Goal: Task Accomplishment & Management: Manage account settings

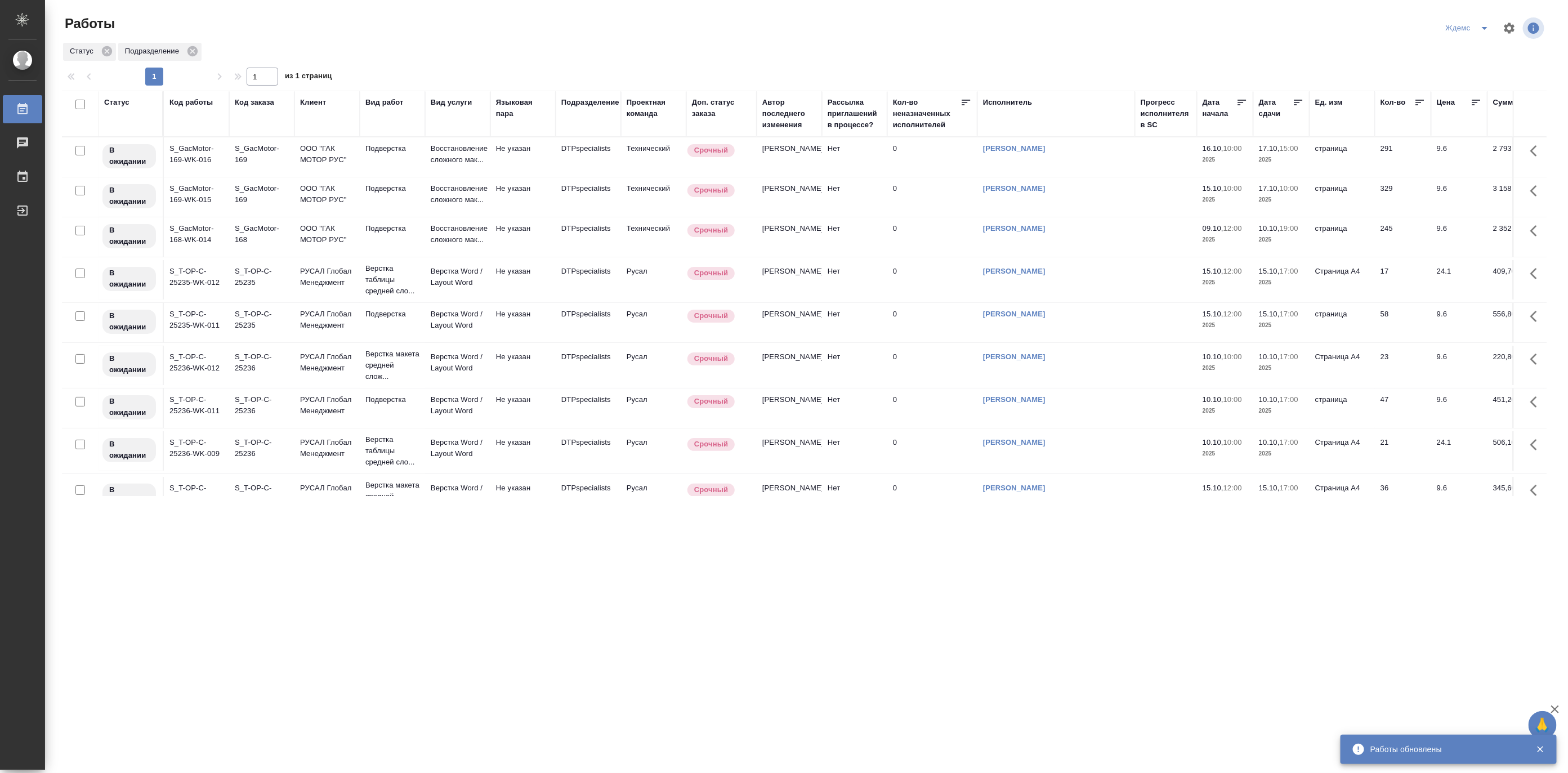
click at [1486, 21] on icon "split button" at bounding box center [1484, 28] width 13 height 13
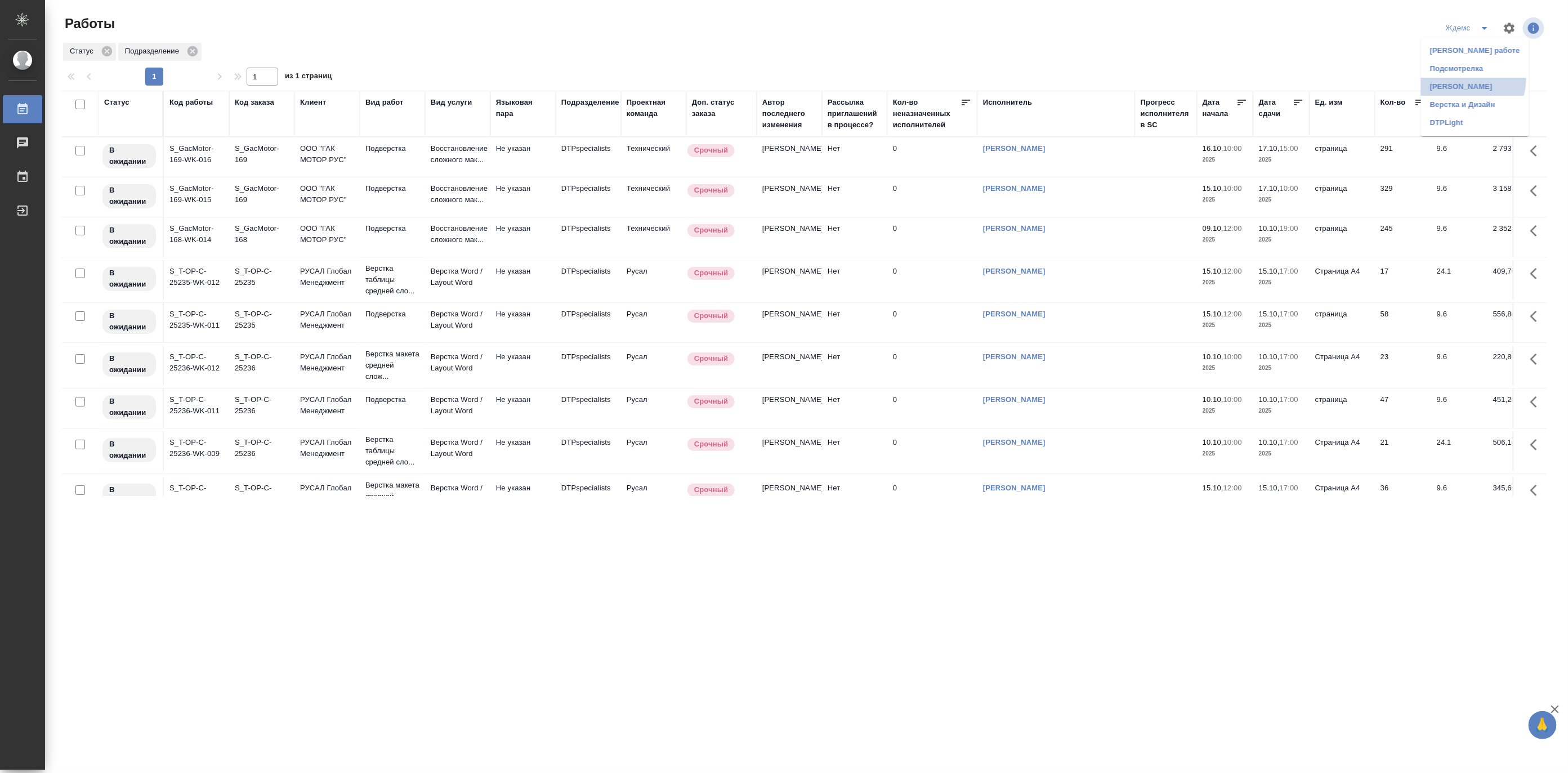
click at [1472, 80] on li "Матвеева_назначено" at bounding box center [1475, 86] width 108 height 18
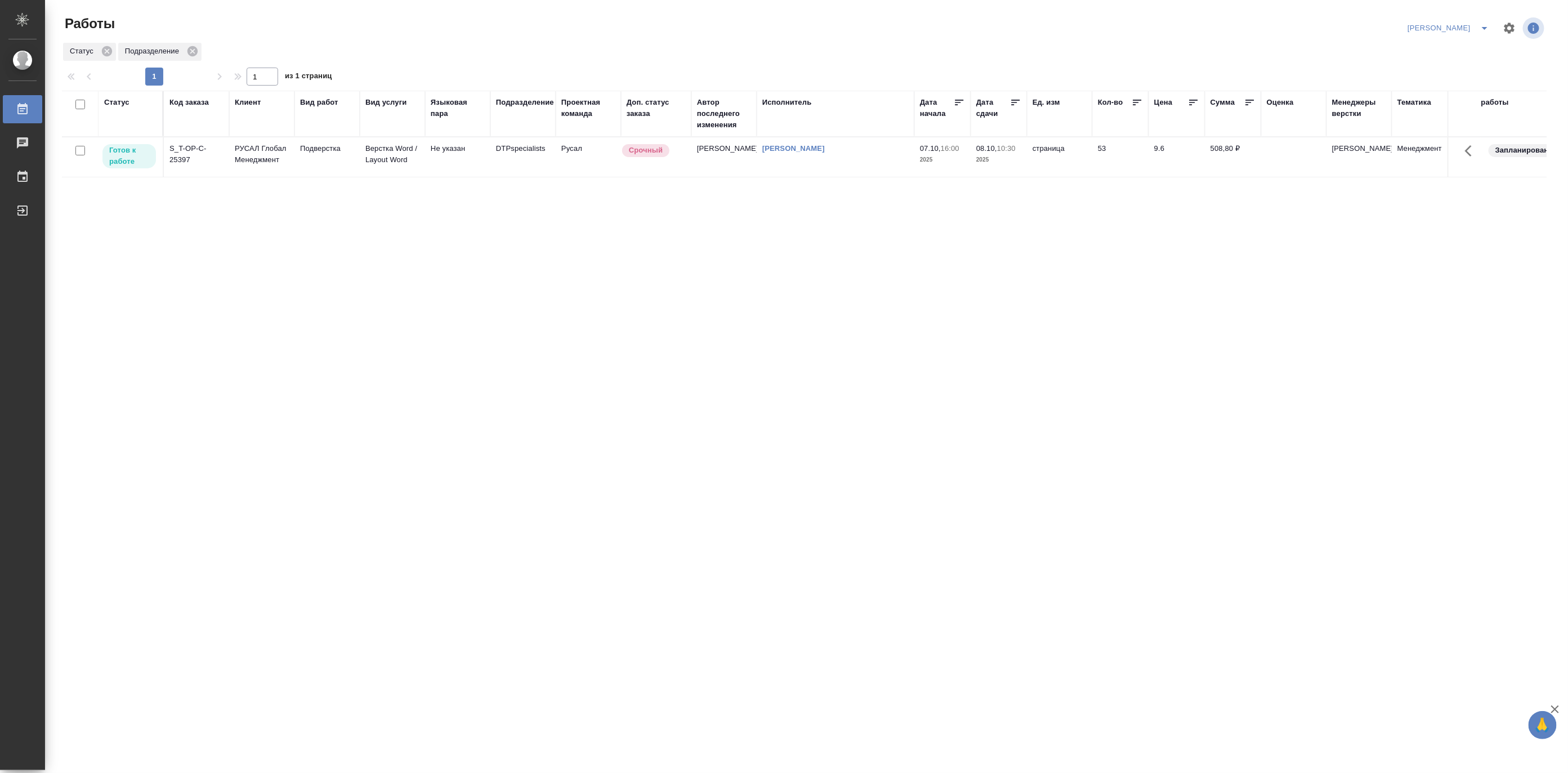
click at [450, 155] on td "Не указан" at bounding box center [458, 157] width 65 height 39
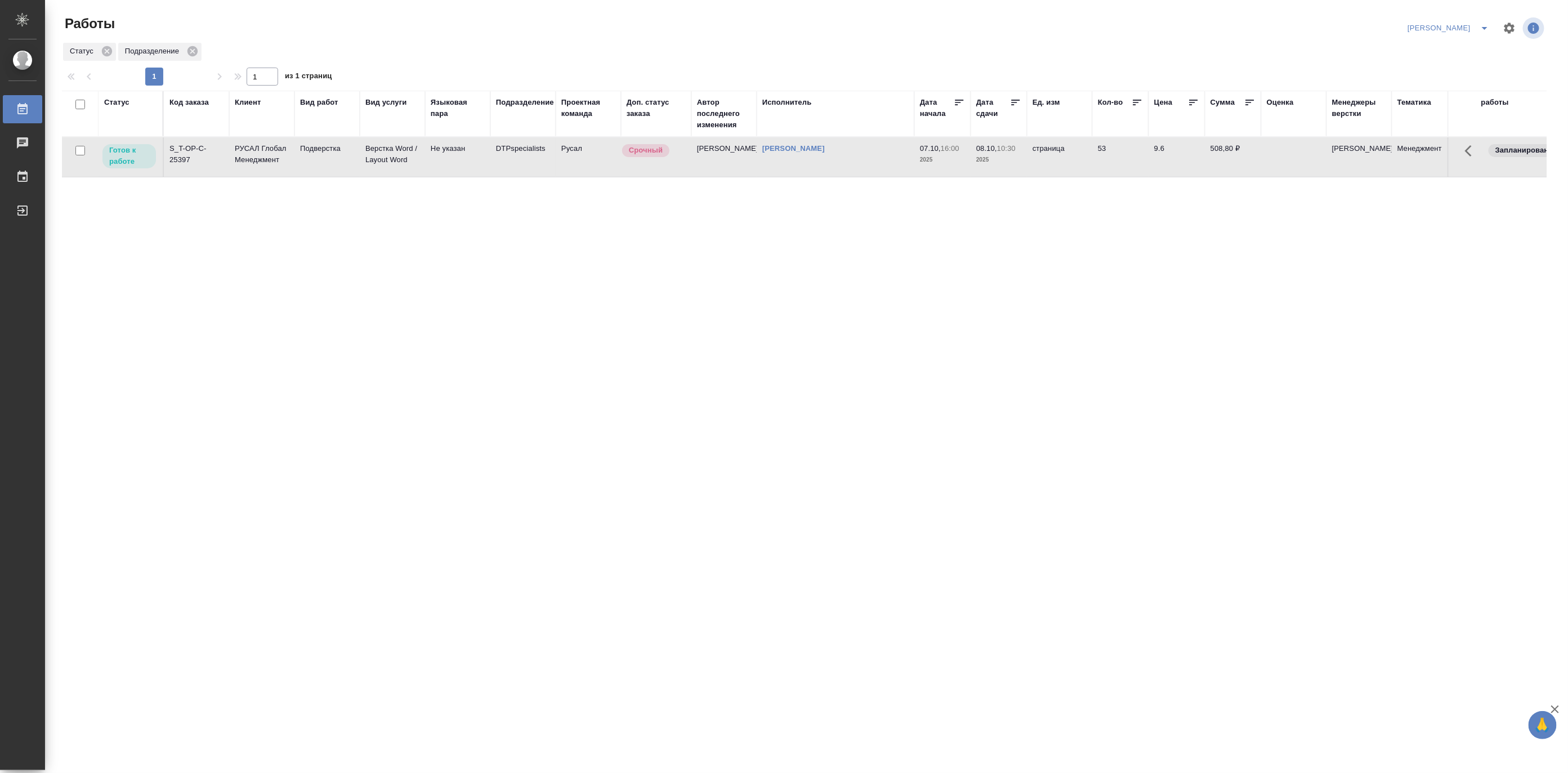
click at [450, 155] on td "Не указан" at bounding box center [458, 157] width 65 height 39
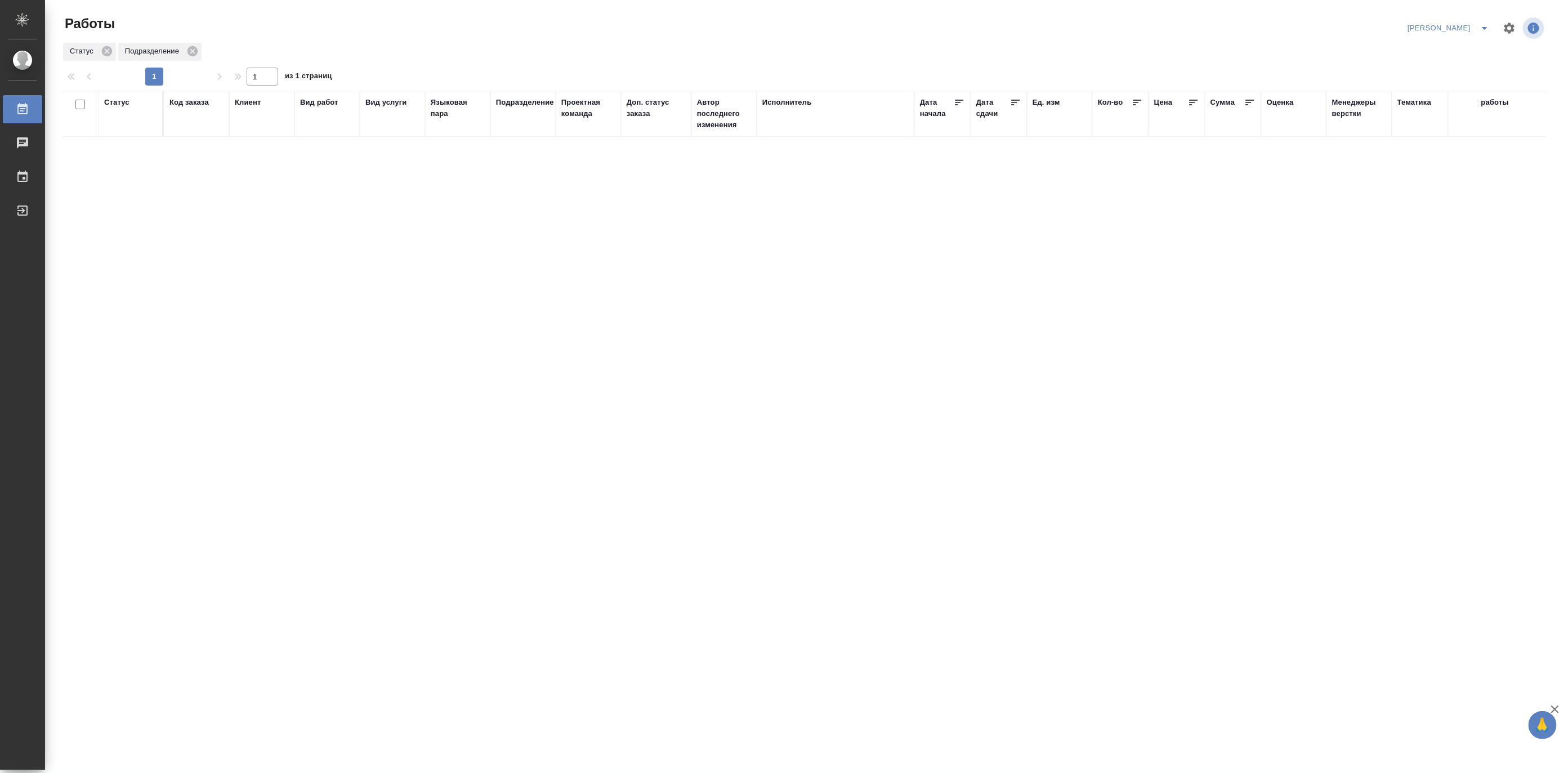
click at [1484, 20] on button "split button" at bounding box center [1484, 28] width 22 height 18
click at [1449, 51] on li "[PERSON_NAME] работе" at bounding box center [1442, 50] width 108 height 18
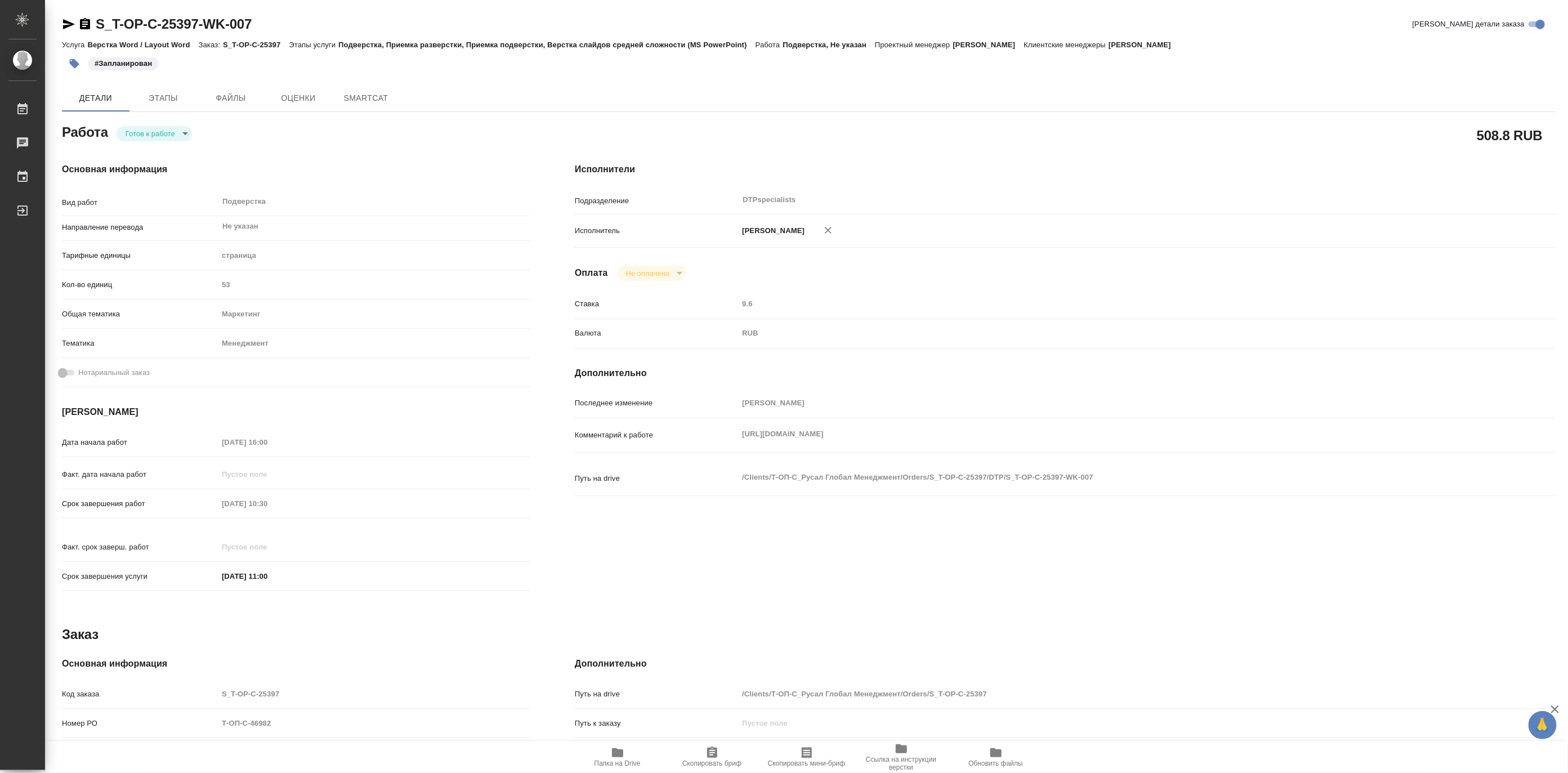
type textarea "x"
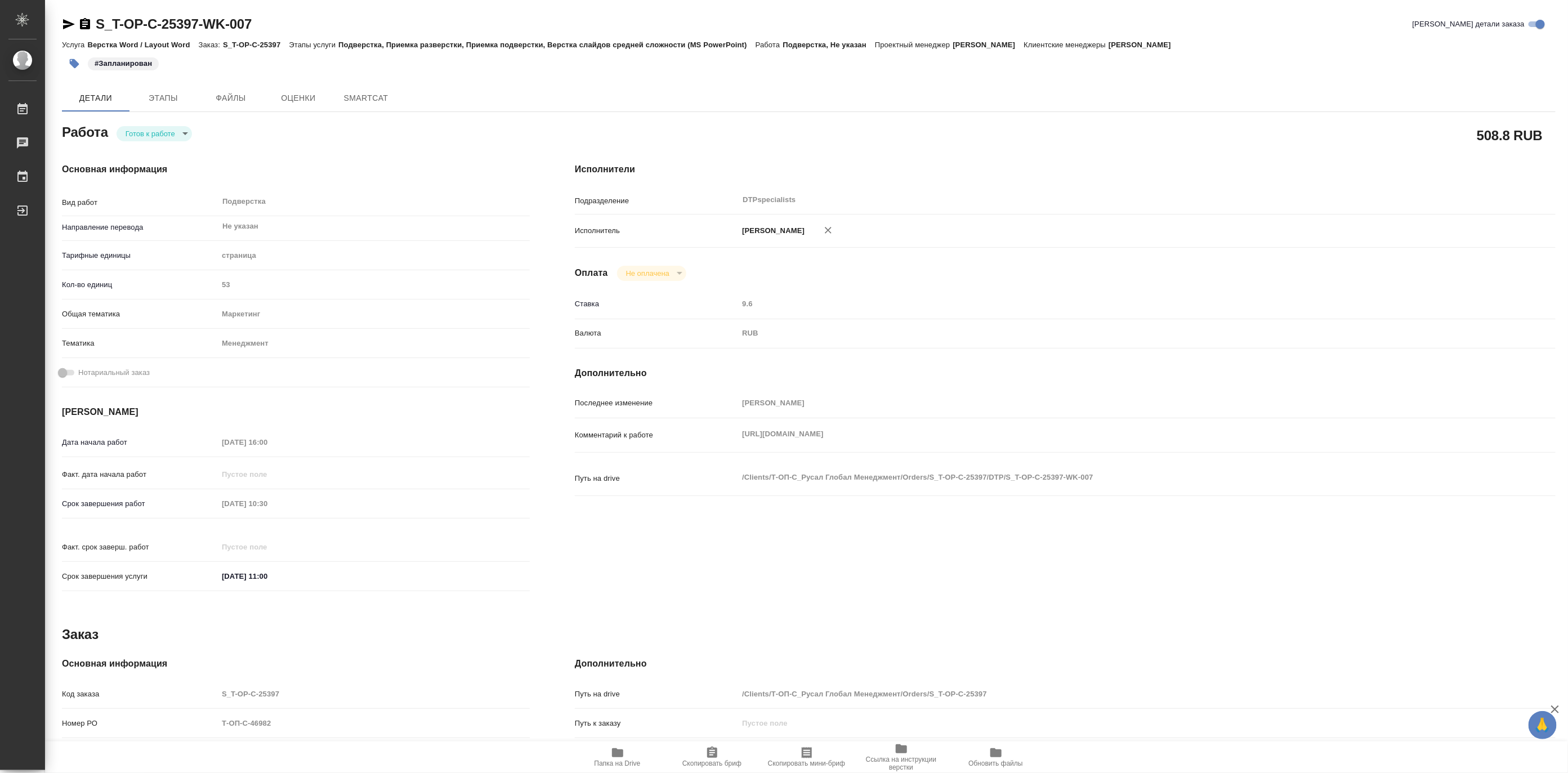
click at [140, 137] on body "🙏 .cls-1 fill:#fff; AWATERA Matveeva Maria Работы Чаты График Выйти S_T-OP-C-25…" at bounding box center [784, 386] width 1568 height 773
type textarea "x"
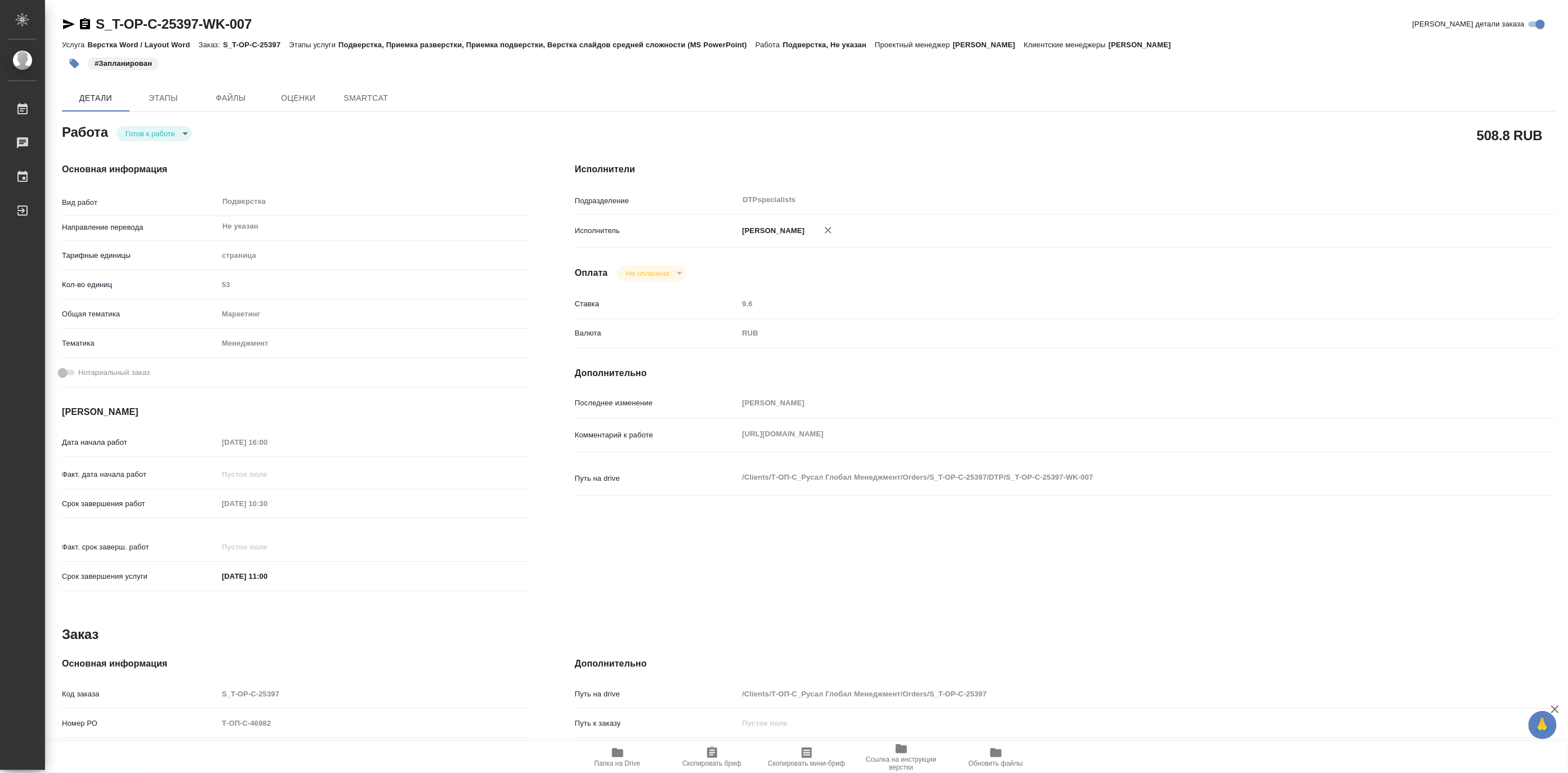
type textarea "x"
click at [137, 137] on button "В работе" at bounding box center [143, 133] width 37 height 13
type textarea "x"
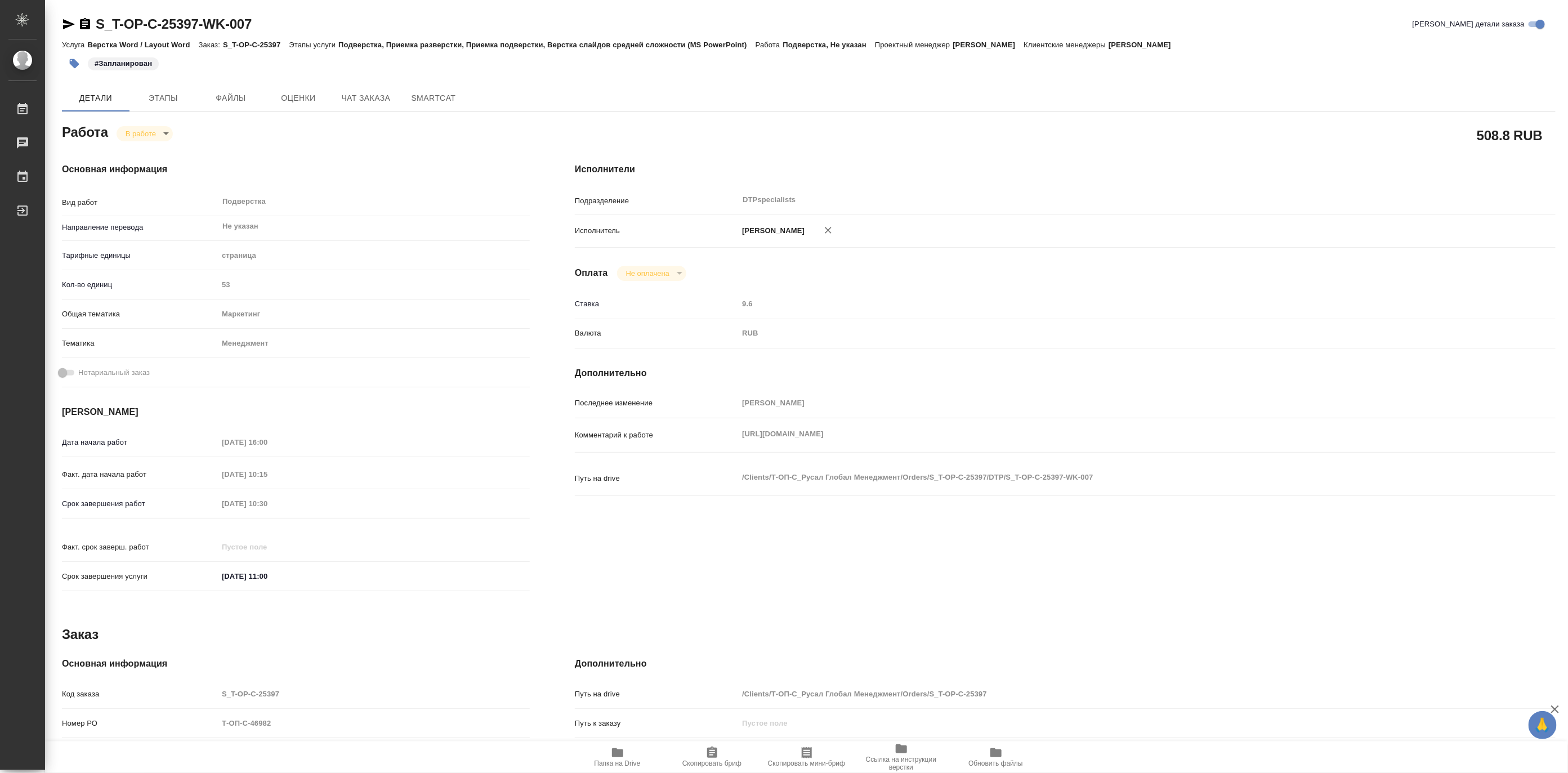
type textarea "x"
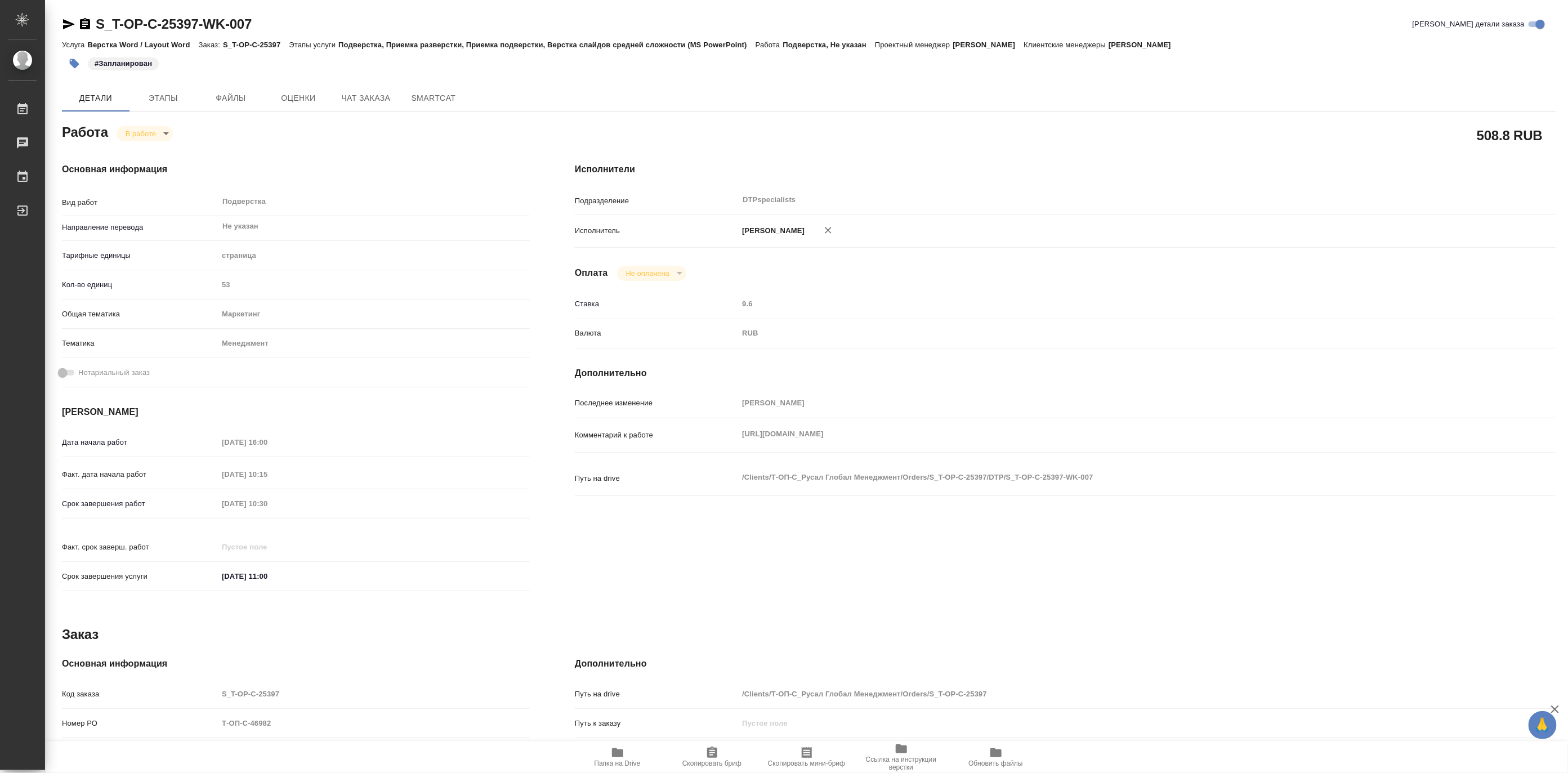
type textarea "x"
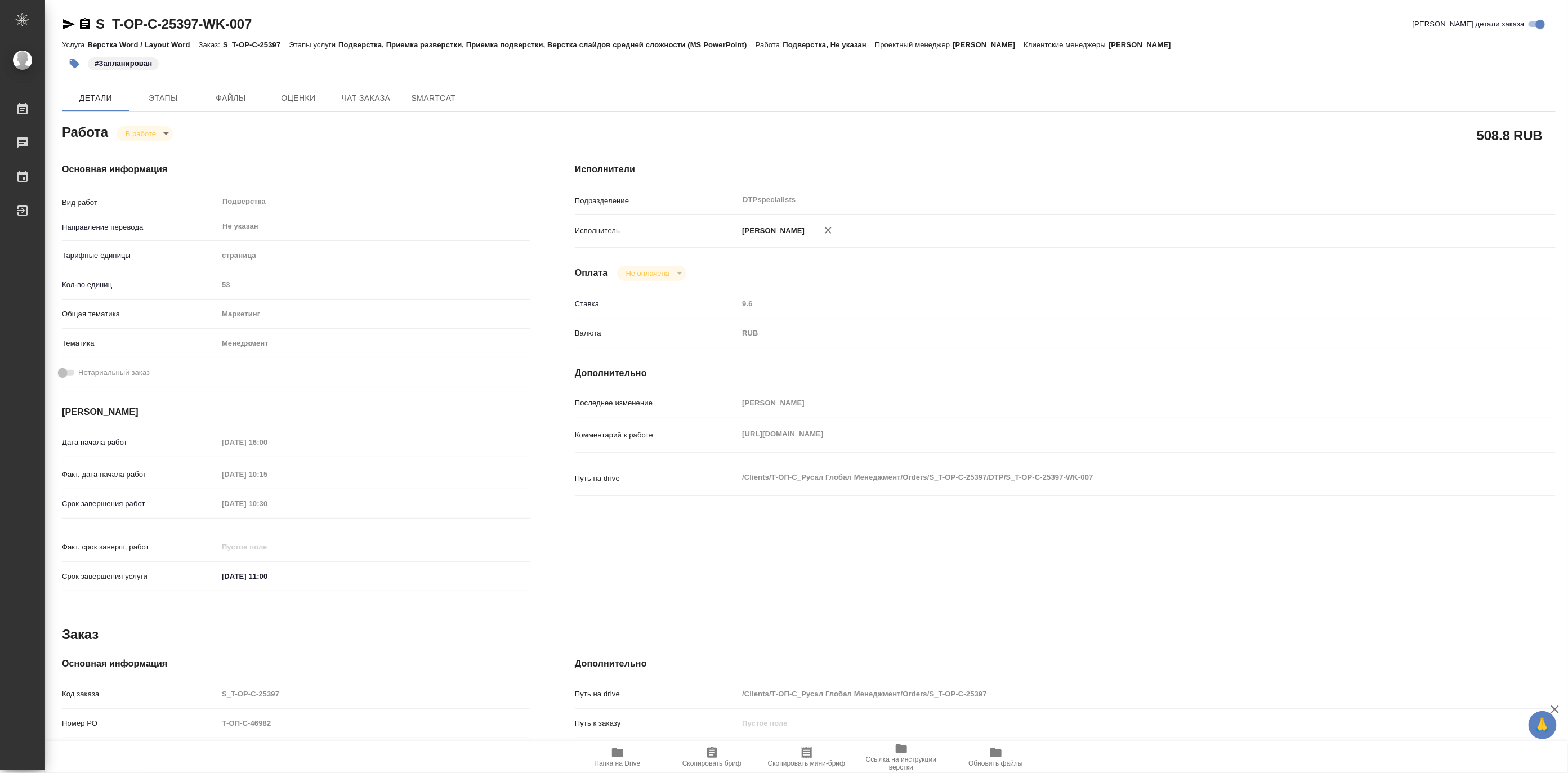
type textarea "x"
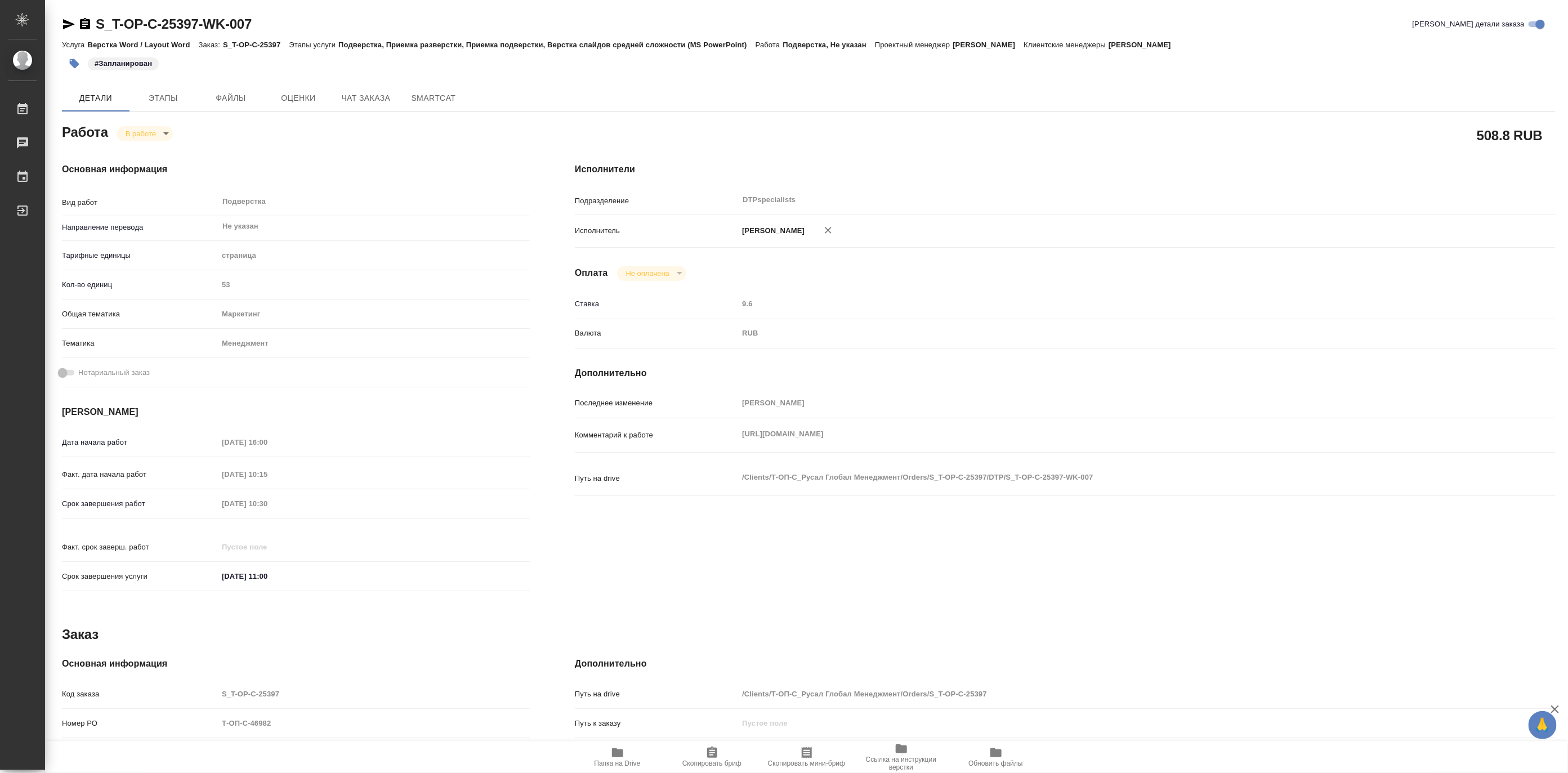
type textarea "x"
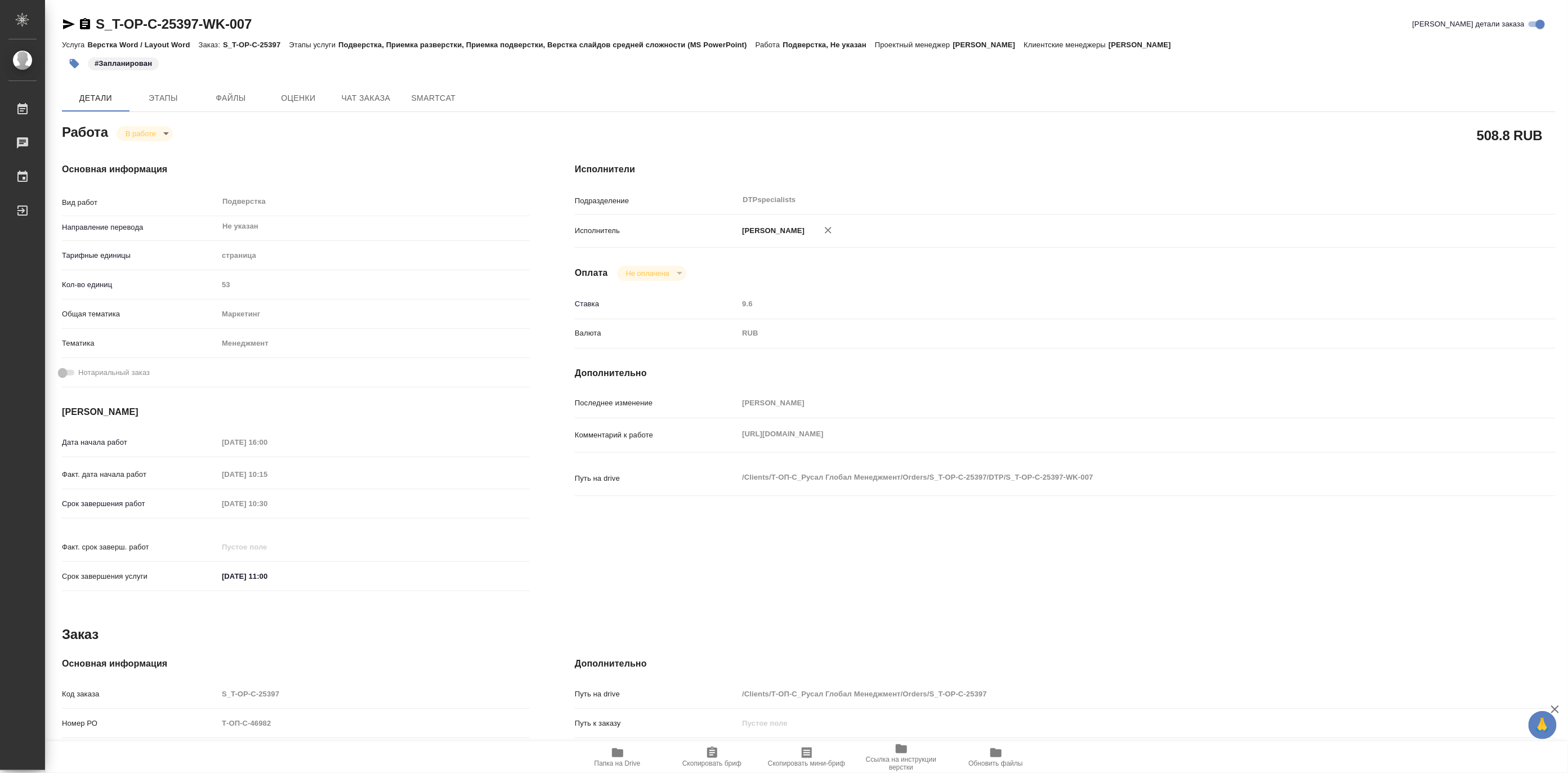
type textarea "x"
click at [353, 92] on span "Чат заказа" at bounding box center [365, 98] width 54 height 14
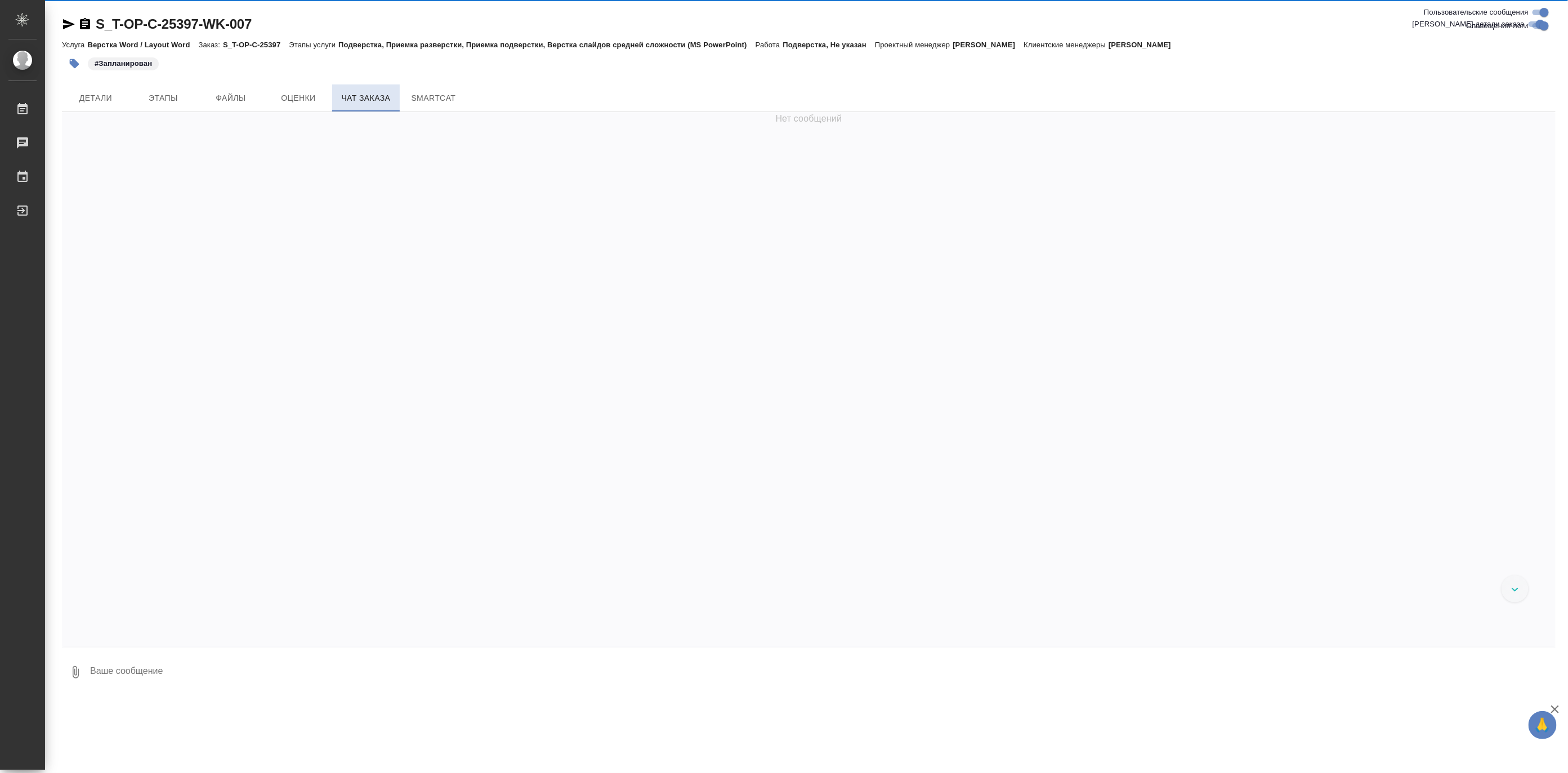
scroll to position [8250, 0]
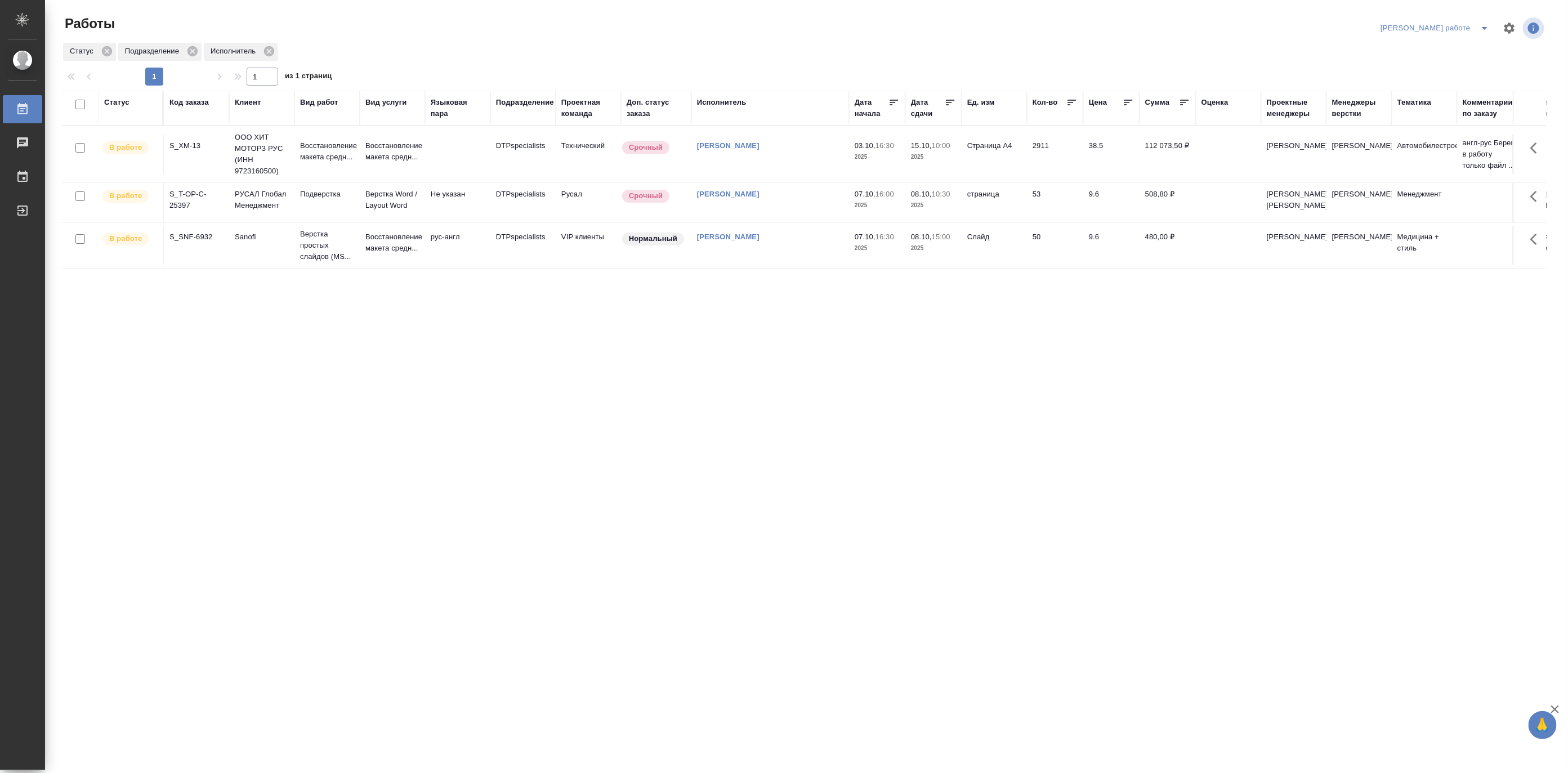
click at [403, 222] on td "Верстка Word / Layout Word" at bounding box center [393, 202] width 65 height 39
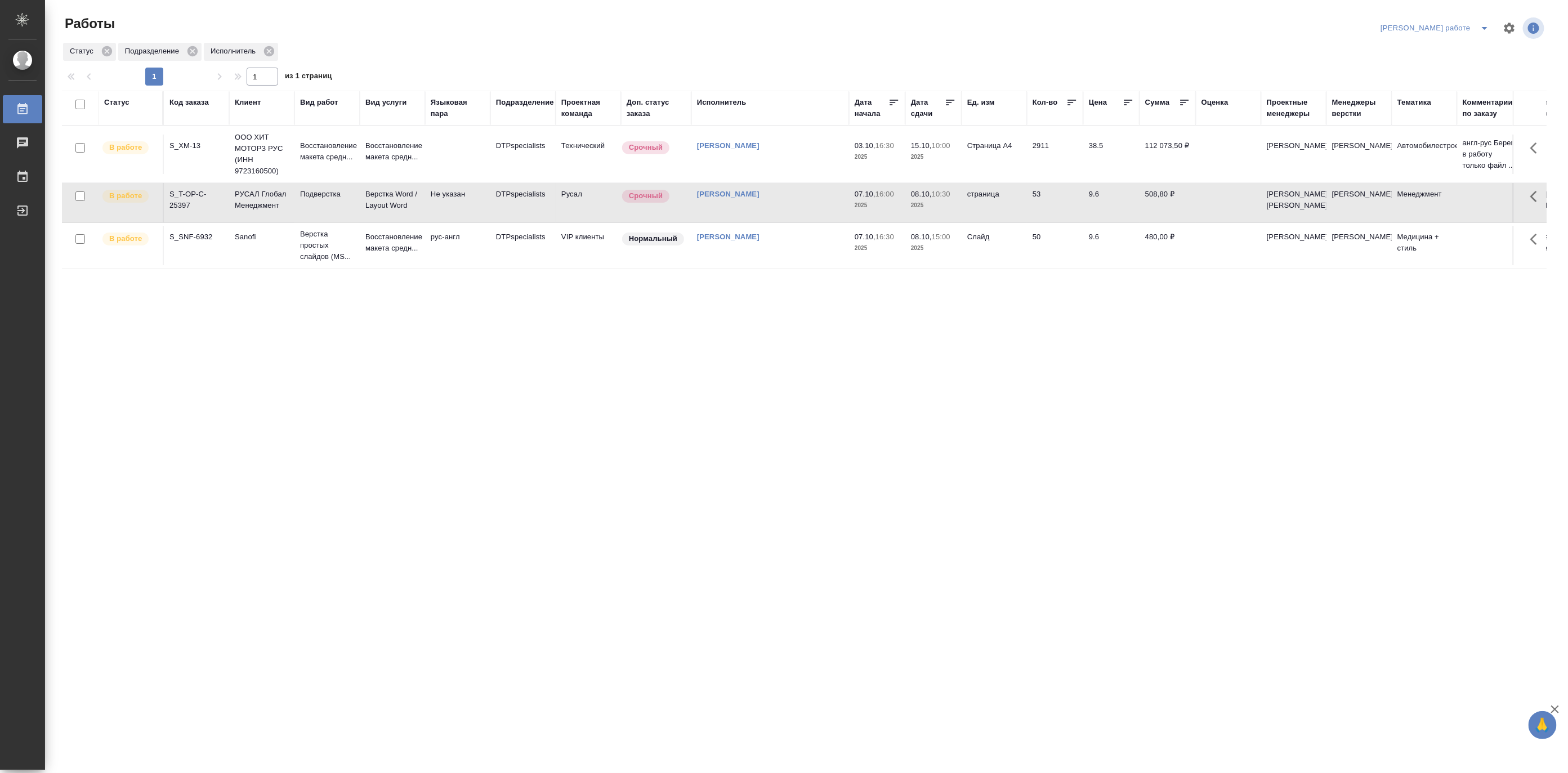
click at [403, 222] on td "Верстка Word / Layout Word" at bounding box center [393, 202] width 65 height 39
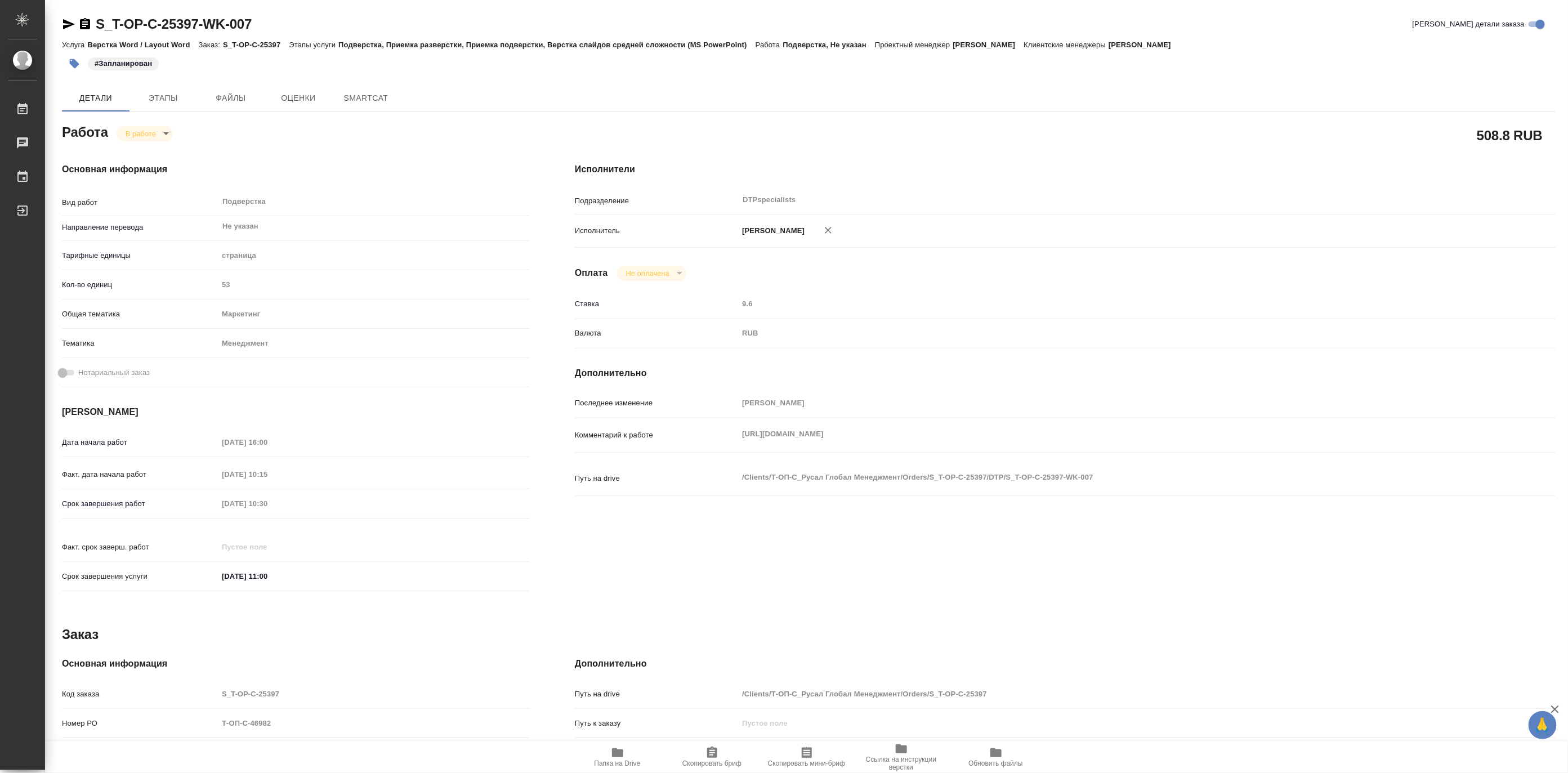
type textarea "x"
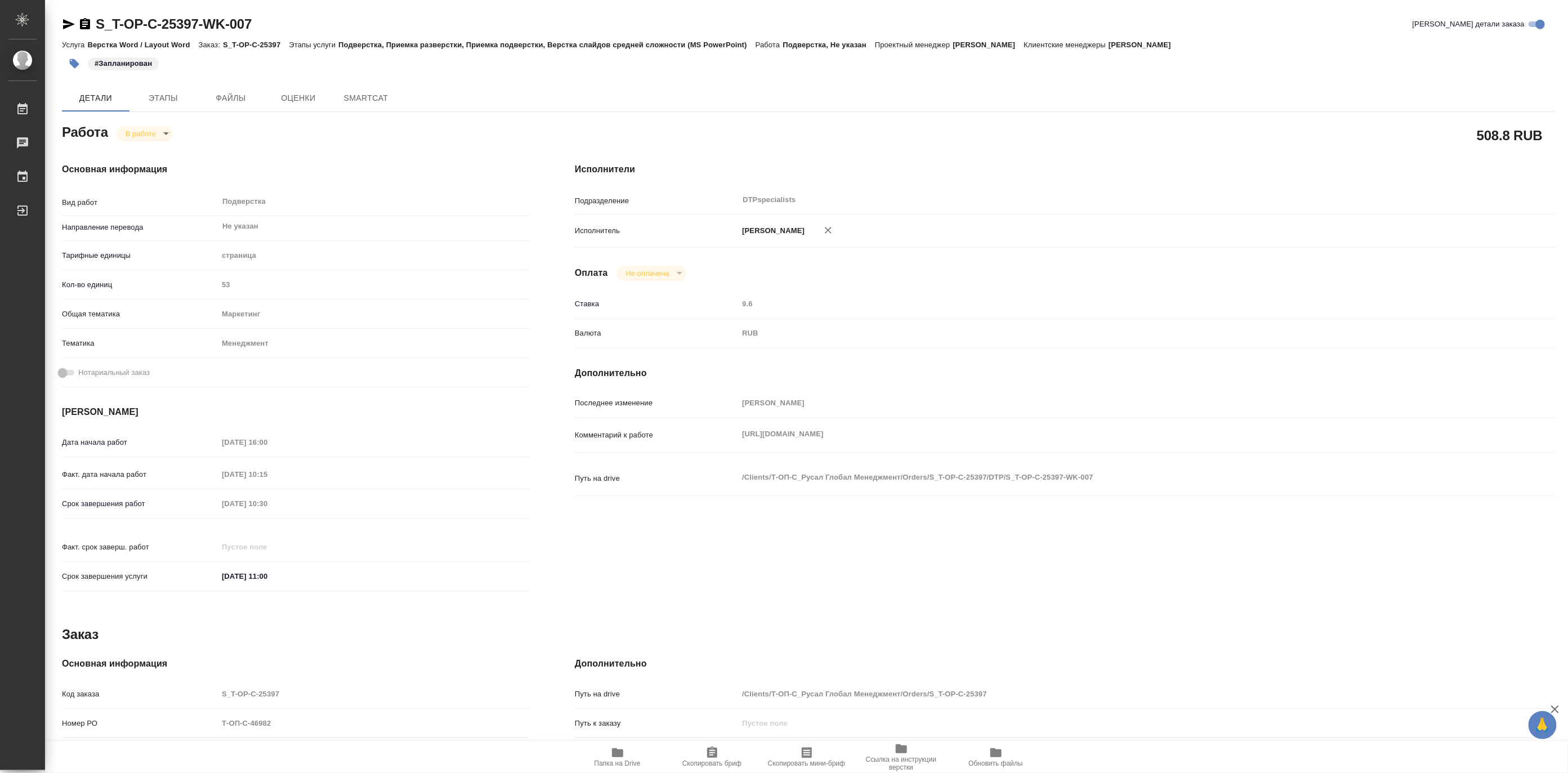
type textarea "x"
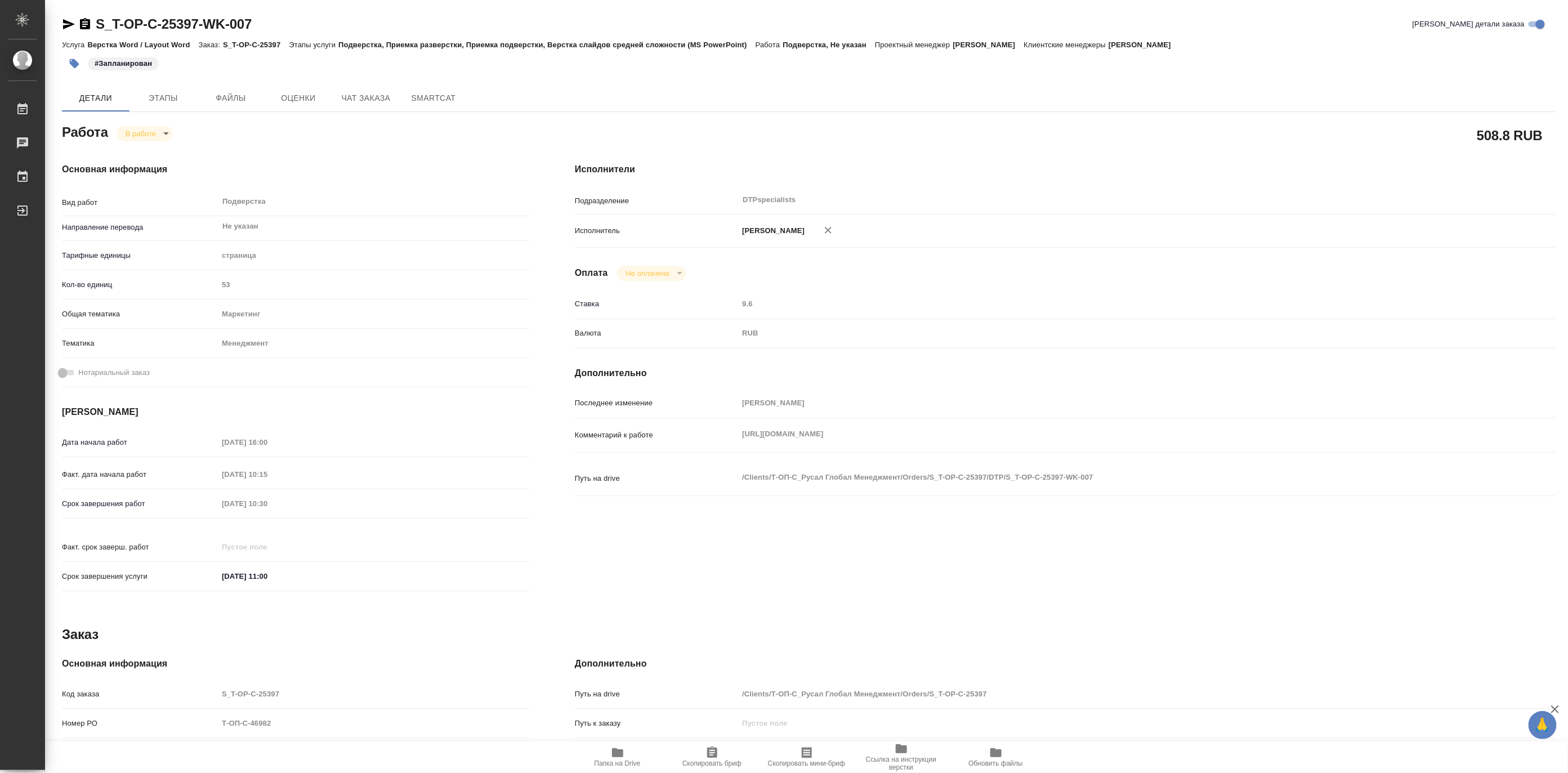
type textarea "x"
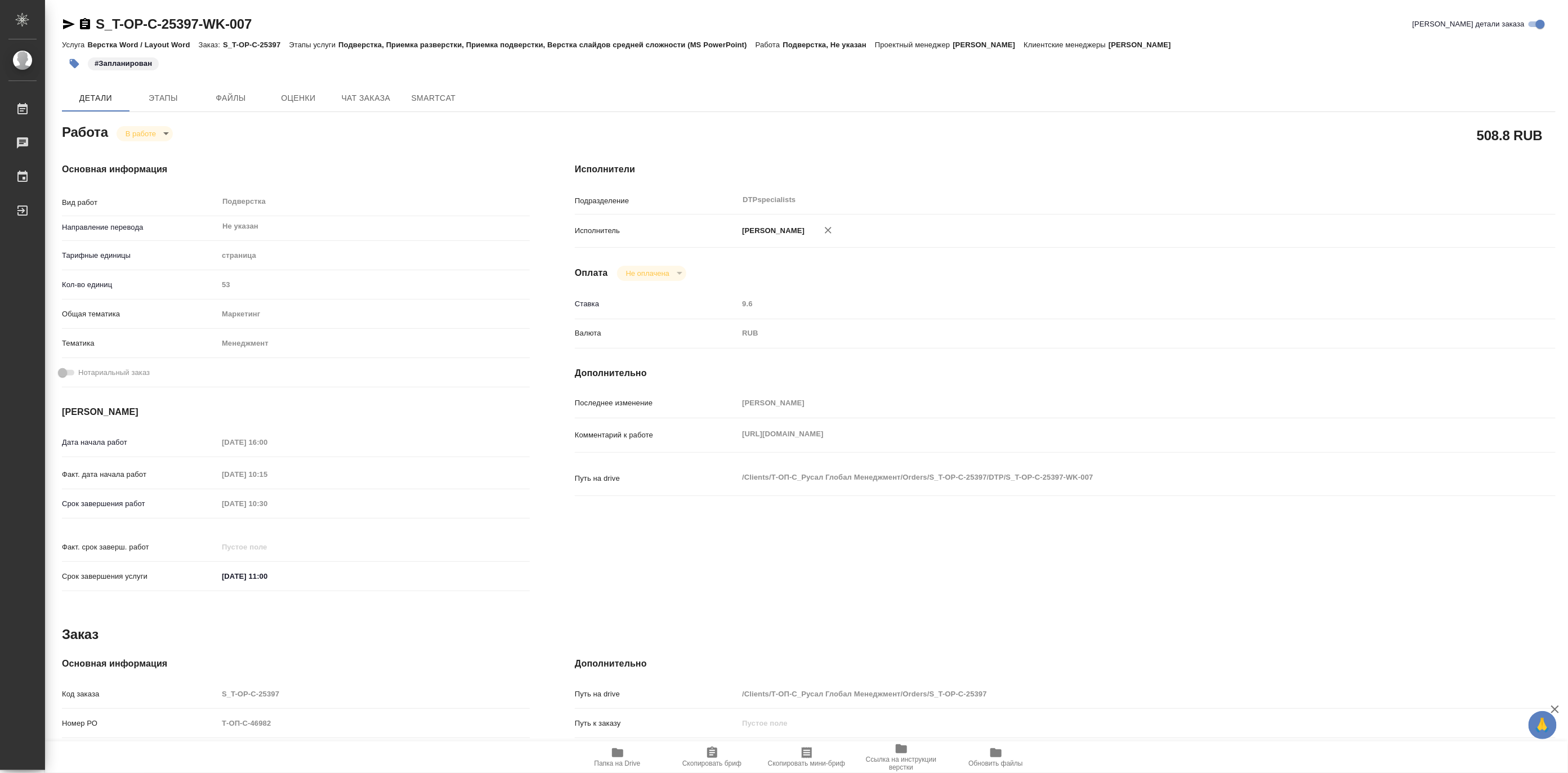
click at [733, 432] on div "Последнее изменение Матвеева Мария Комментарий к работе https://drive.awatera.c…" at bounding box center [1065, 451] width 981 height 116
type textarea "x"
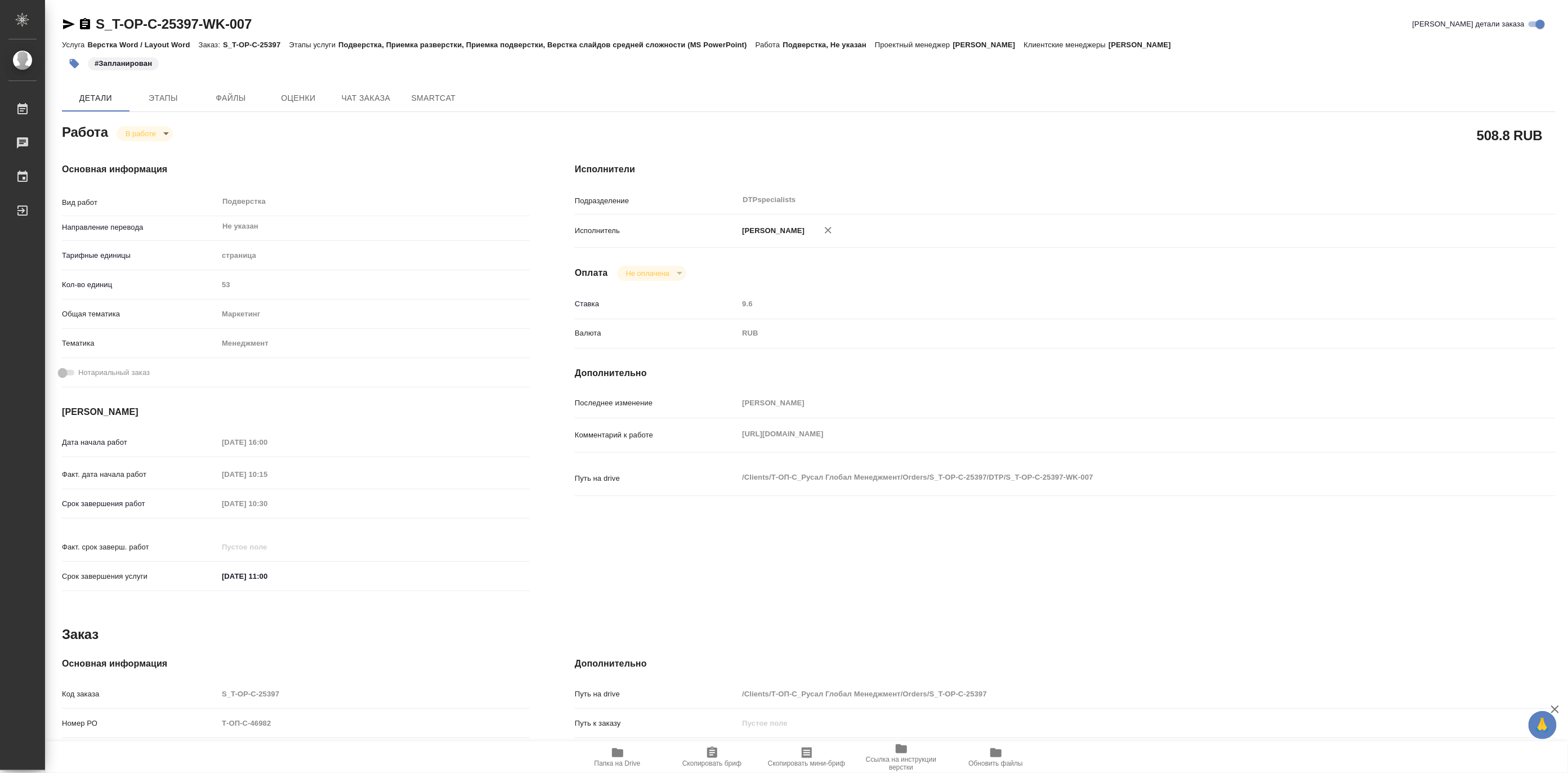
type textarea "x"
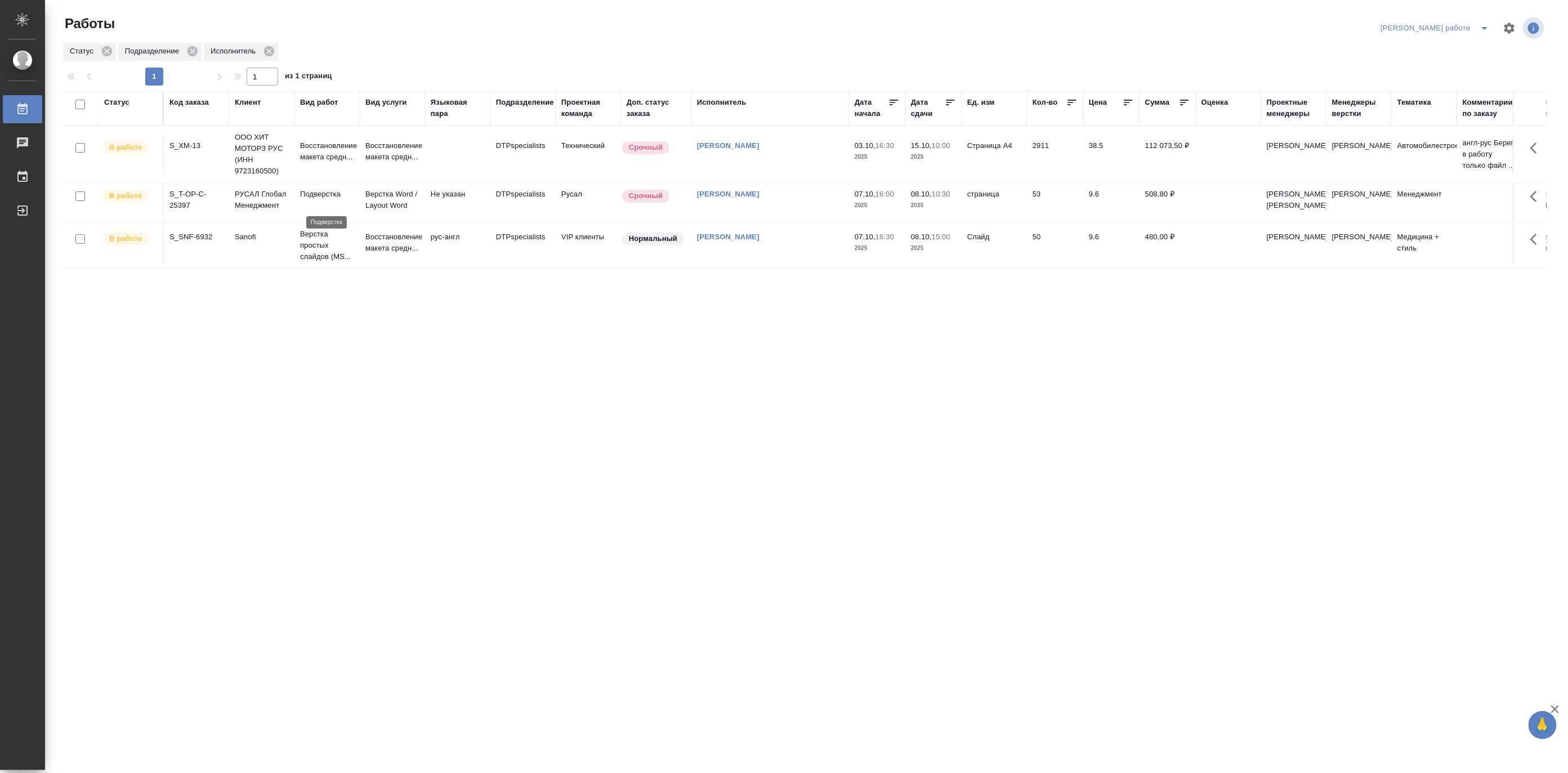
click at [339, 200] on p "Подверстка" at bounding box center [327, 194] width 54 height 11
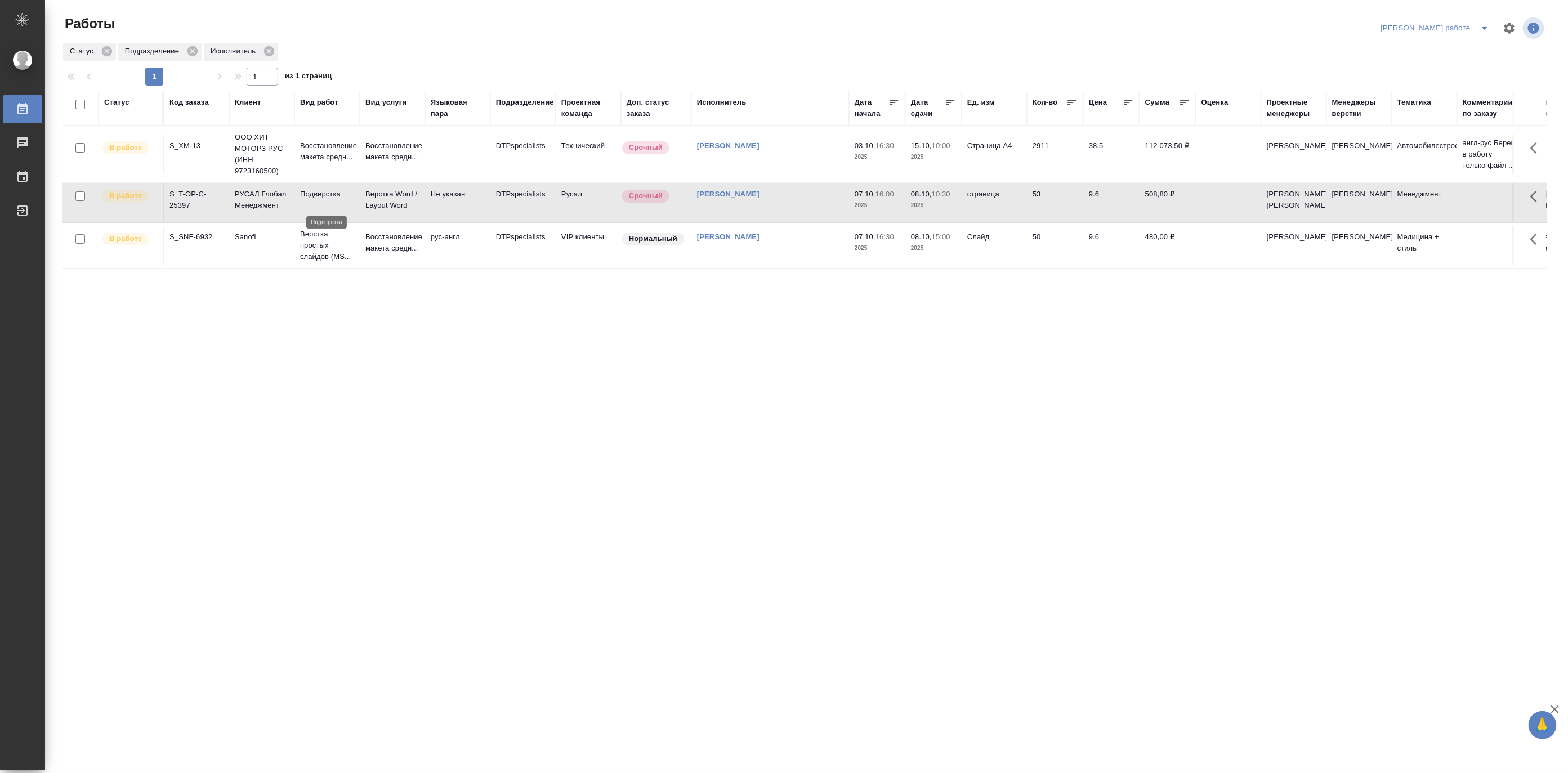
click at [339, 200] on p "Подверстка" at bounding box center [327, 194] width 54 height 11
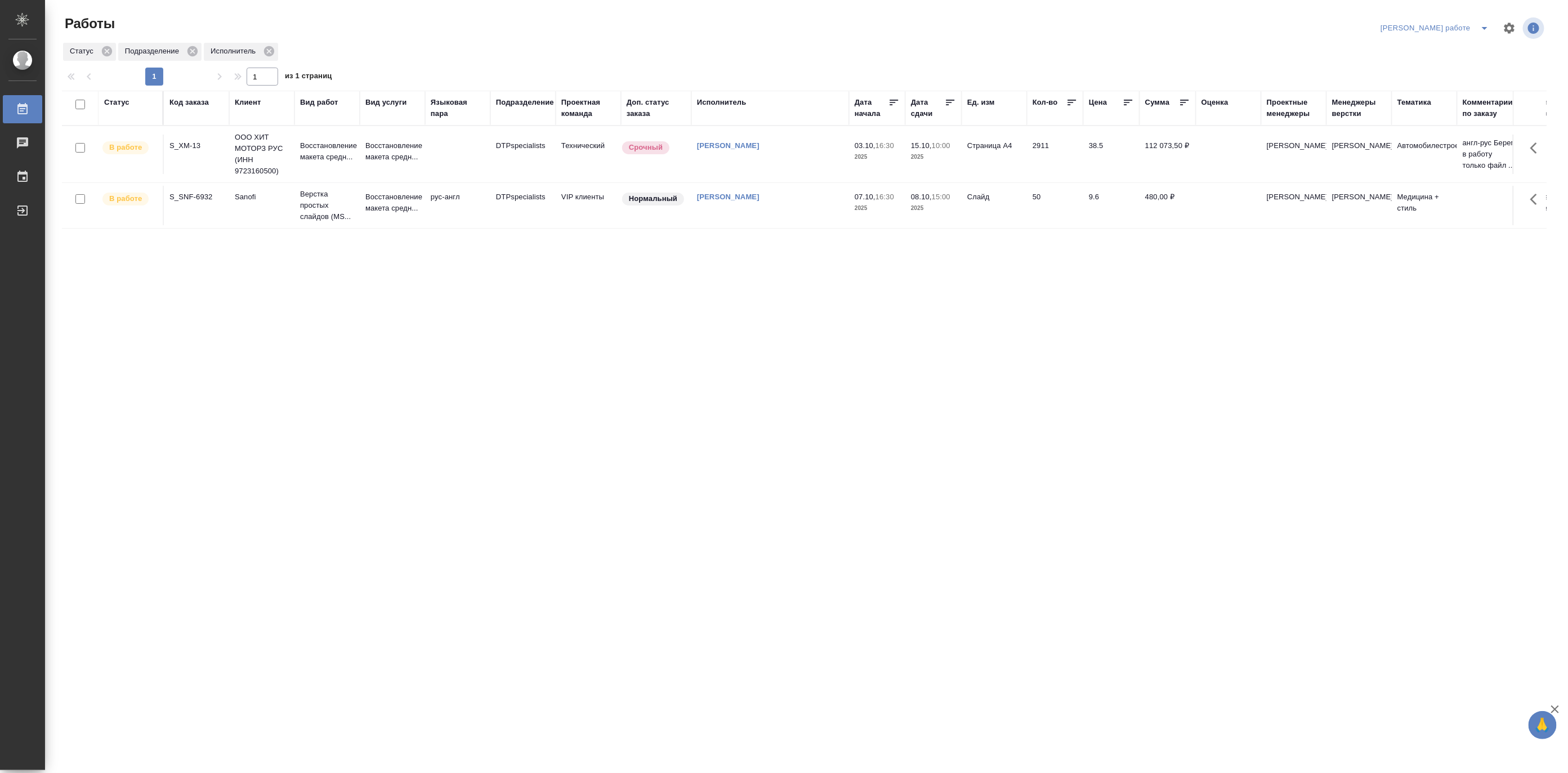
click at [1484, 24] on icon "split button" at bounding box center [1484, 28] width 13 height 13
click at [1445, 69] on li "Матвеева_назначено" at bounding box center [1445, 69] width 102 height 18
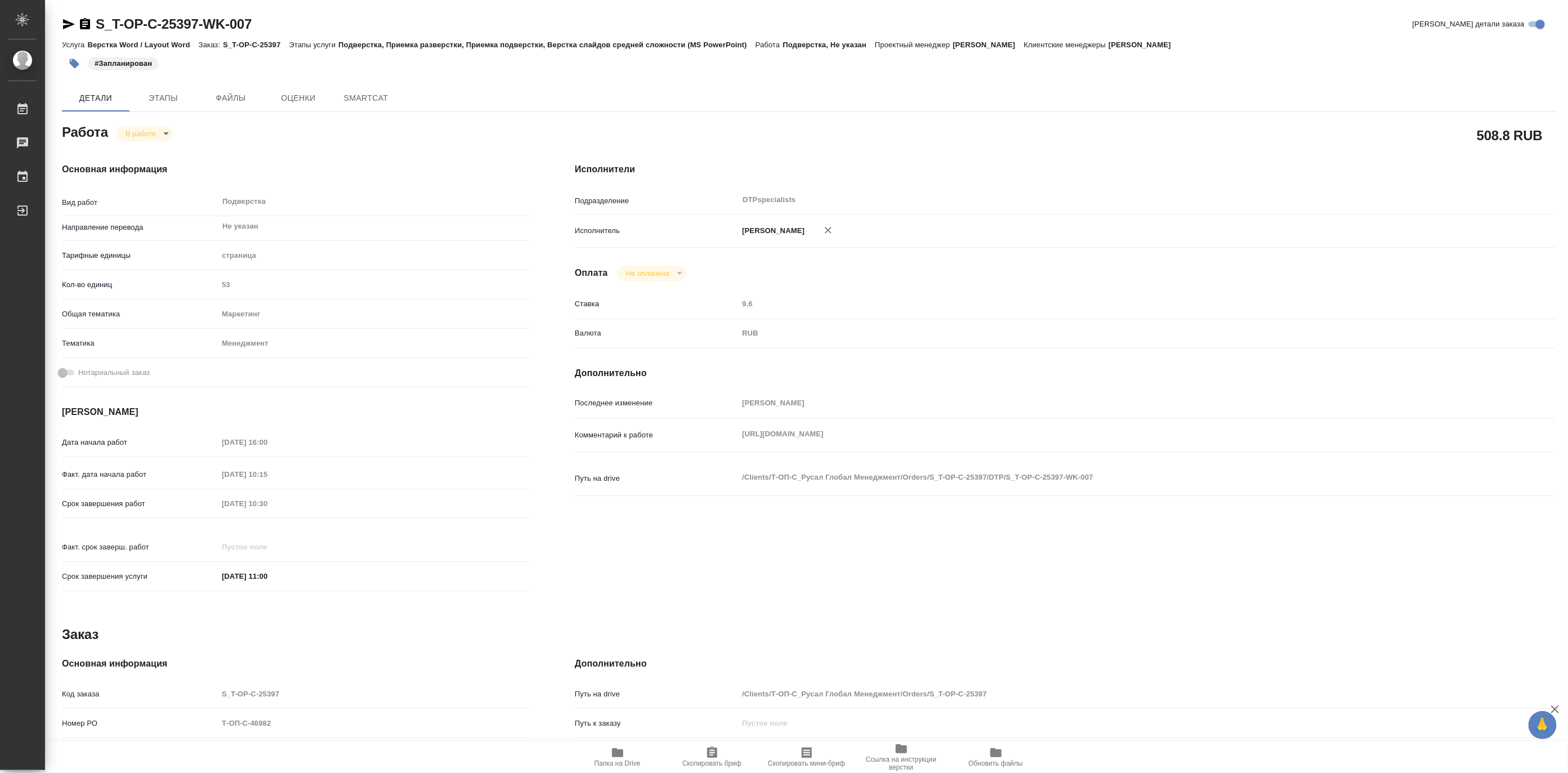
type textarea "x"
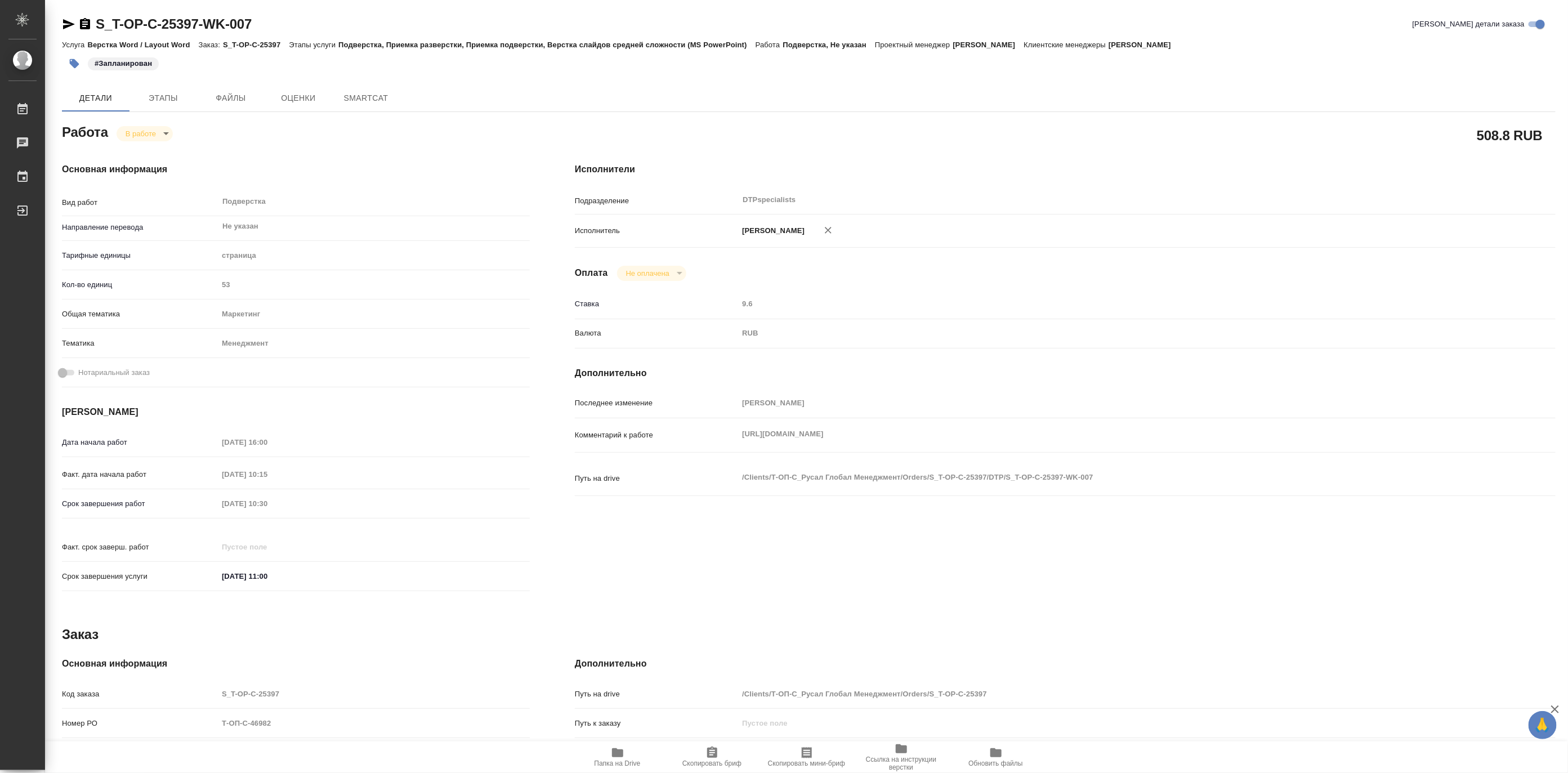
type textarea "x"
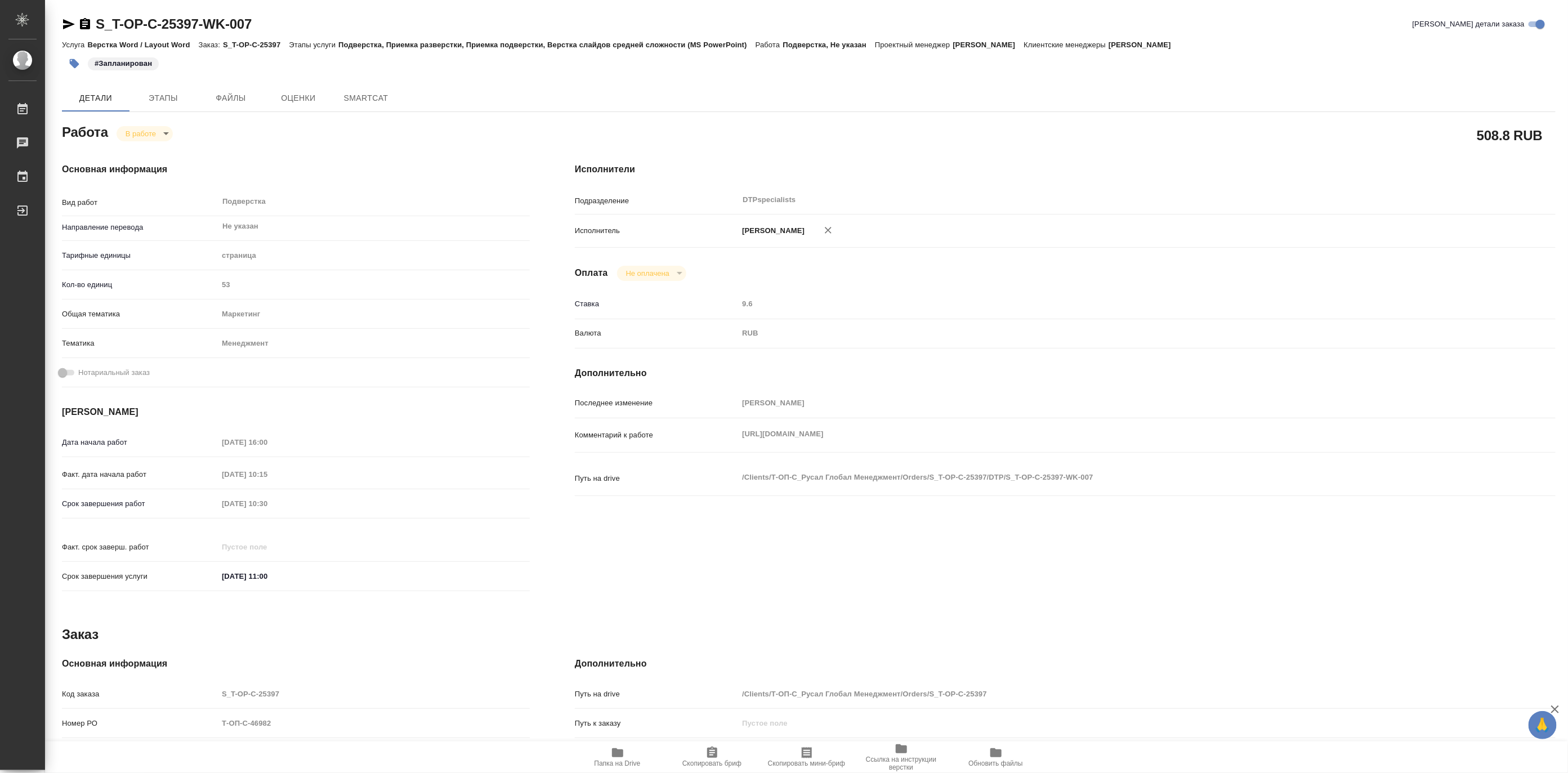
type textarea "x"
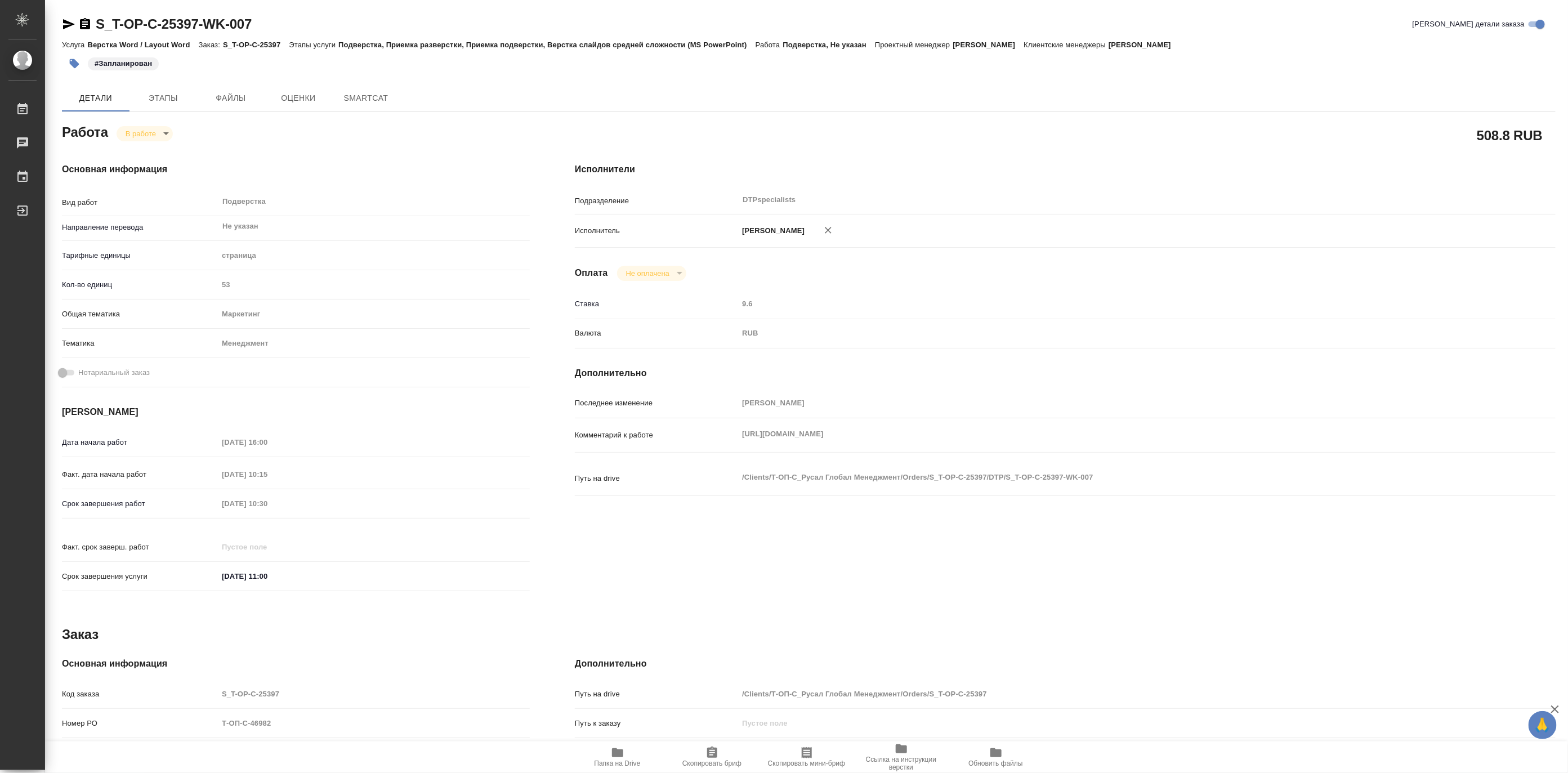
type textarea "x"
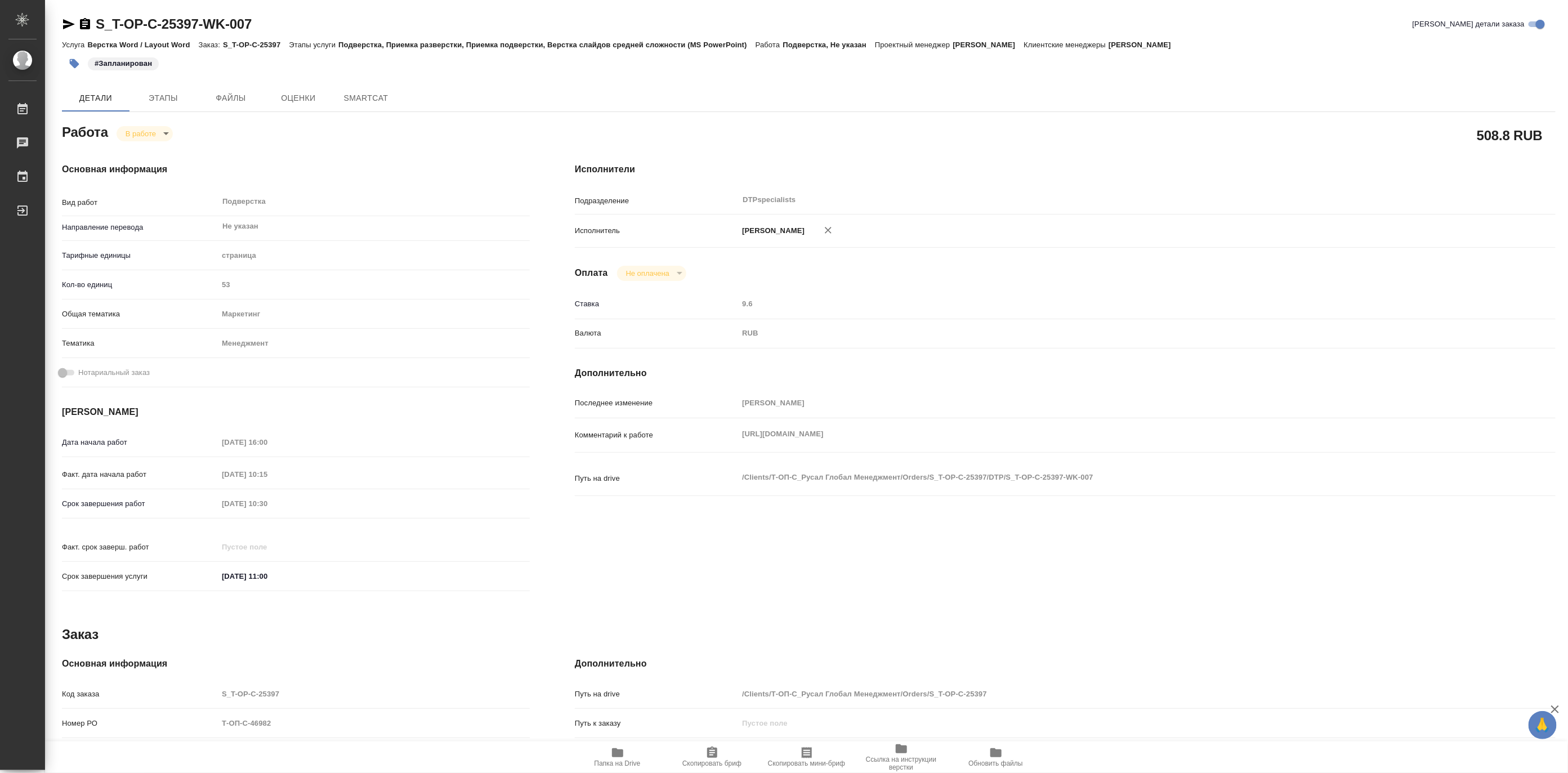
type textarea "x"
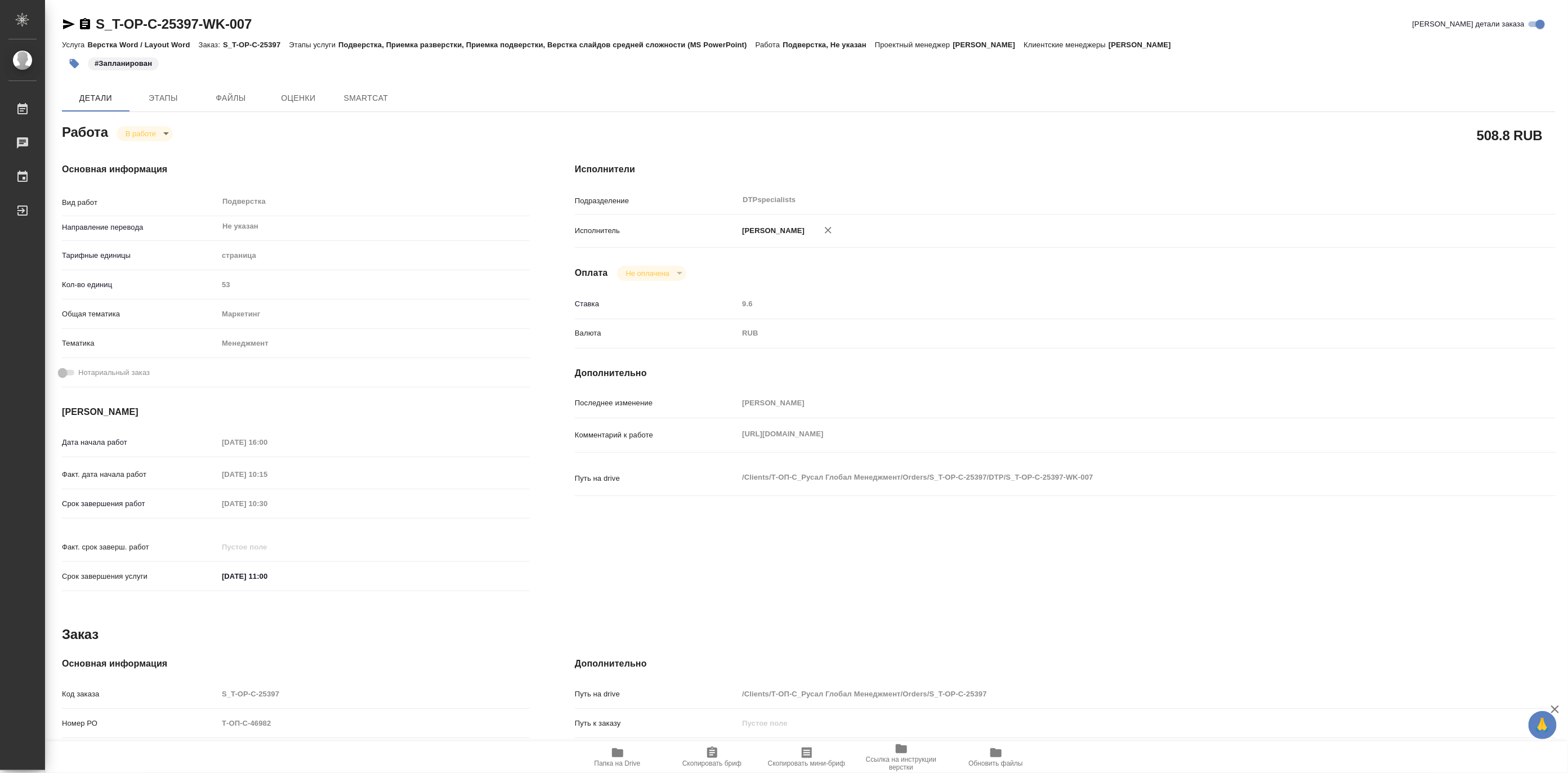
type textarea "x"
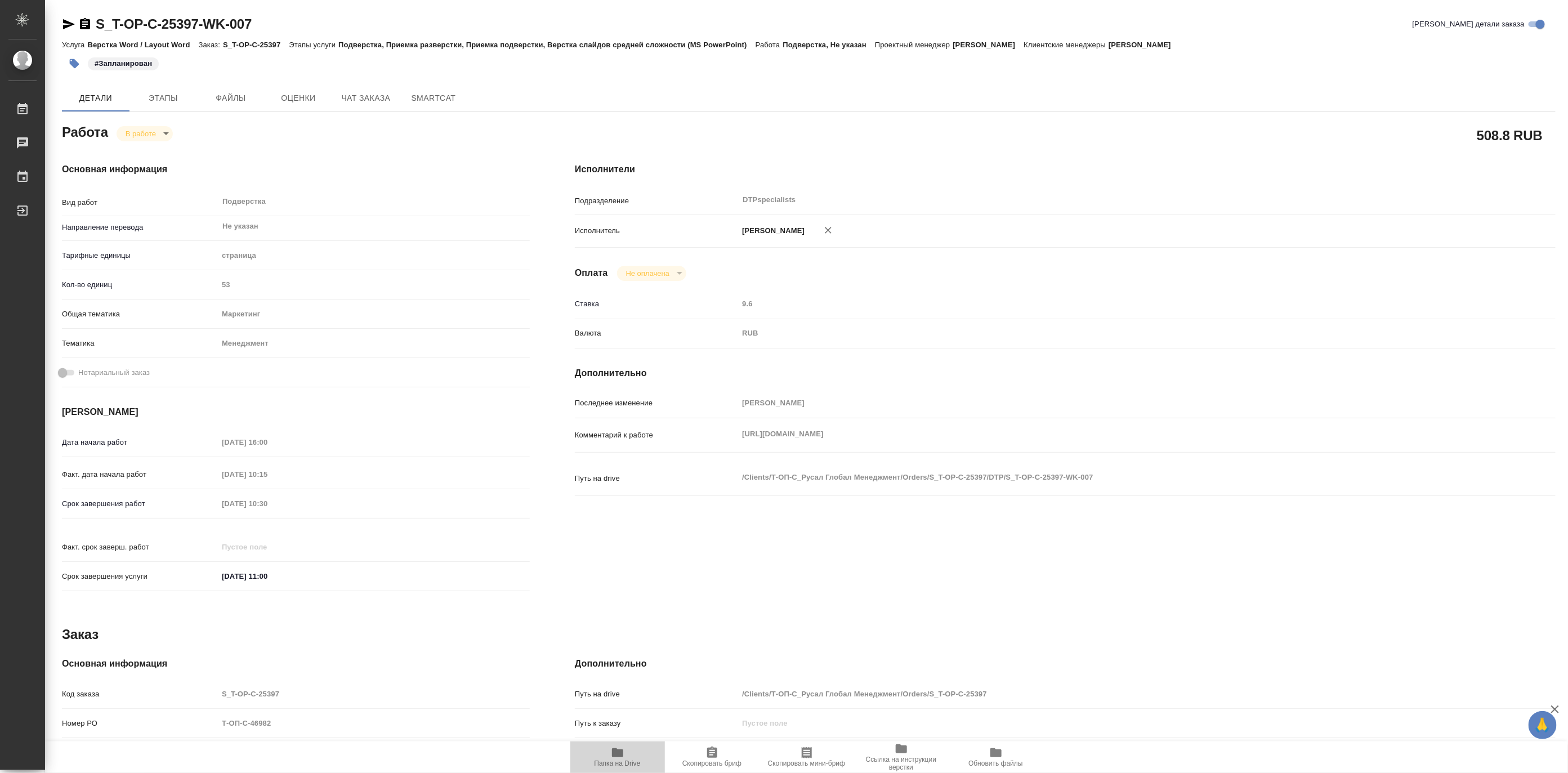
click at [611, 760] on span "Папка на Drive" at bounding box center [617, 763] width 46 height 8
type textarea "x"
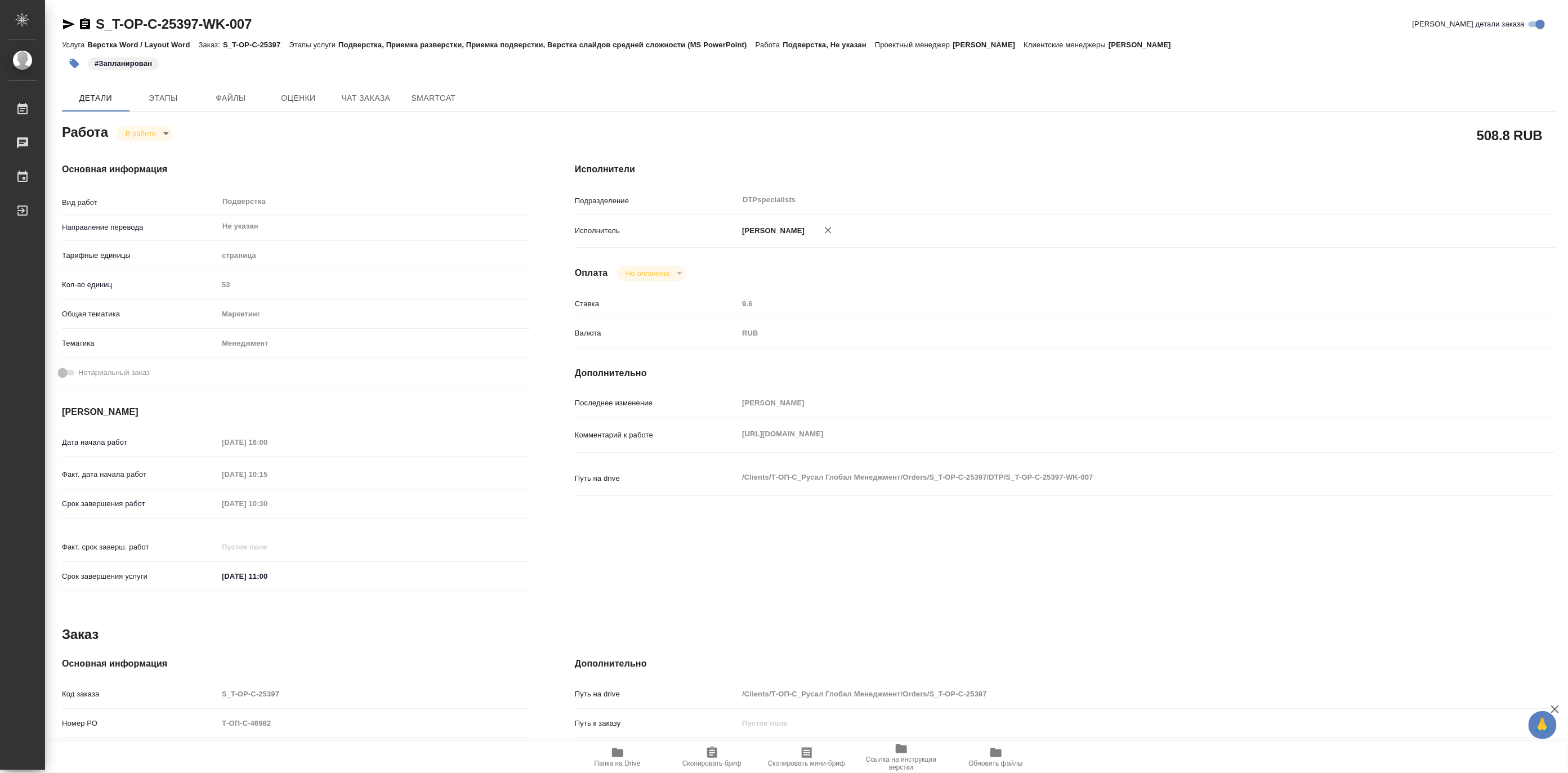
type textarea "x"
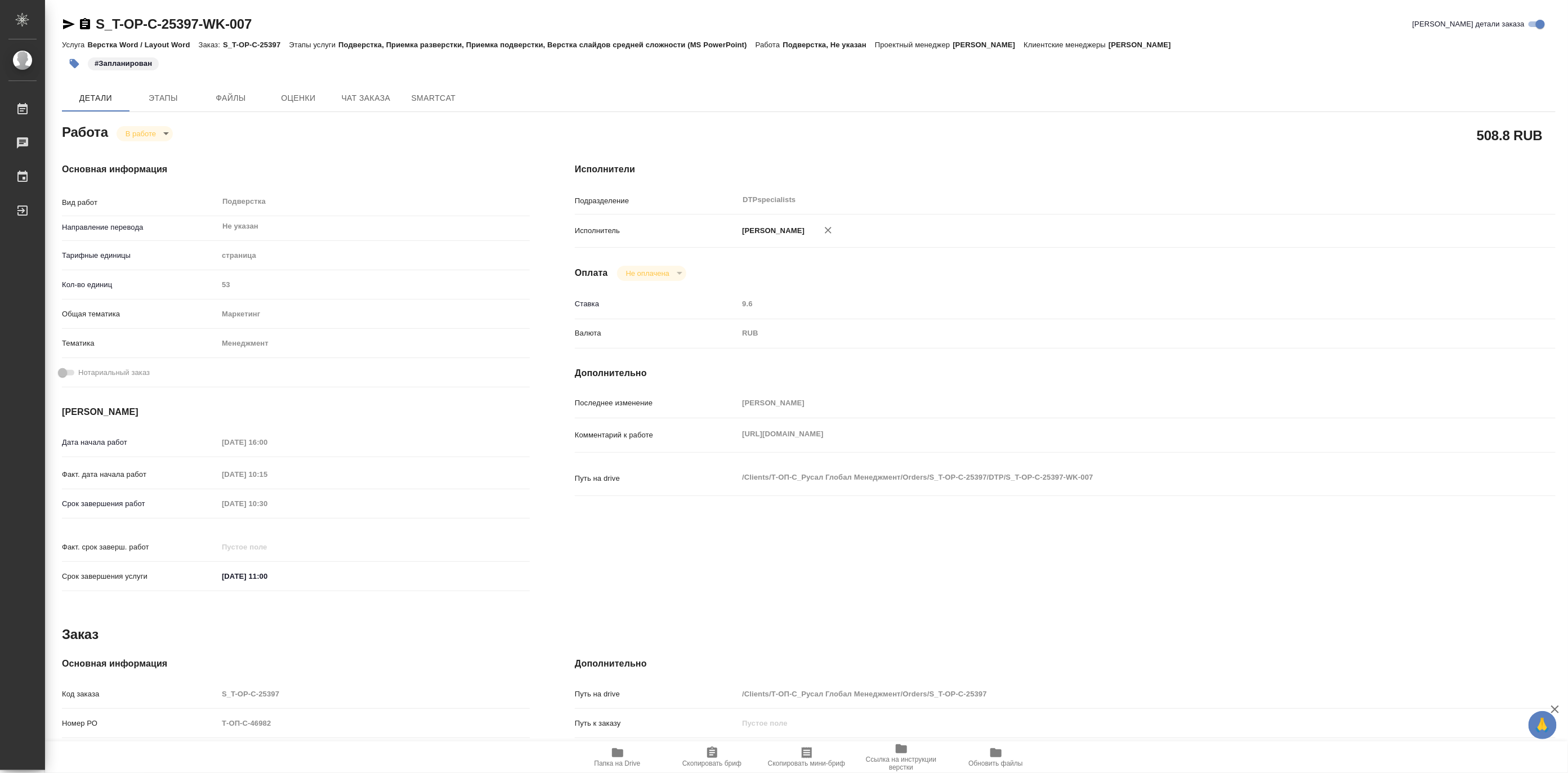
type textarea "x"
click at [613, 749] on icon "button" at bounding box center [617, 752] width 11 height 9
click at [141, 134] on body "🙏 .cls-1 fill:#fff; AWATERA Matveeva Maria Работы 0 Чаты График Выйти S_T-OP-C-…" at bounding box center [784, 386] width 1568 height 773
click at [141, 152] on button "Выполнен" at bounding box center [146, 152] width 41 height 13
type textarea "x"
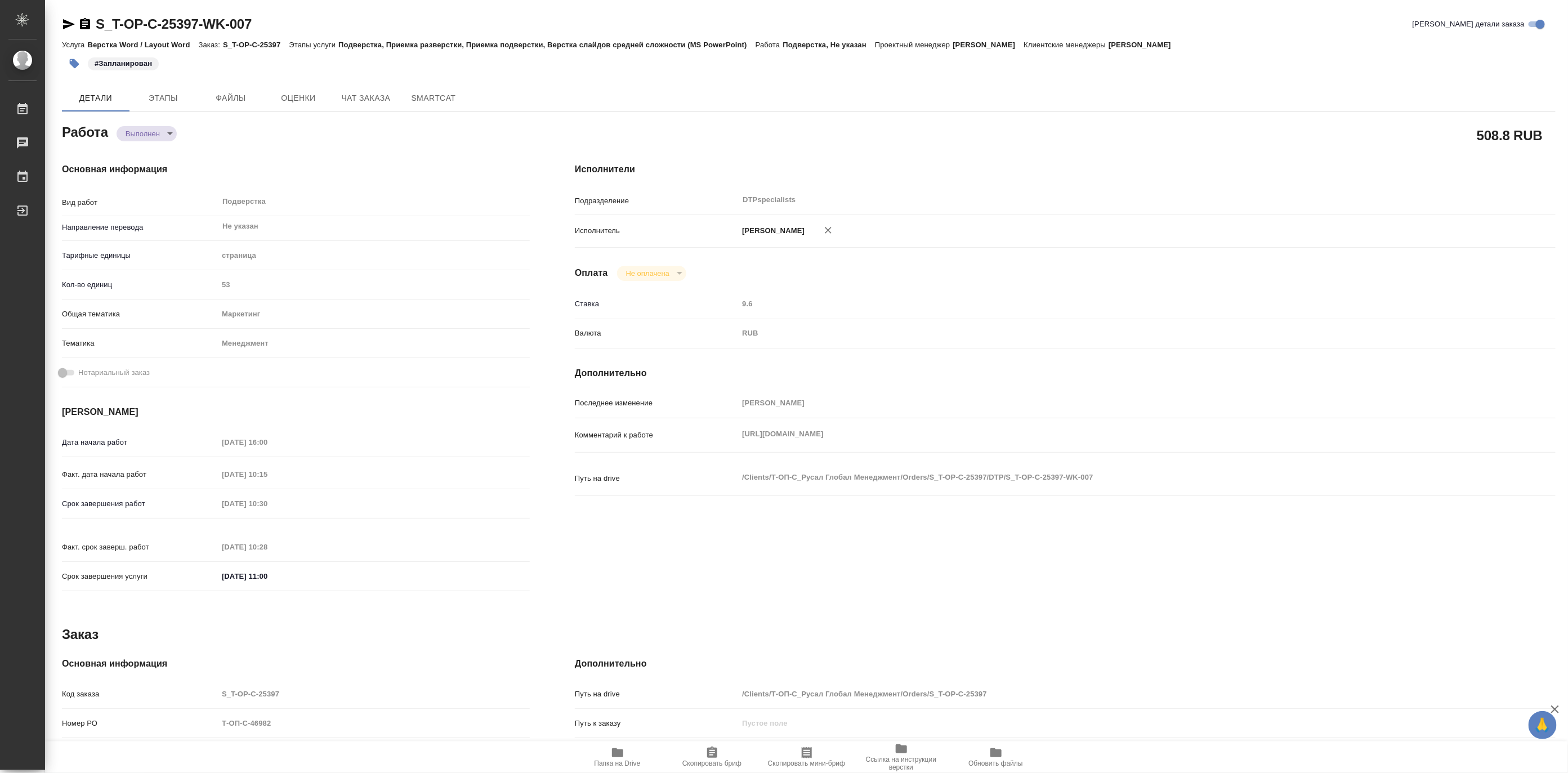
type textarea "x"
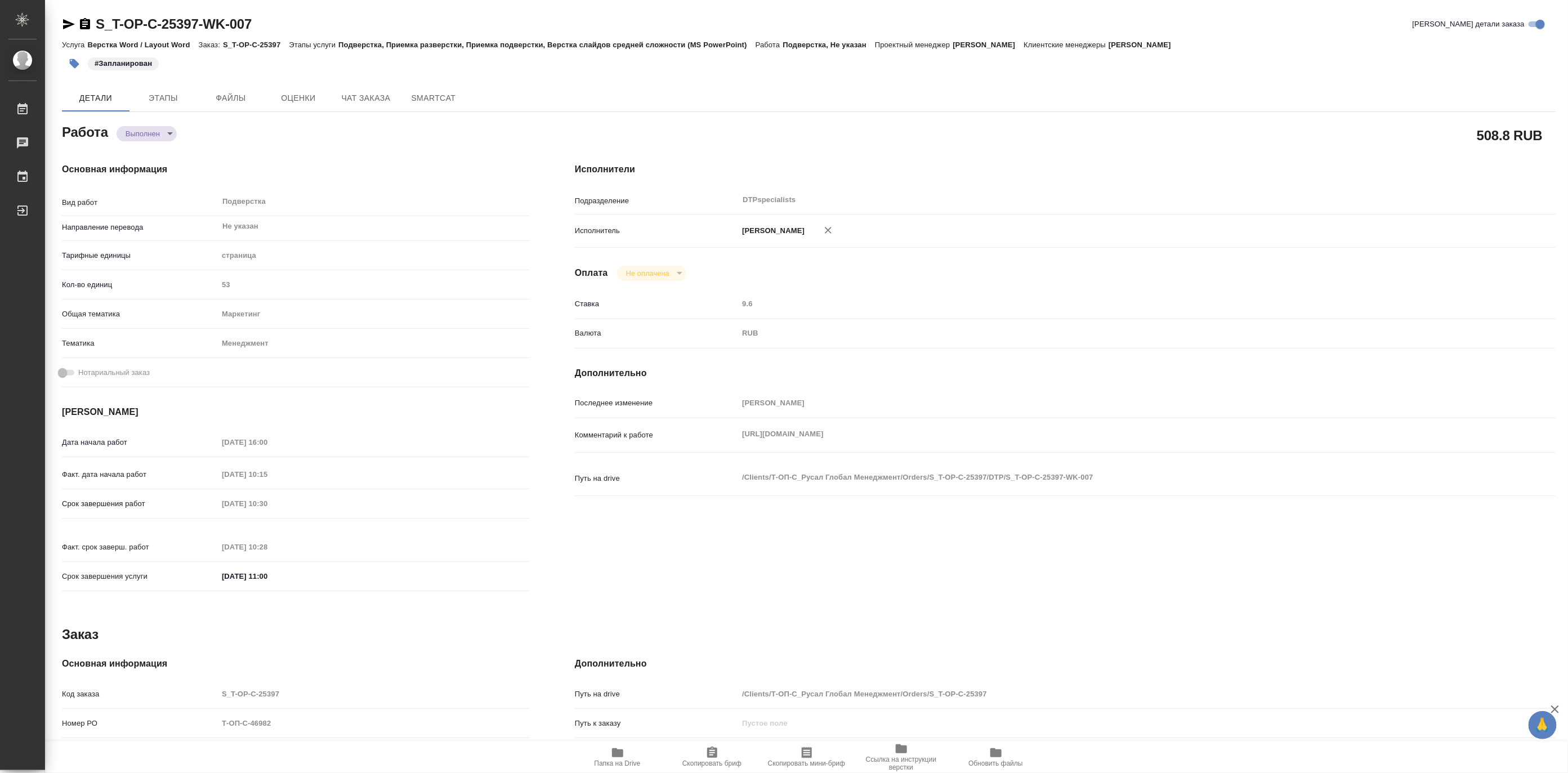
type textarea "x"
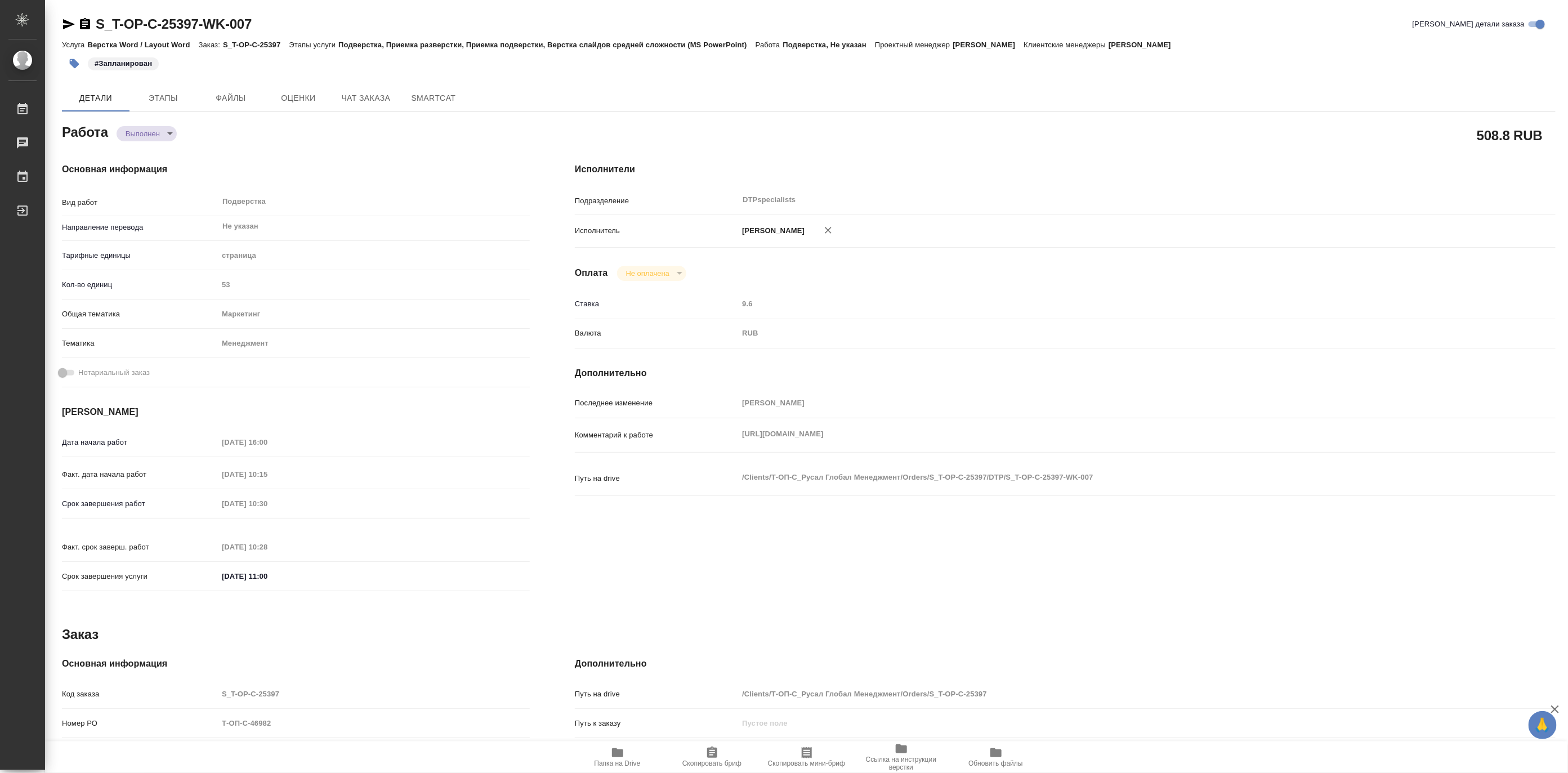
type textarea "x"
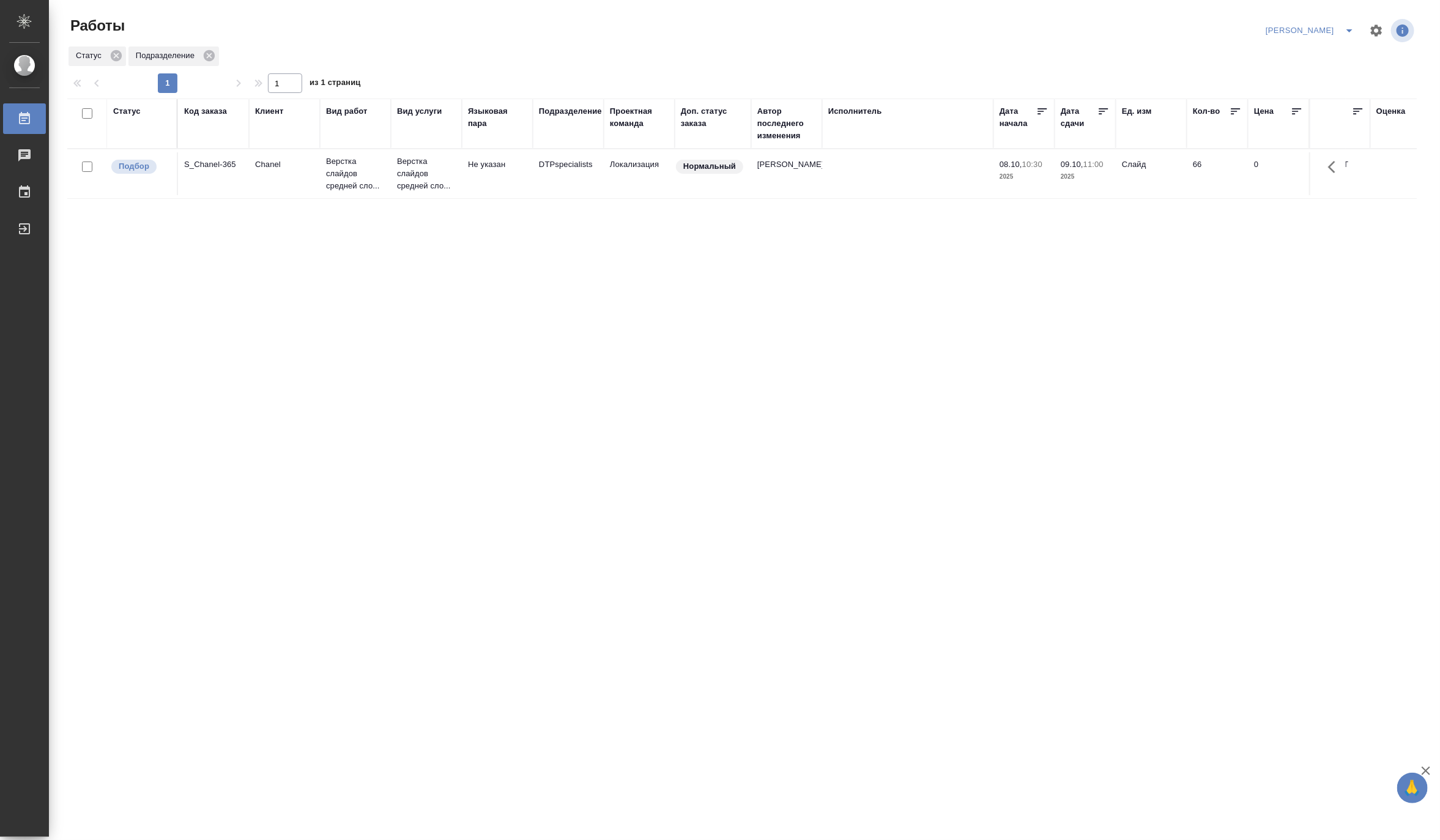
drag, startPoint x: 430, startPoint y: 348, endPoint x: 430, endPoint y: 332, distance: 16.0
click at [430, 348] on div "Статус Код заказа Клиент Вид работ Вид услуги Языковая пара Подразделение Проек…" at bounding box center [742, 319] width 1349 height 440
click at [411, 167] on p "Верстка слайдов средней сло..." at bounding box center [426, 173] width 59 height 37
click at [204, 114] on div "Код заказа" at bounding box center [205, 111] width 43 height 12
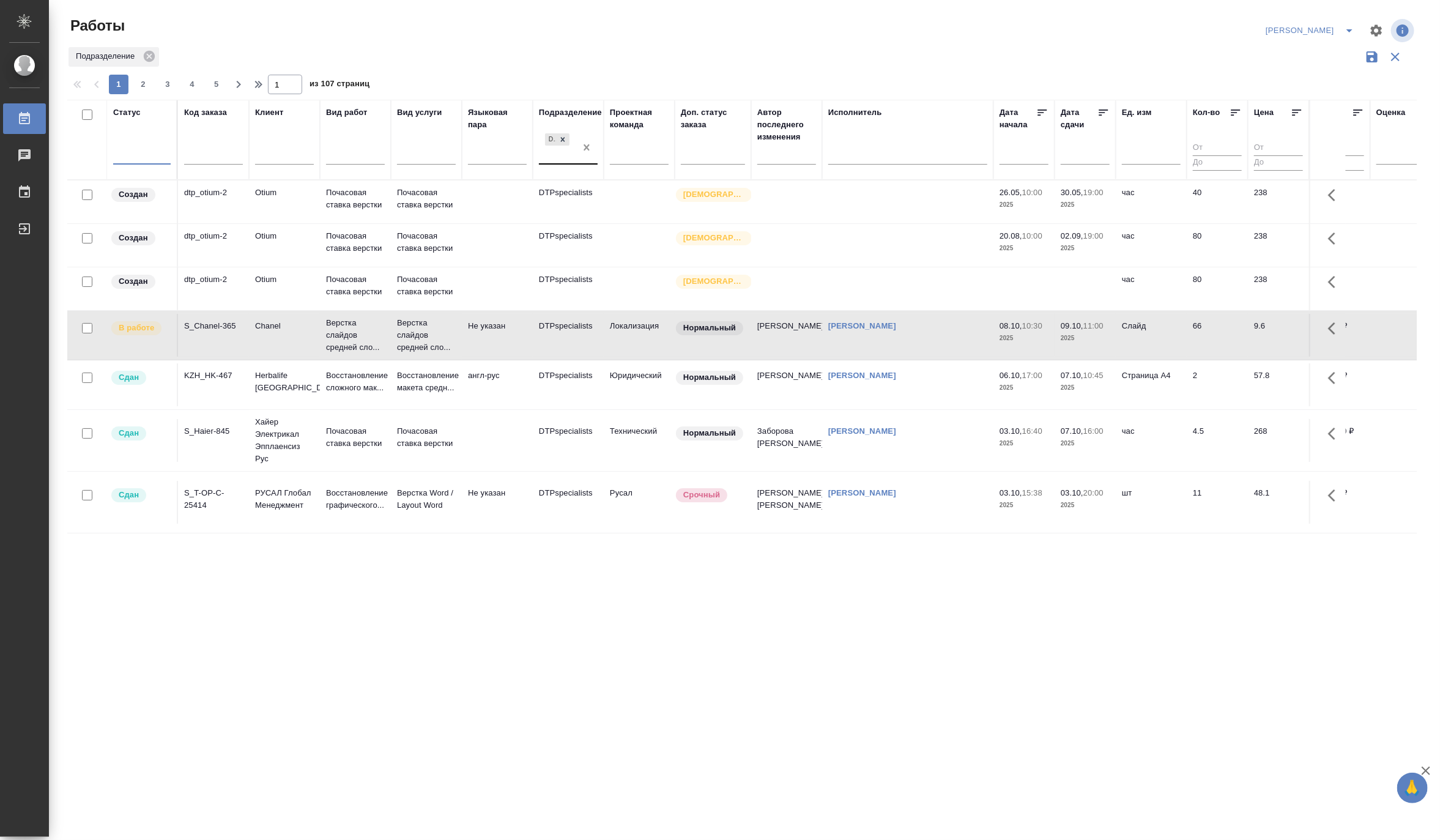
drag, startPoint x: 589, startPoint y: 149, endPoint x: 363, endPoint y: 168, distance: 226.8
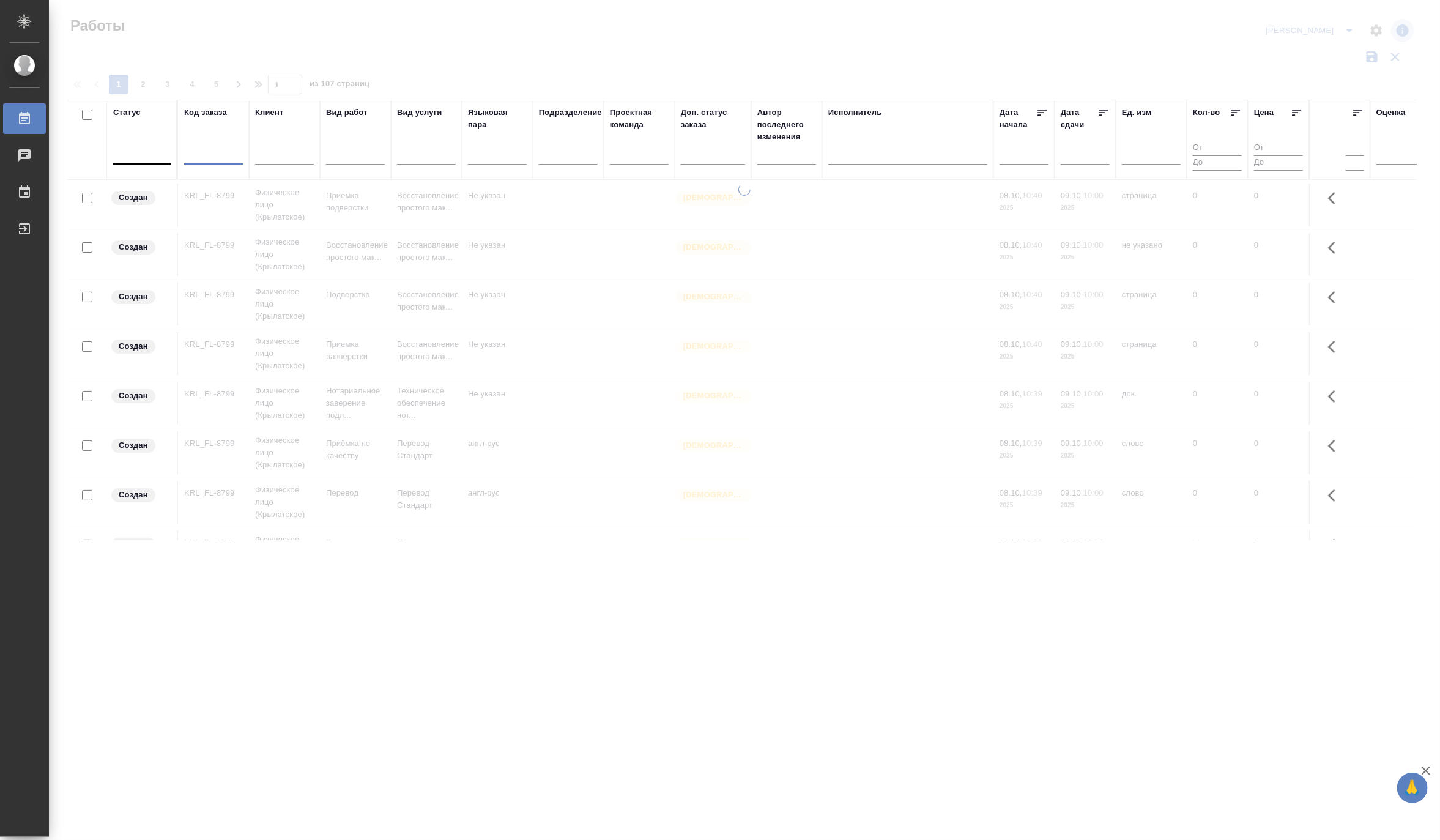
click at [197, 157] on input "text" at bounding box center [213, 157] width 59 height 15
paste input "KZH_Abbottkz-270"
type input "KZH_Abbottkz-270"
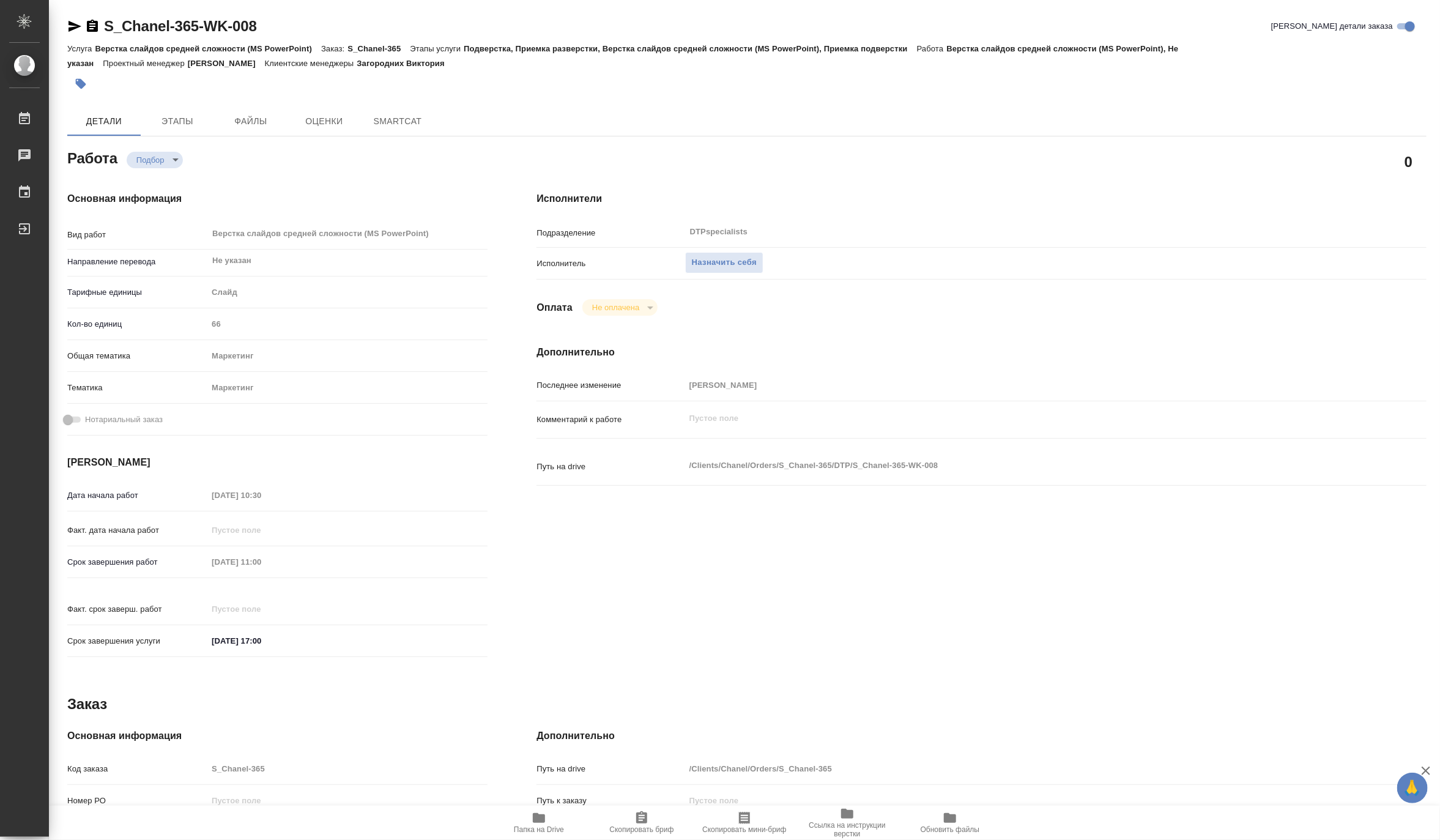
type textarea "x"
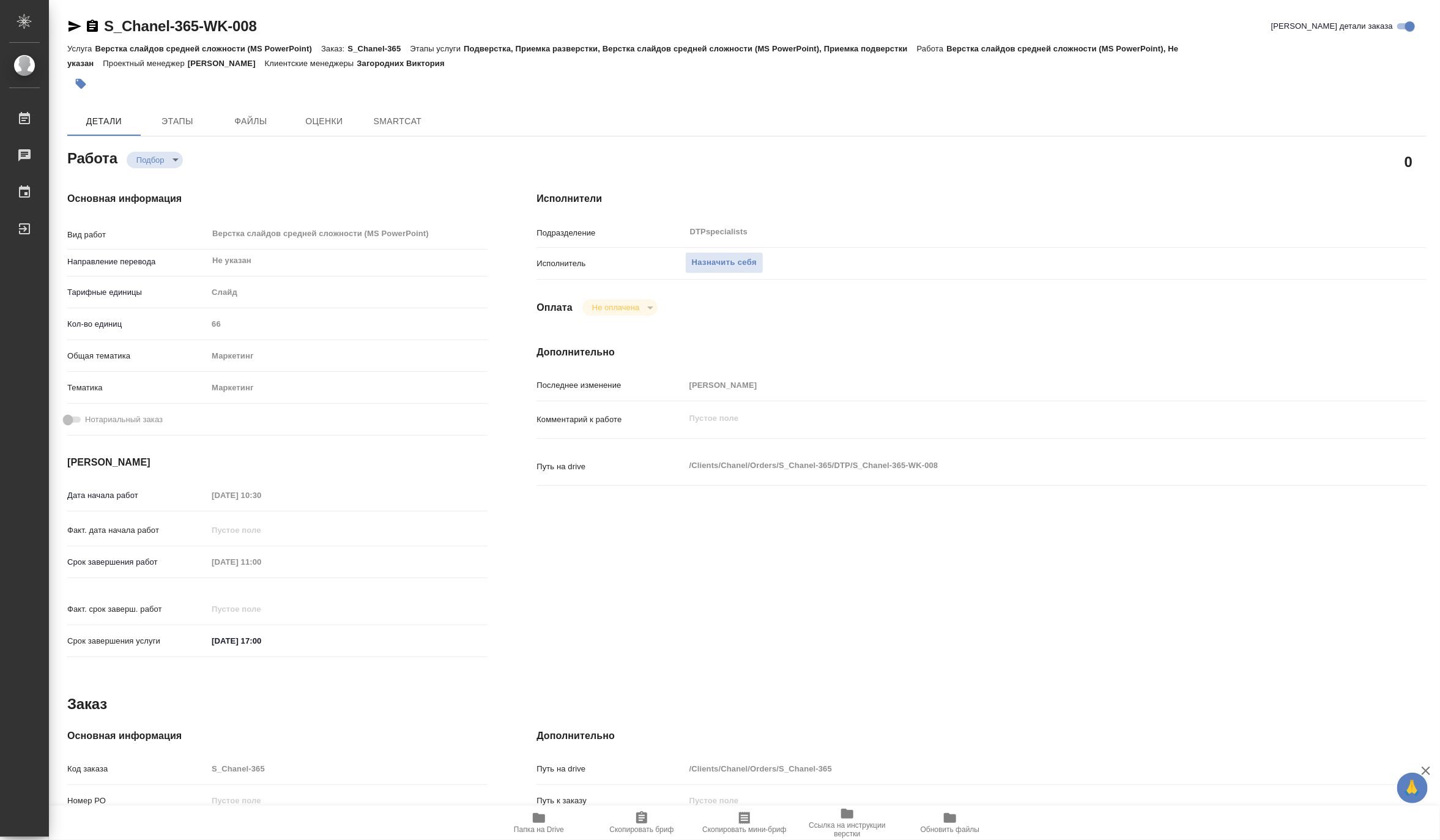
type textarea "x"
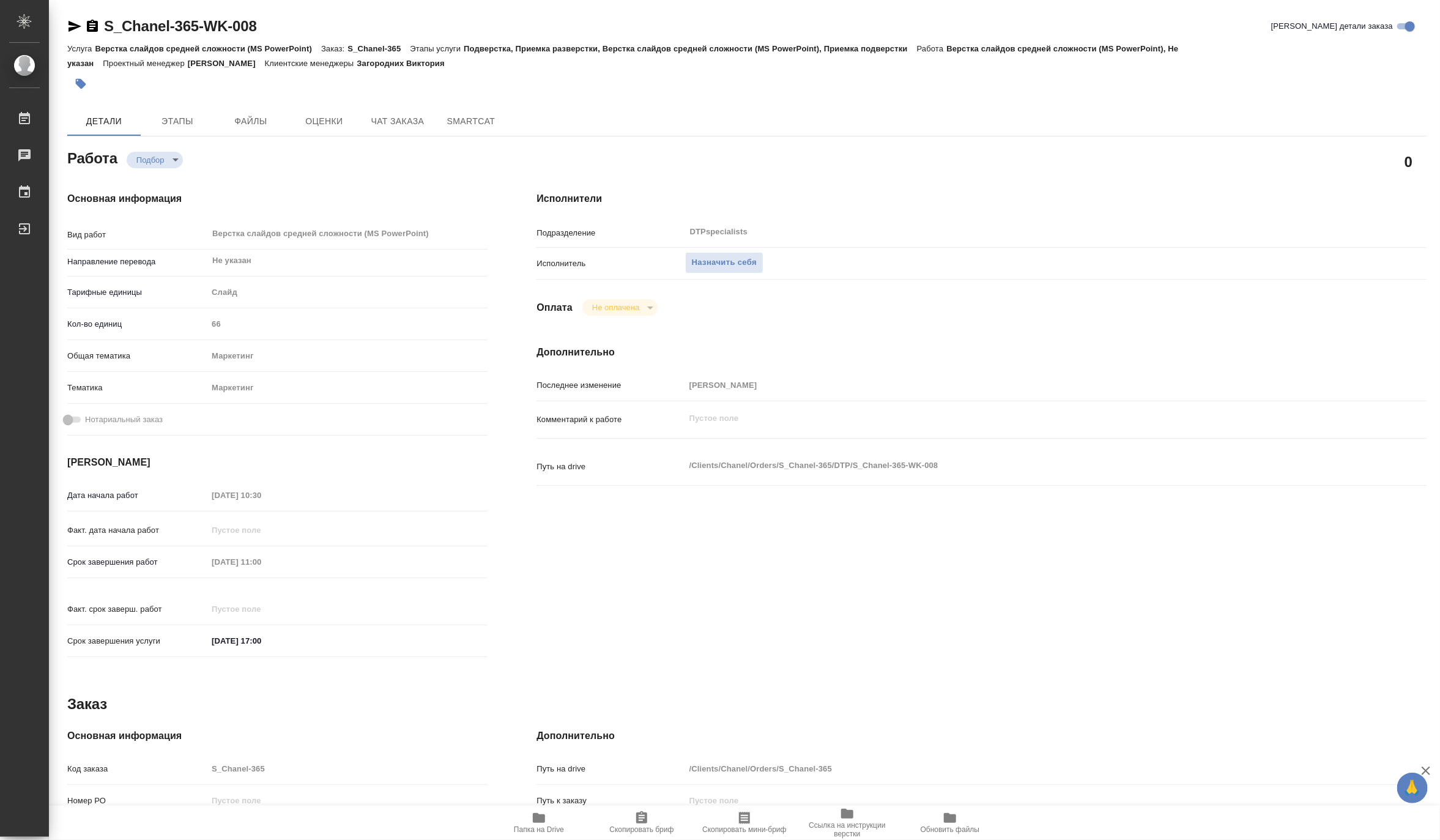
type textarea "x"
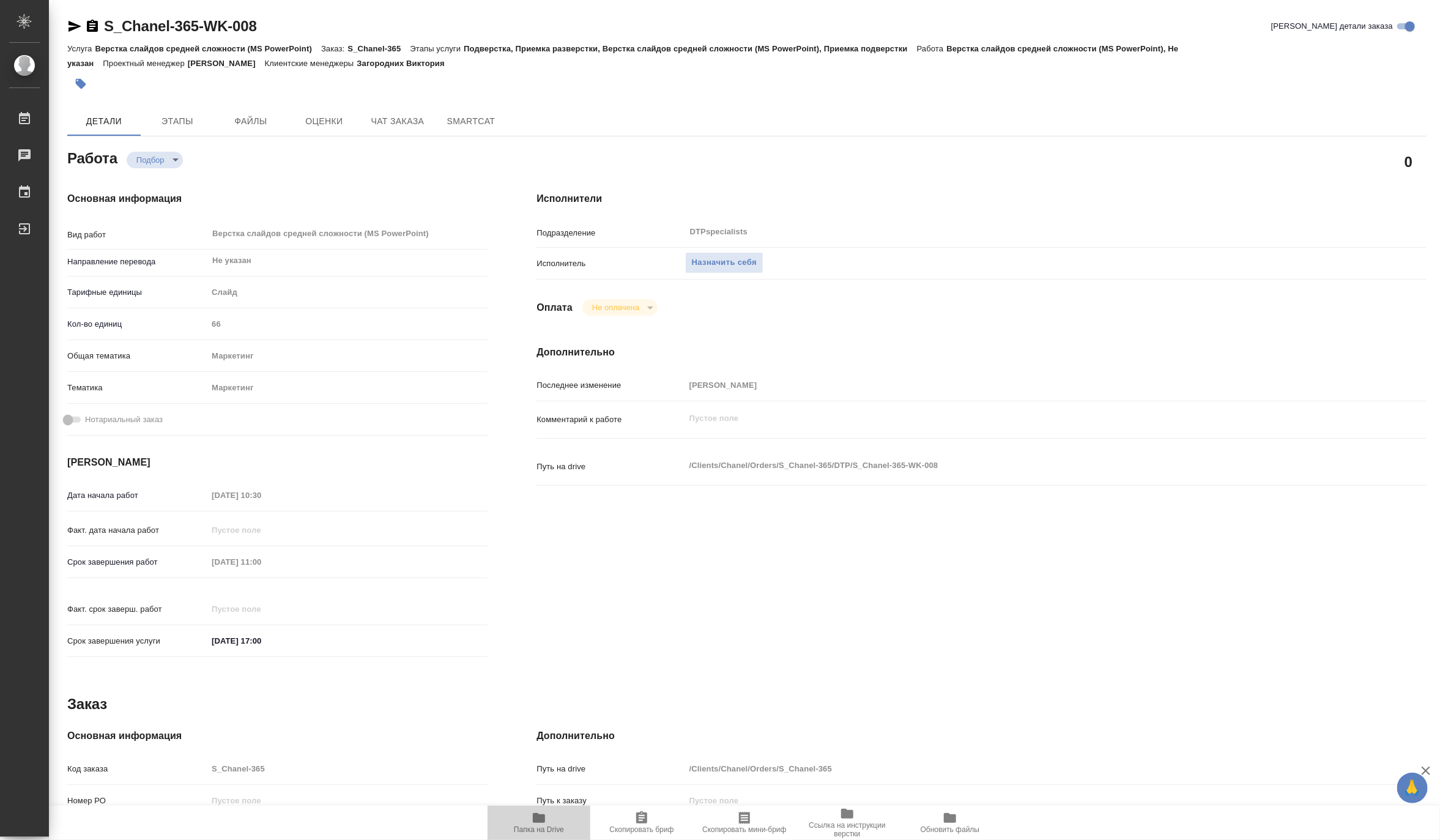
click at [553, 827] on span "Папка на Drive" at bounding box center [539, 829] width 50 height 9
type textarea "x"
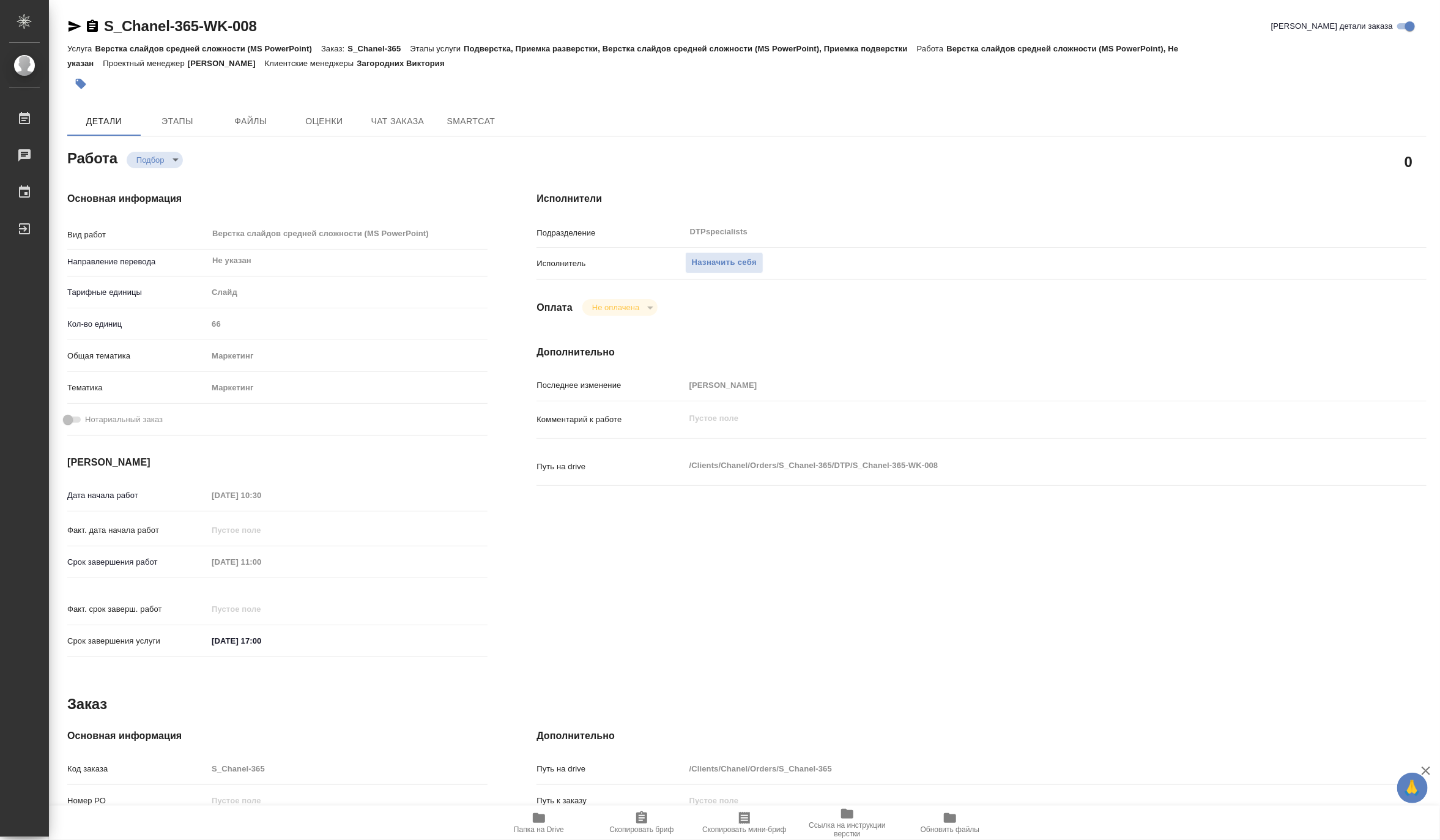
type textarea "x"
click at [746, 261] on span "Назначить себя" at bounding box center [724, 263] width 65 height 14
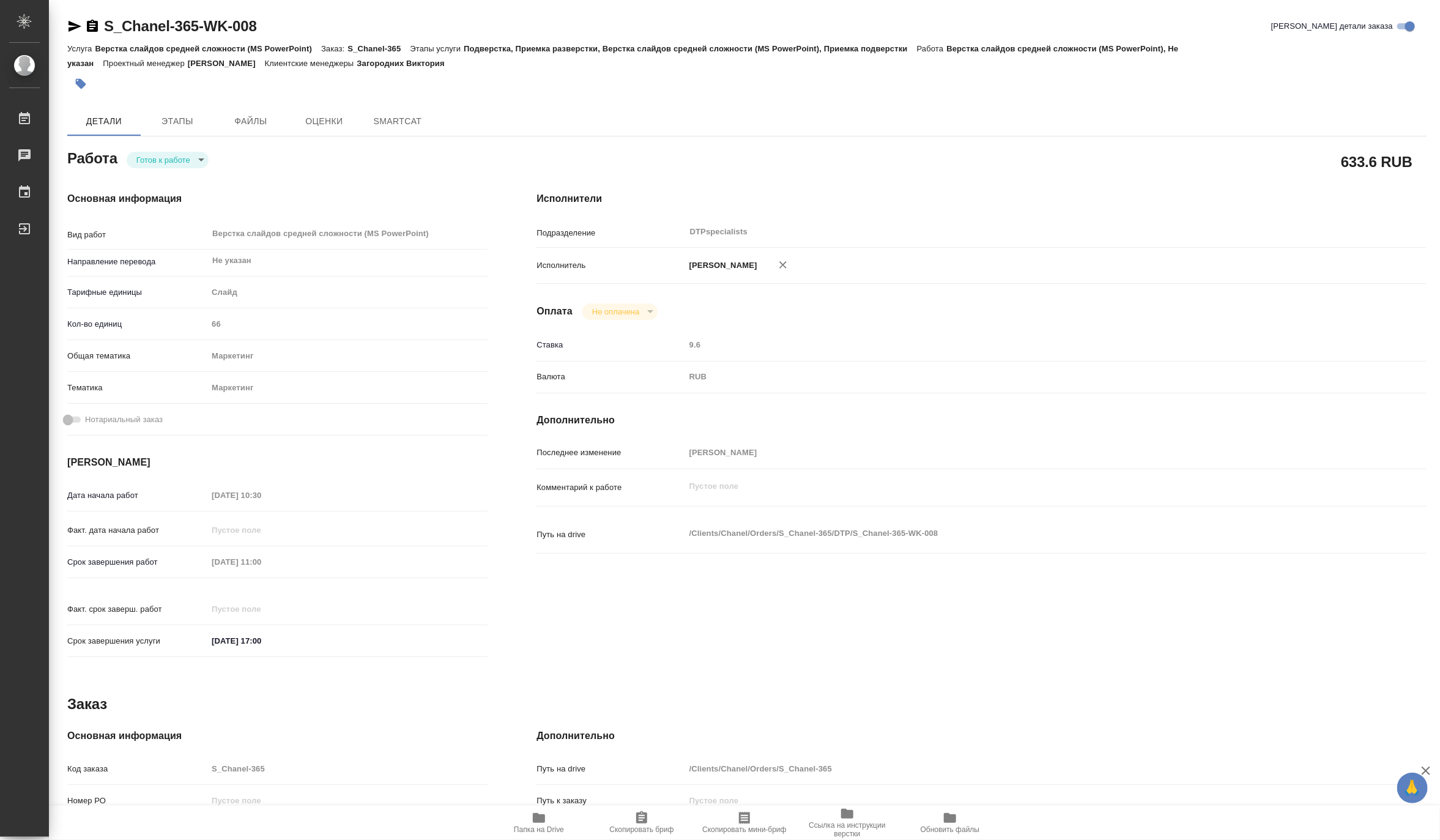
type textarea "x"
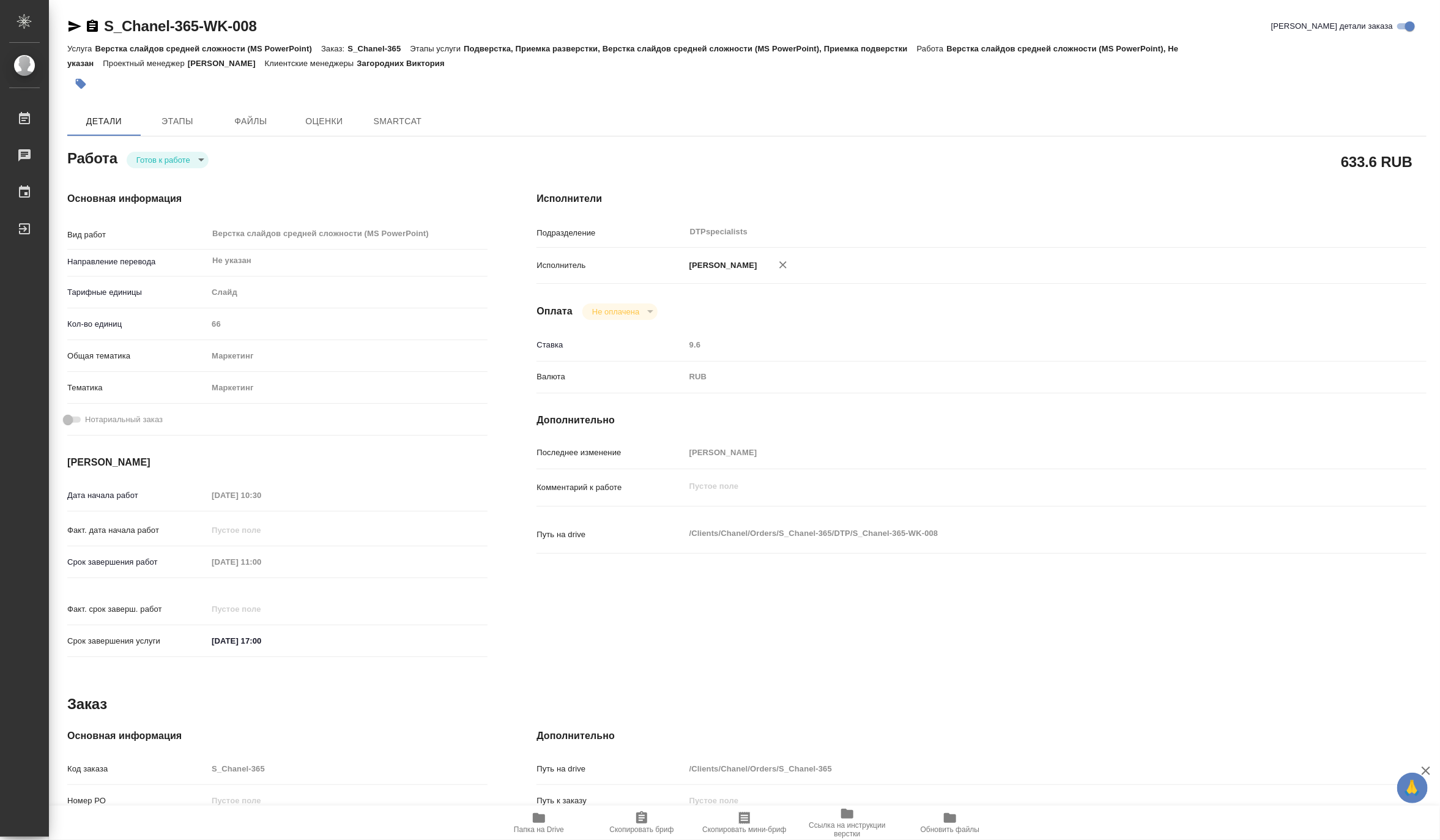
type textarea "x"
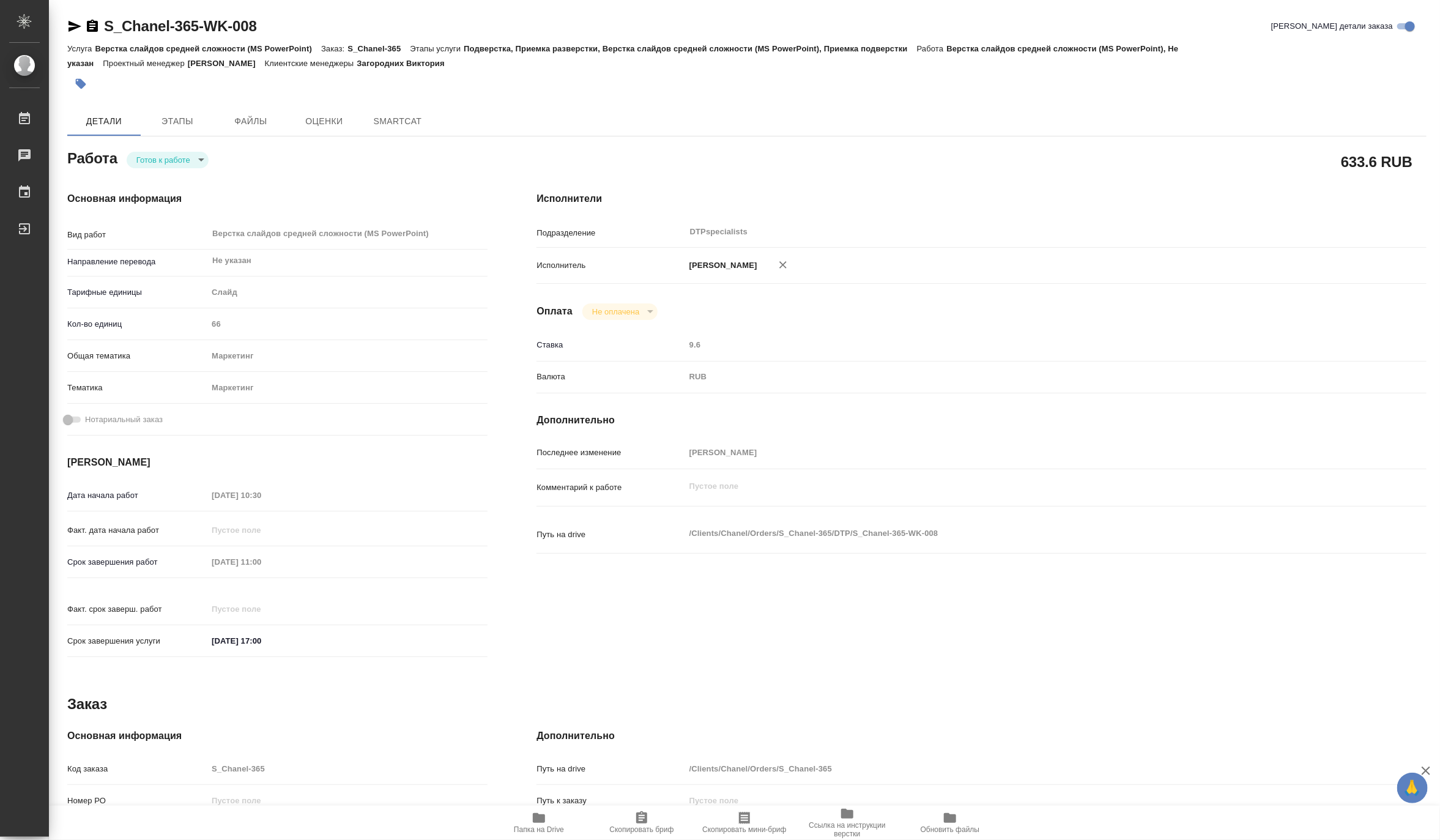
type textarea "x"
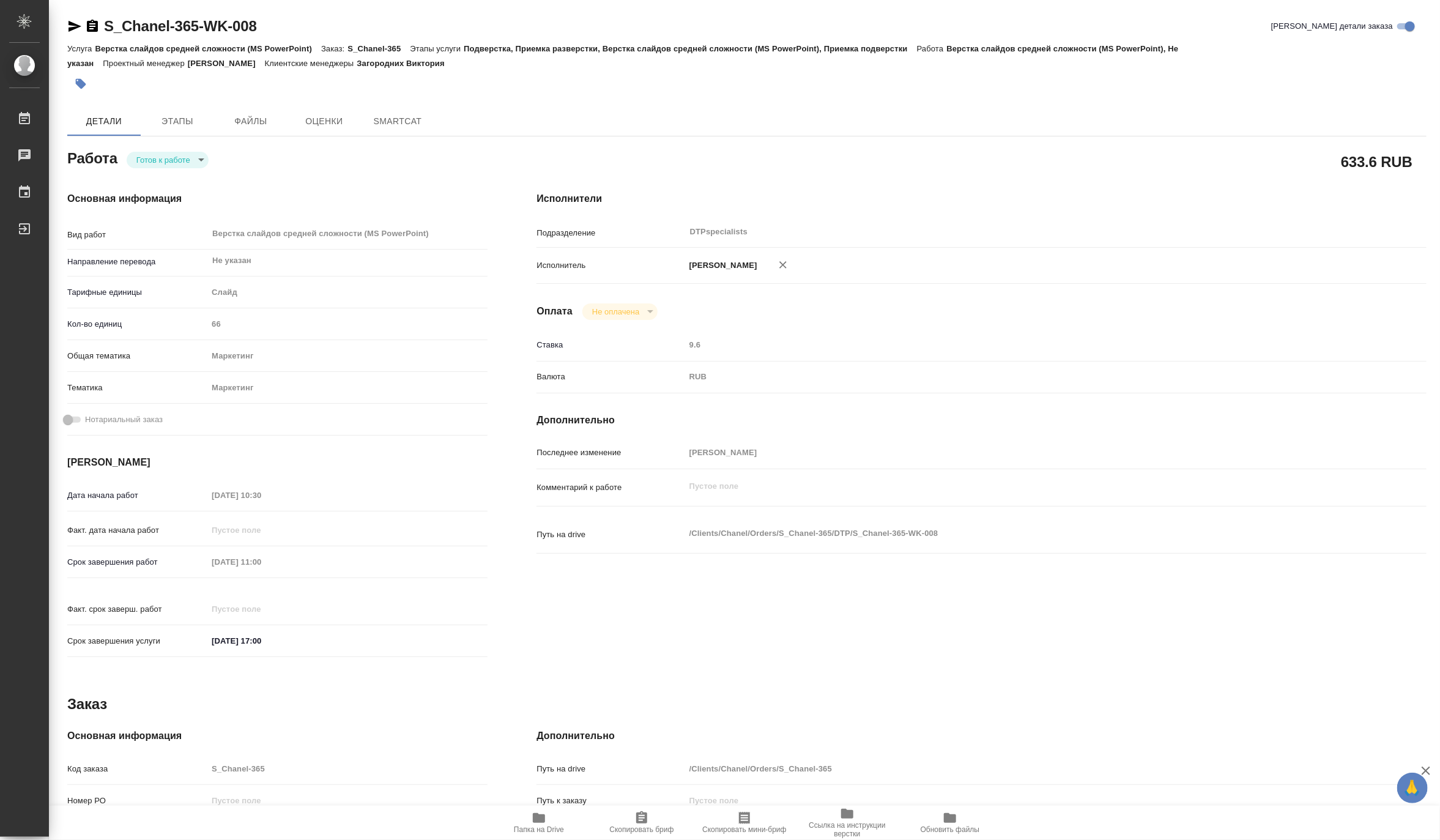
type textarea "x"
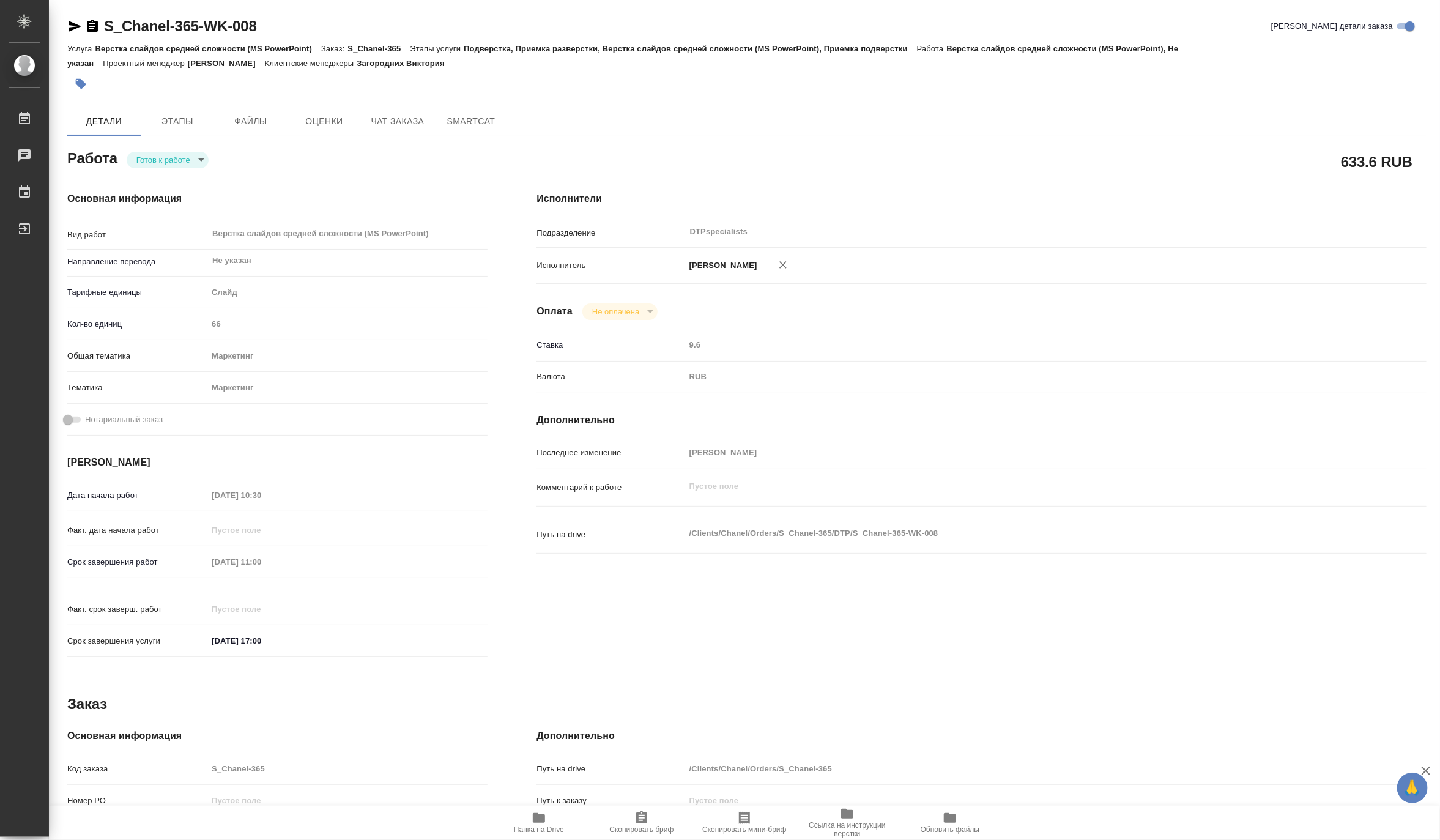
type textarea "x"
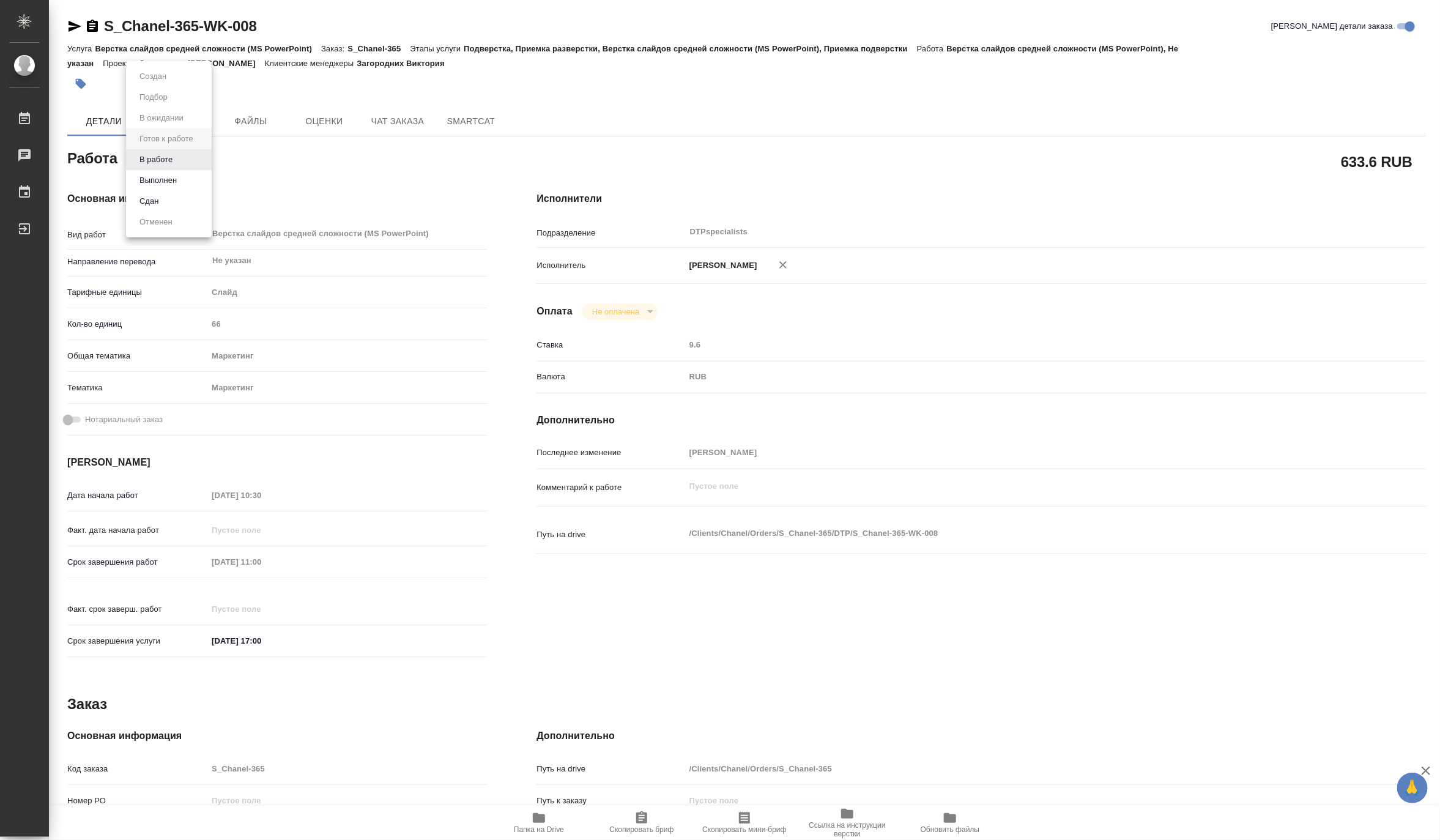
click at [155, 155] on body "🙏 .cls-1 fill:#fff; AWATERA Matveeva Maria Работы Чаты График Выйти S_Chanel-36…" at bounding box center [720, 420] width 1440 height 840
click at [153, 156] on button "В работе" at bounding box center [156, 159] width 40 height 14
type textarea "x"
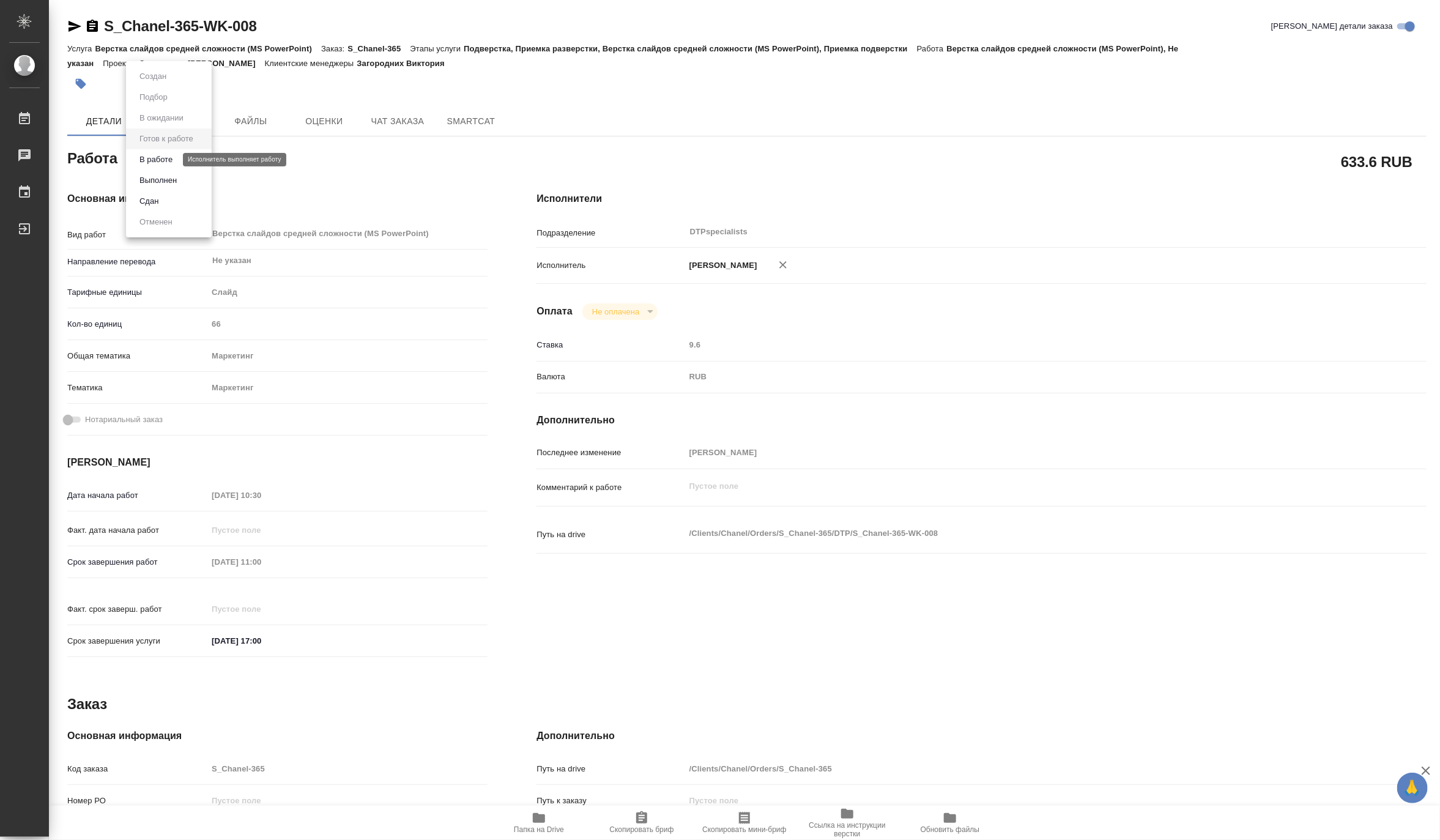
type textarea "x"
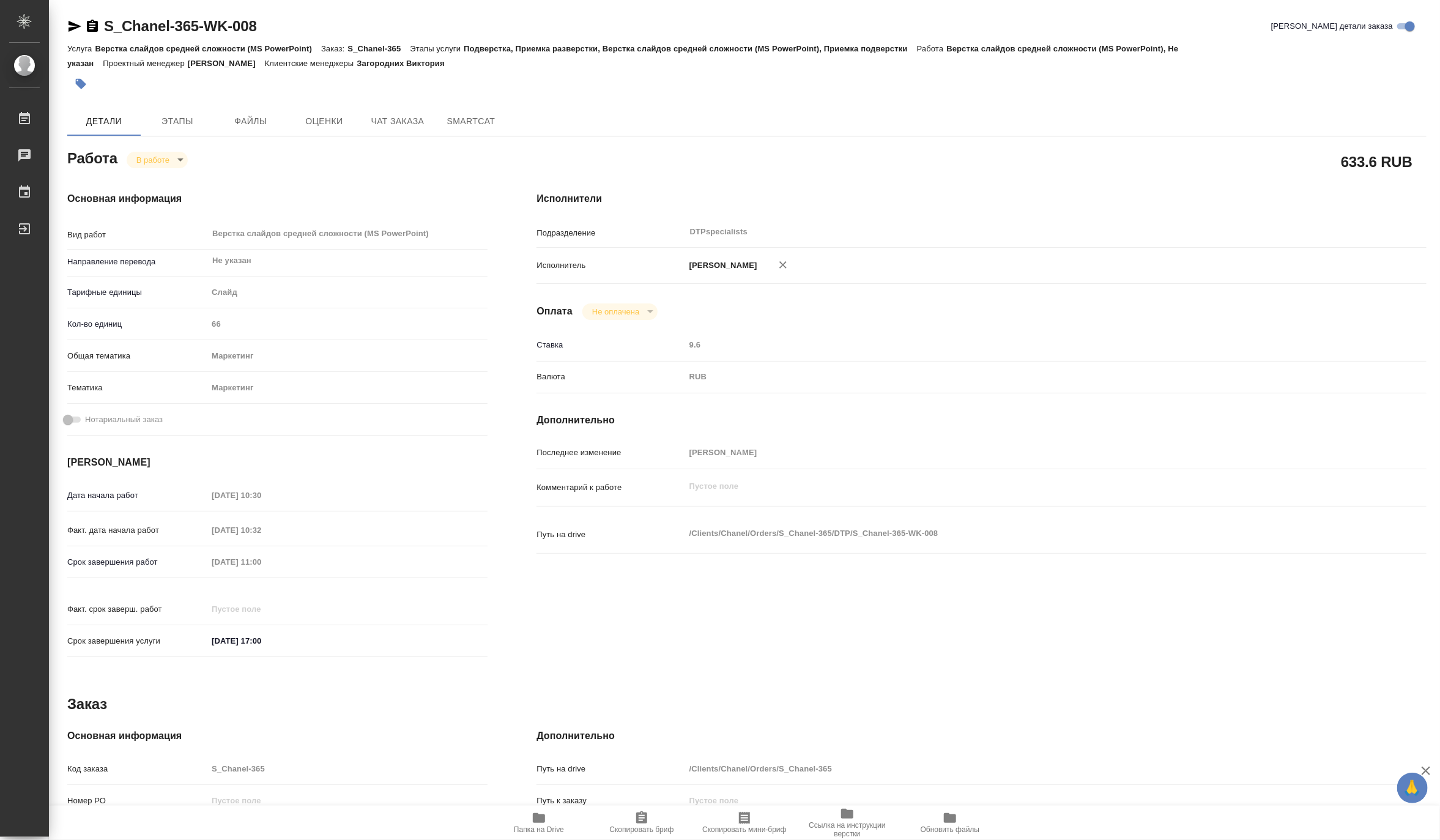
type textarea "x"
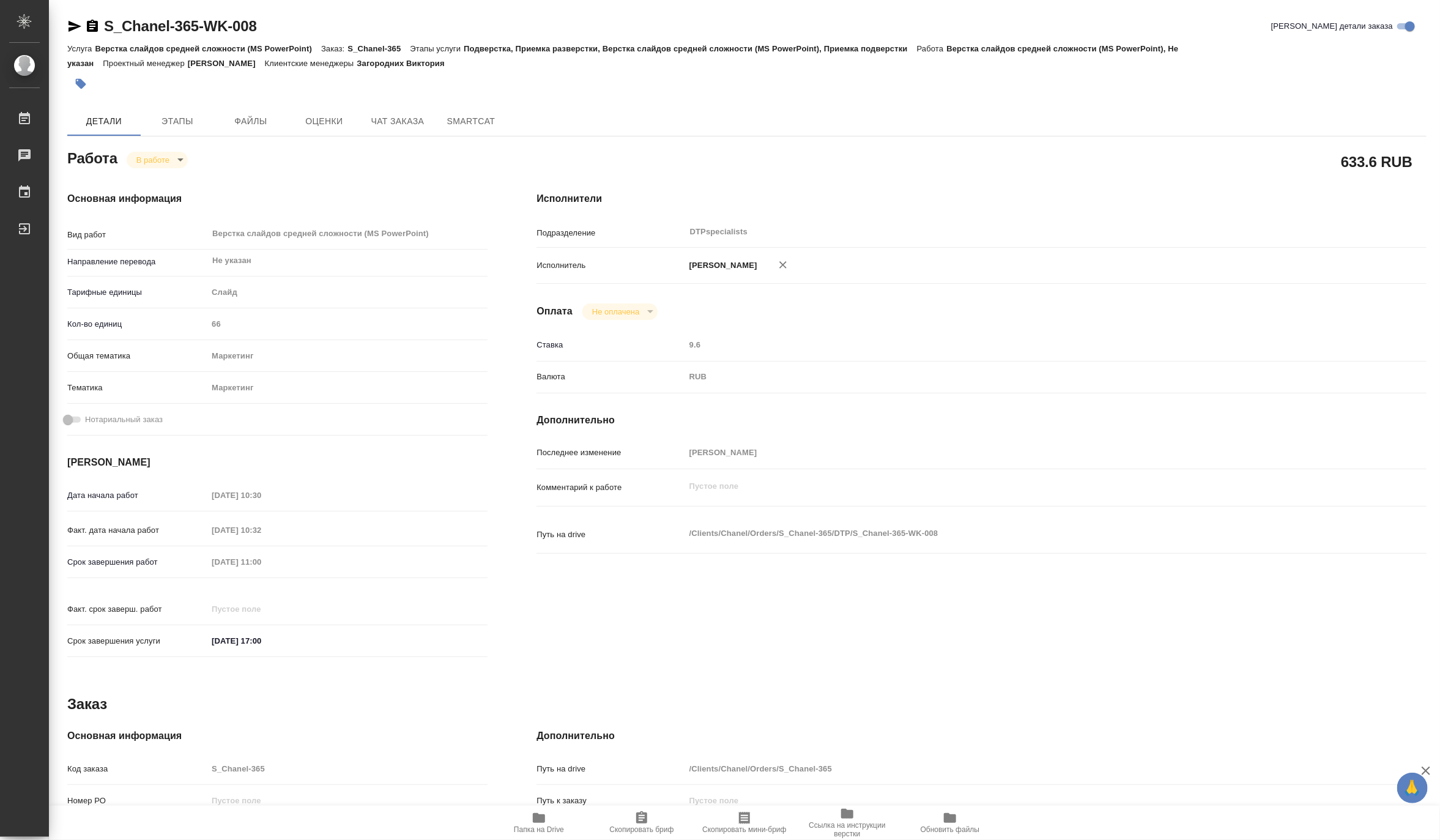
type textarea "x"
click at [479, 308] on hr at bounding box center [277, 308] width 420 height 1
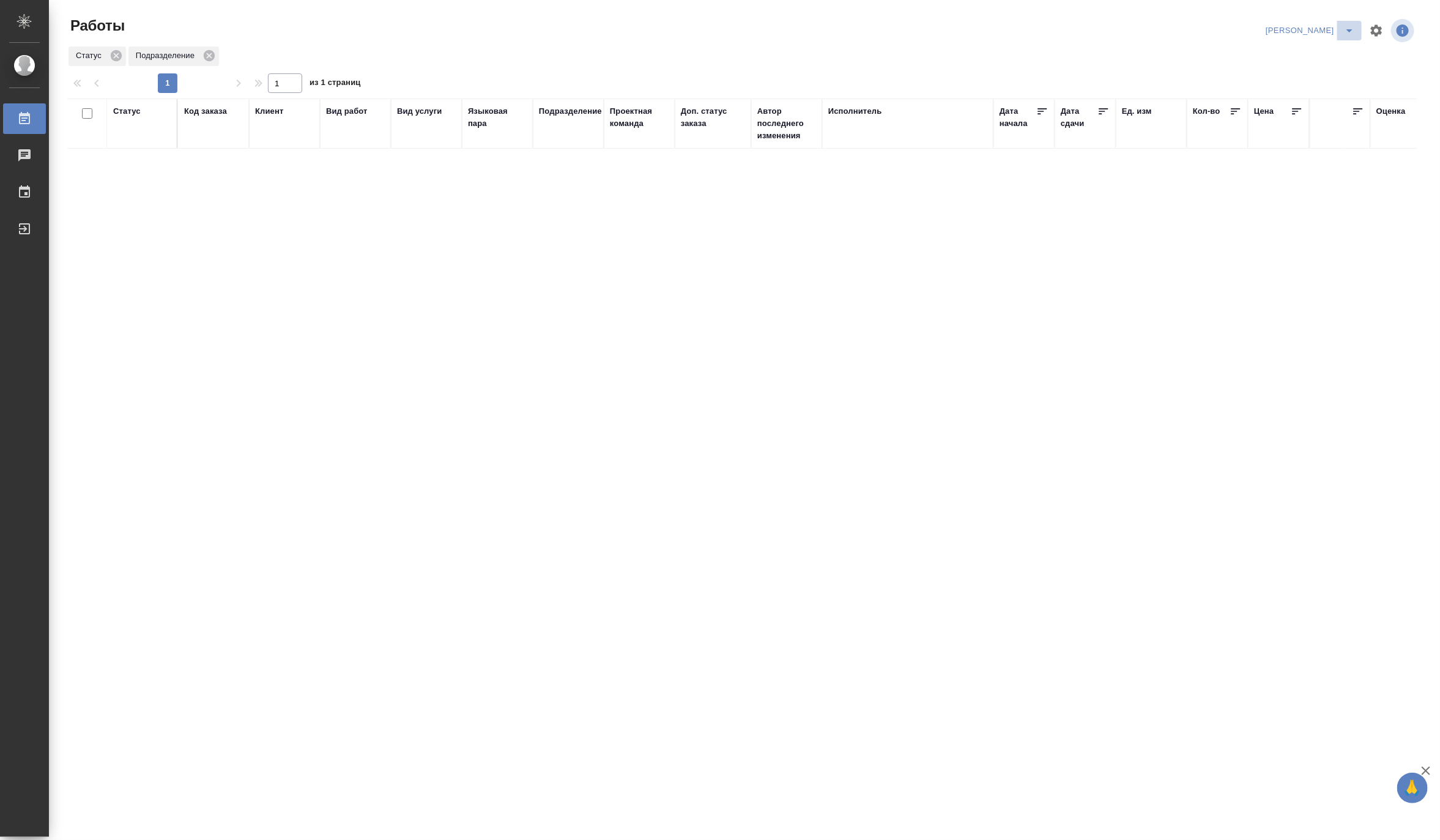
click at [1348, 23] on icon "split button" at bounding box center [1349, 31] width 14 height 14
click at [1294, 109] on li "Верстка и Дизайн" at bounding box center [1303, 113] width 117 height 19
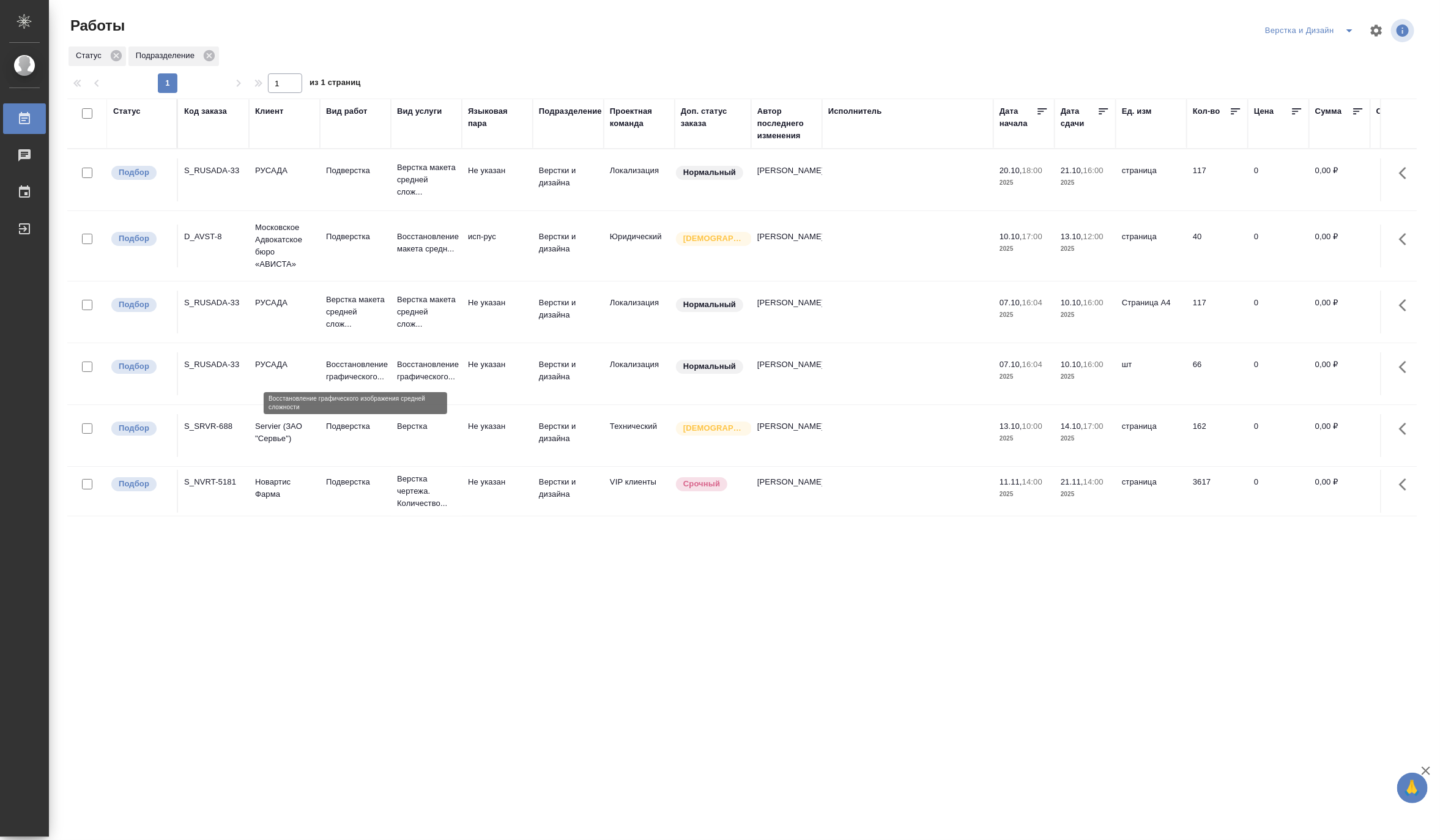
click at [357, 379] on p "Восстановление графического..." at bounding box center [355, 370] width 59 height 24
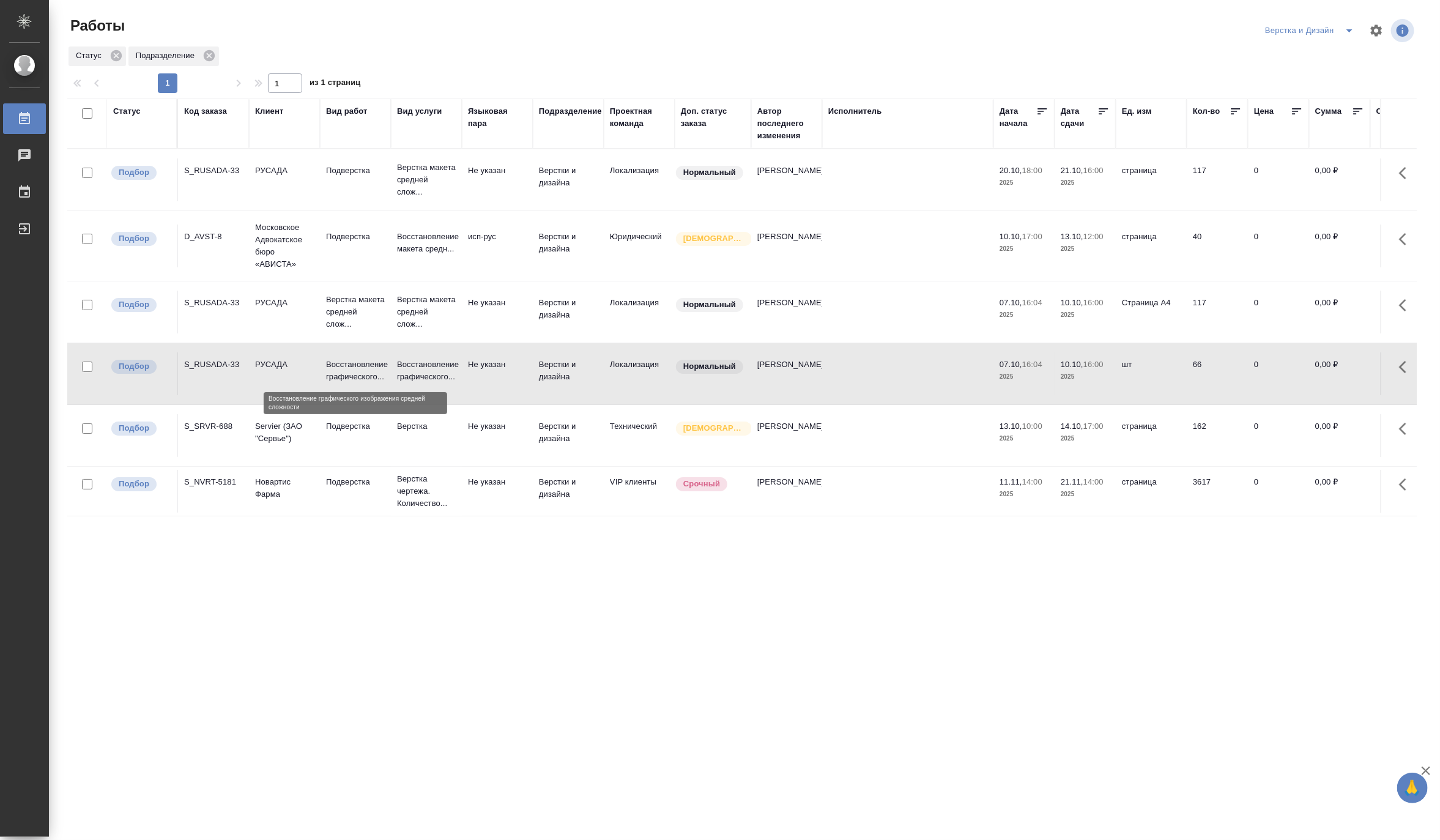
click at [357, 379] on p "Восстановление графического..." at bounding box center [355, 370] width 59 height 24
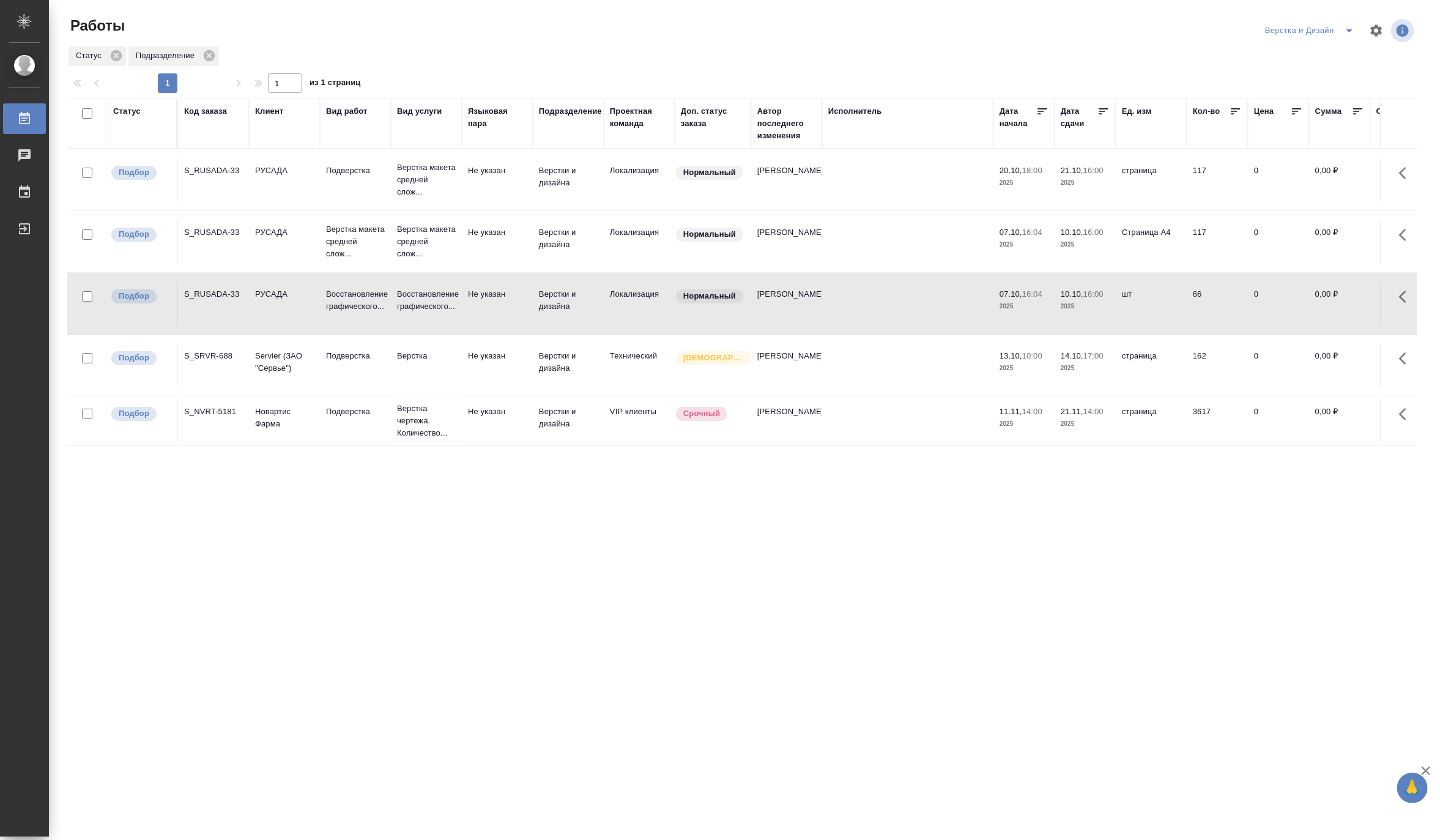
click at [1353, 22] on button "split button" at bounding box center [1349, 31] width 24 height 19
click at [1336, 55] on li "Матвеева_В работе" at bounding box center [1316, 55] width 117 height 19
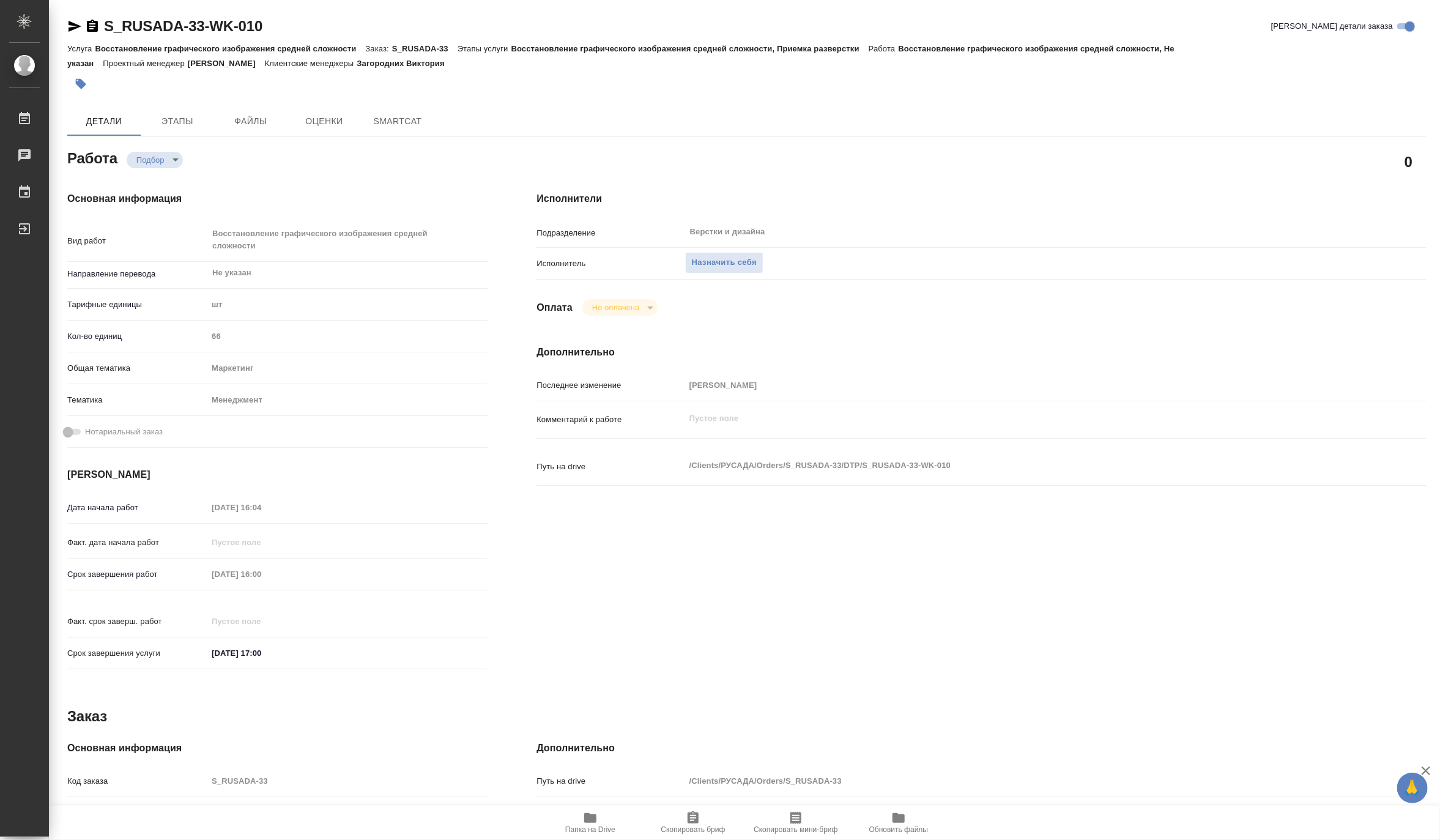
type textarea "x"
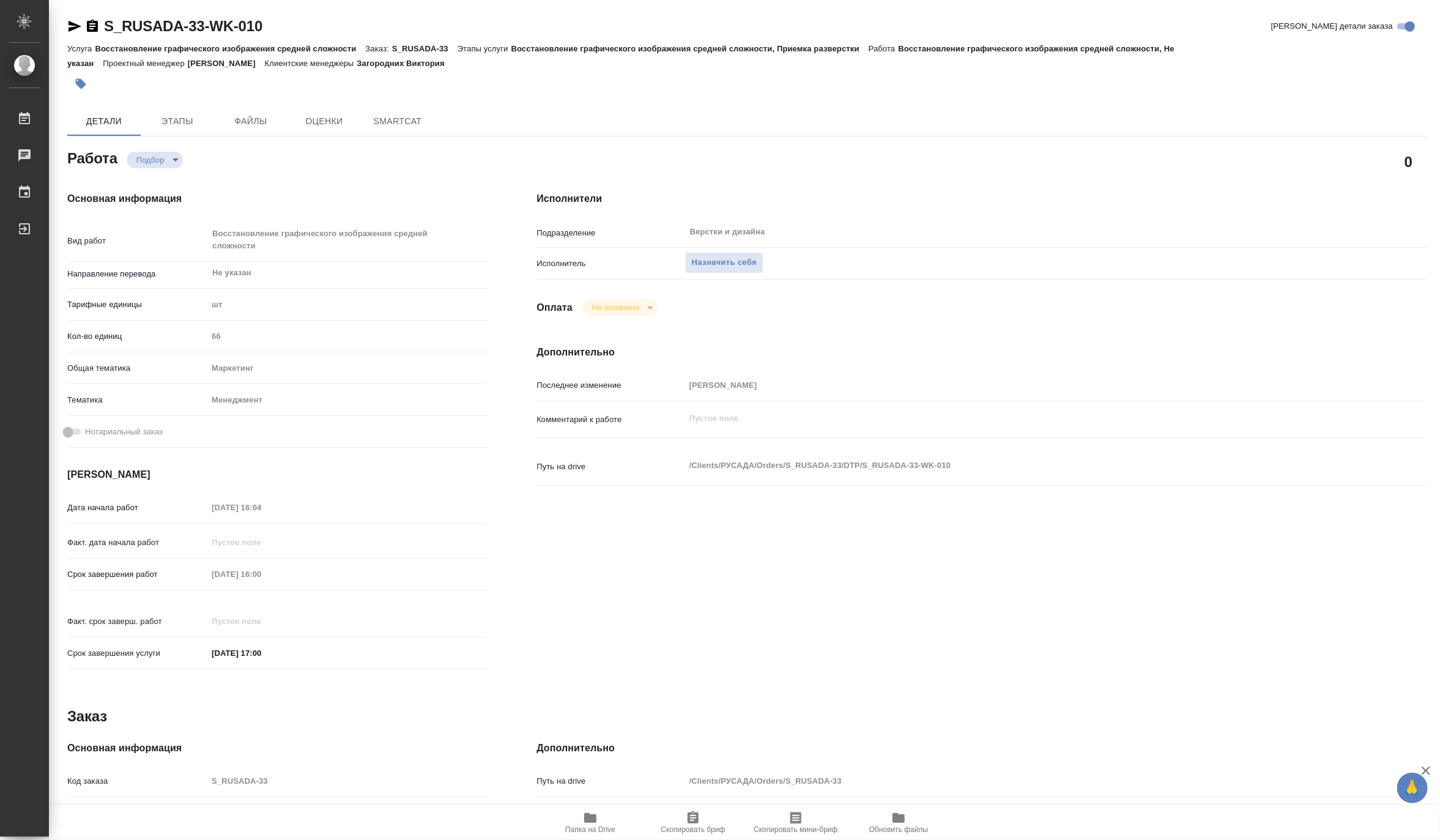
type textarea "x"
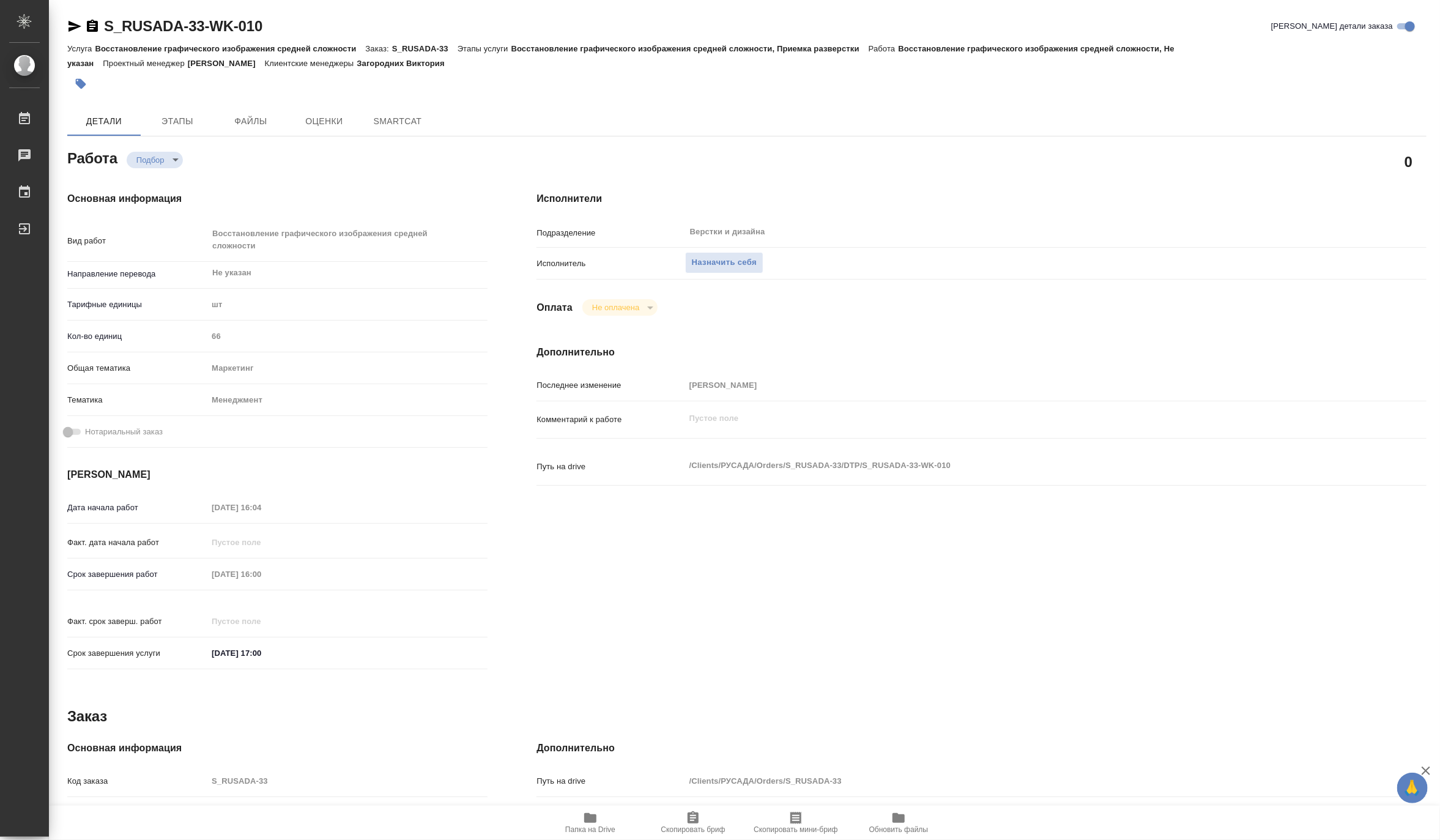
type textarea "x"
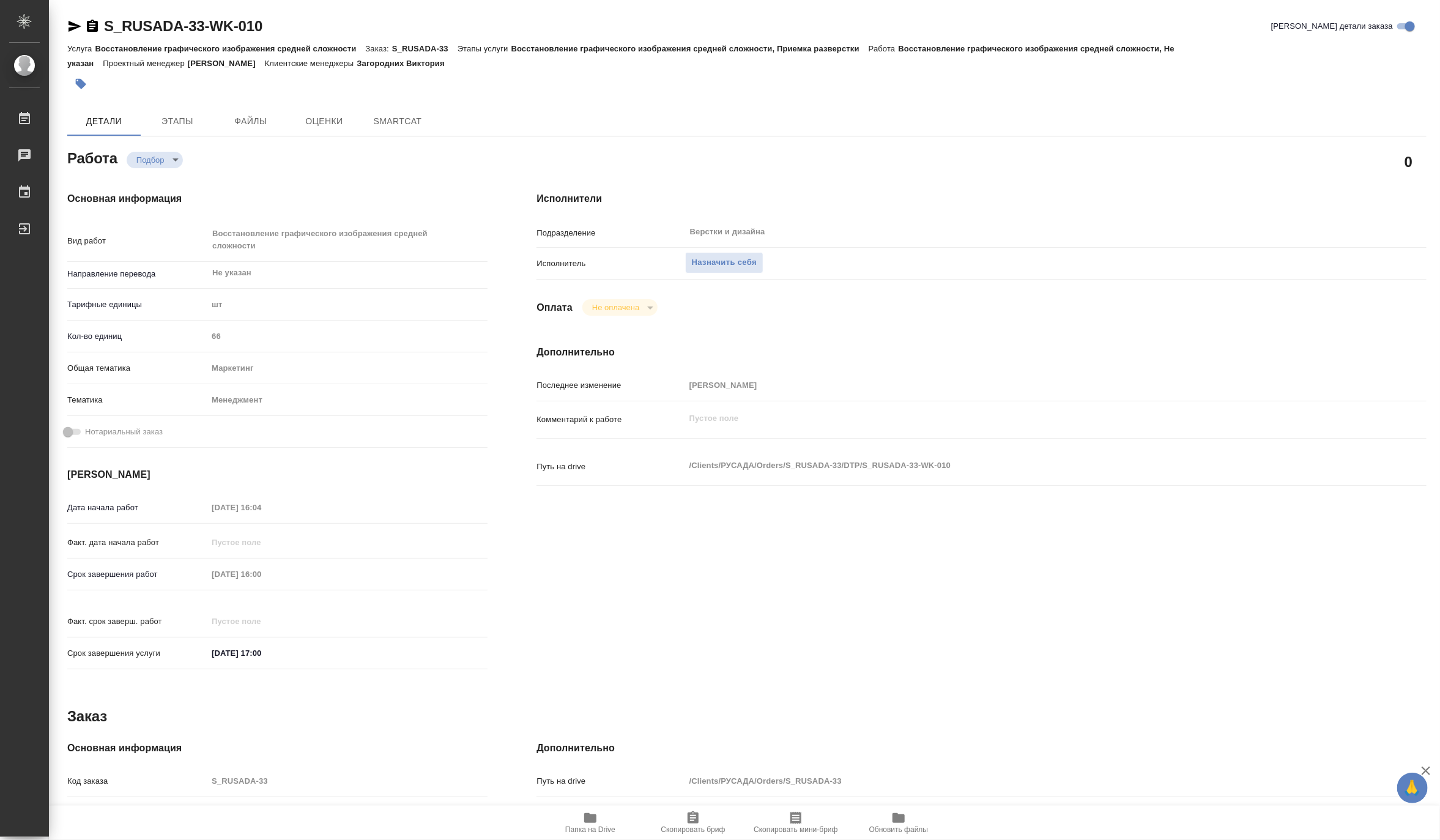
type textarea "x"
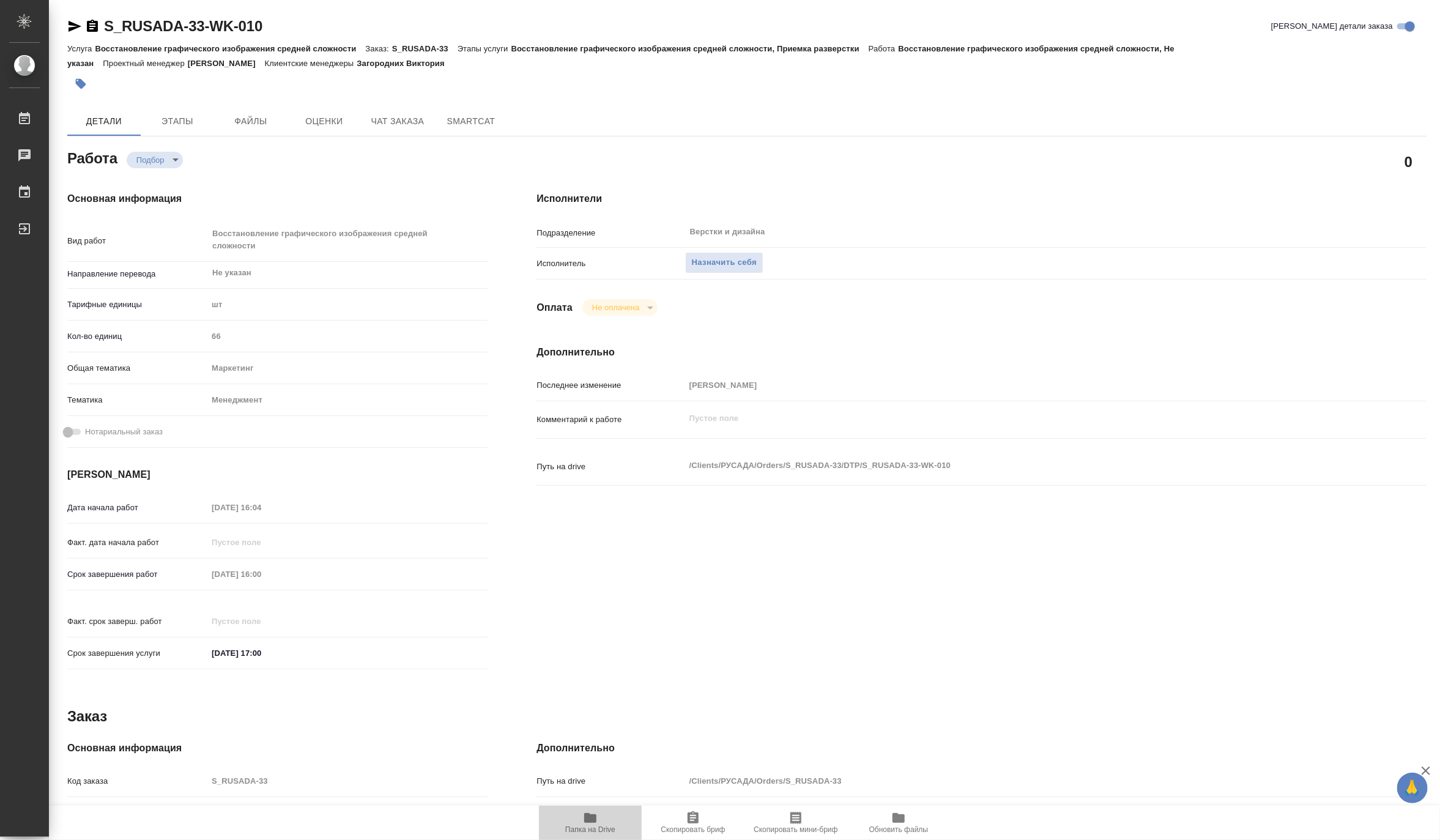
click at [584, 829] on span "Папка на Drive" at bounding box center [590, 829] width 50 height 9
type textarea "x"
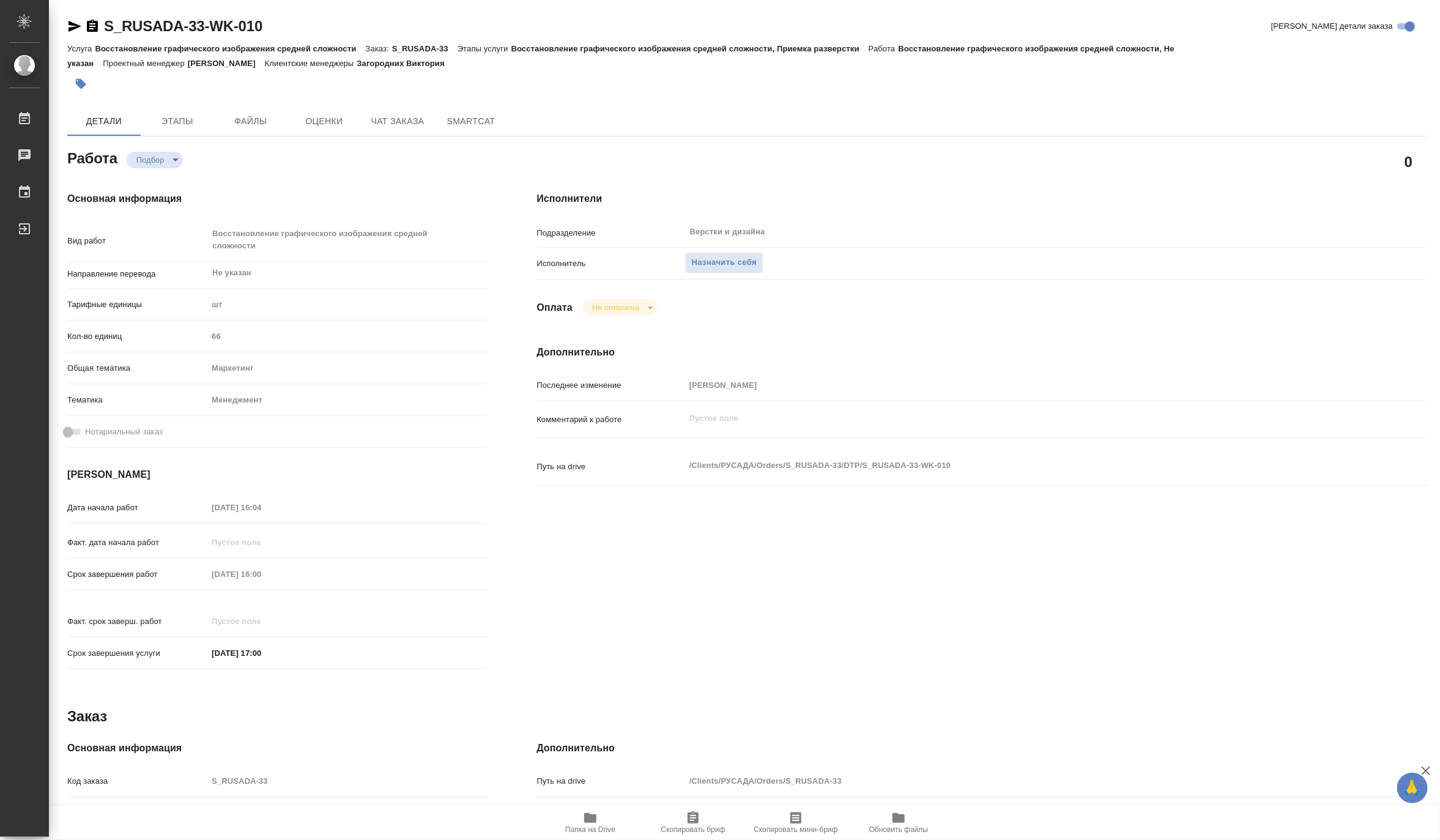
type textarea "x"
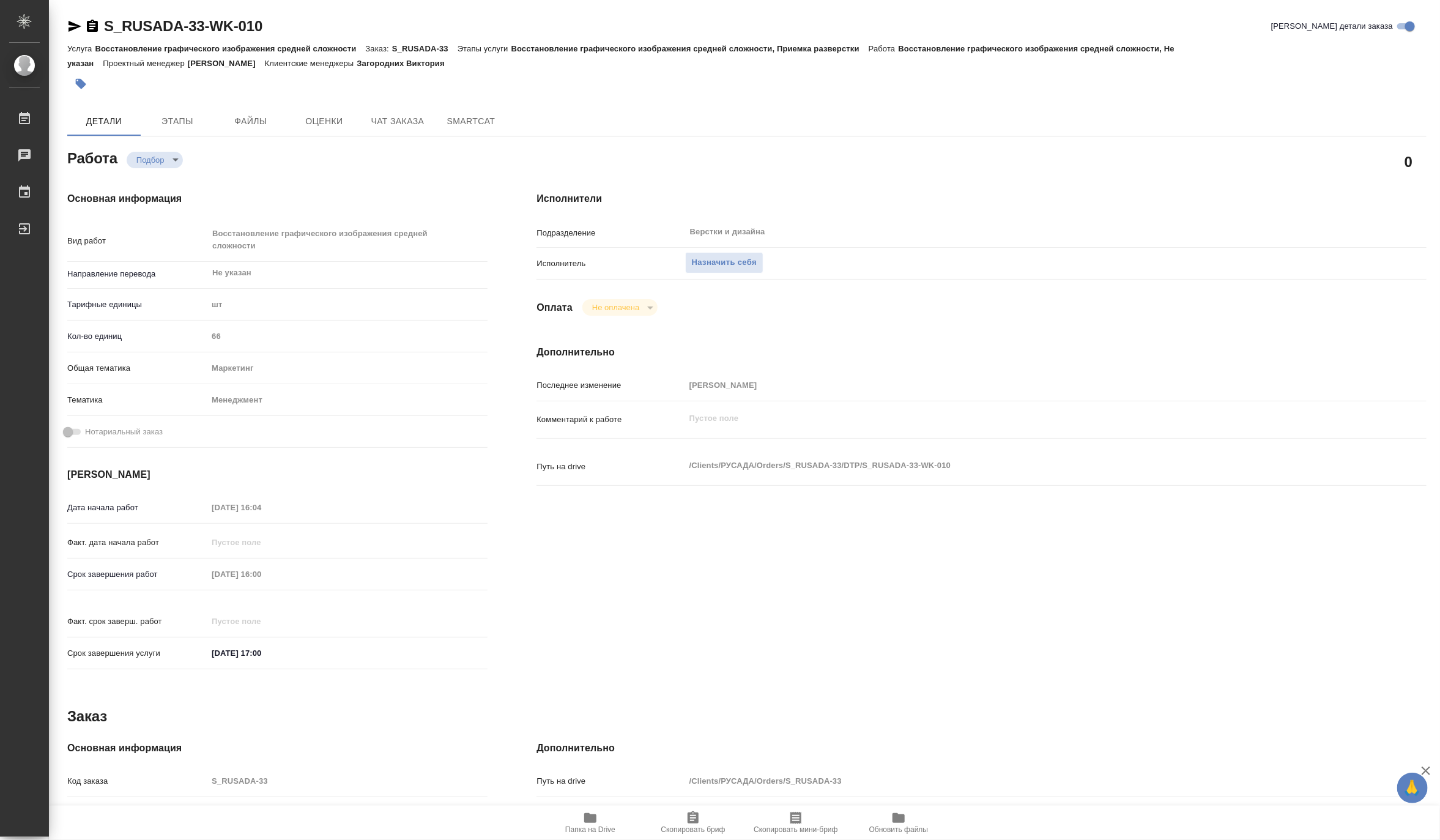
type textarea "x"
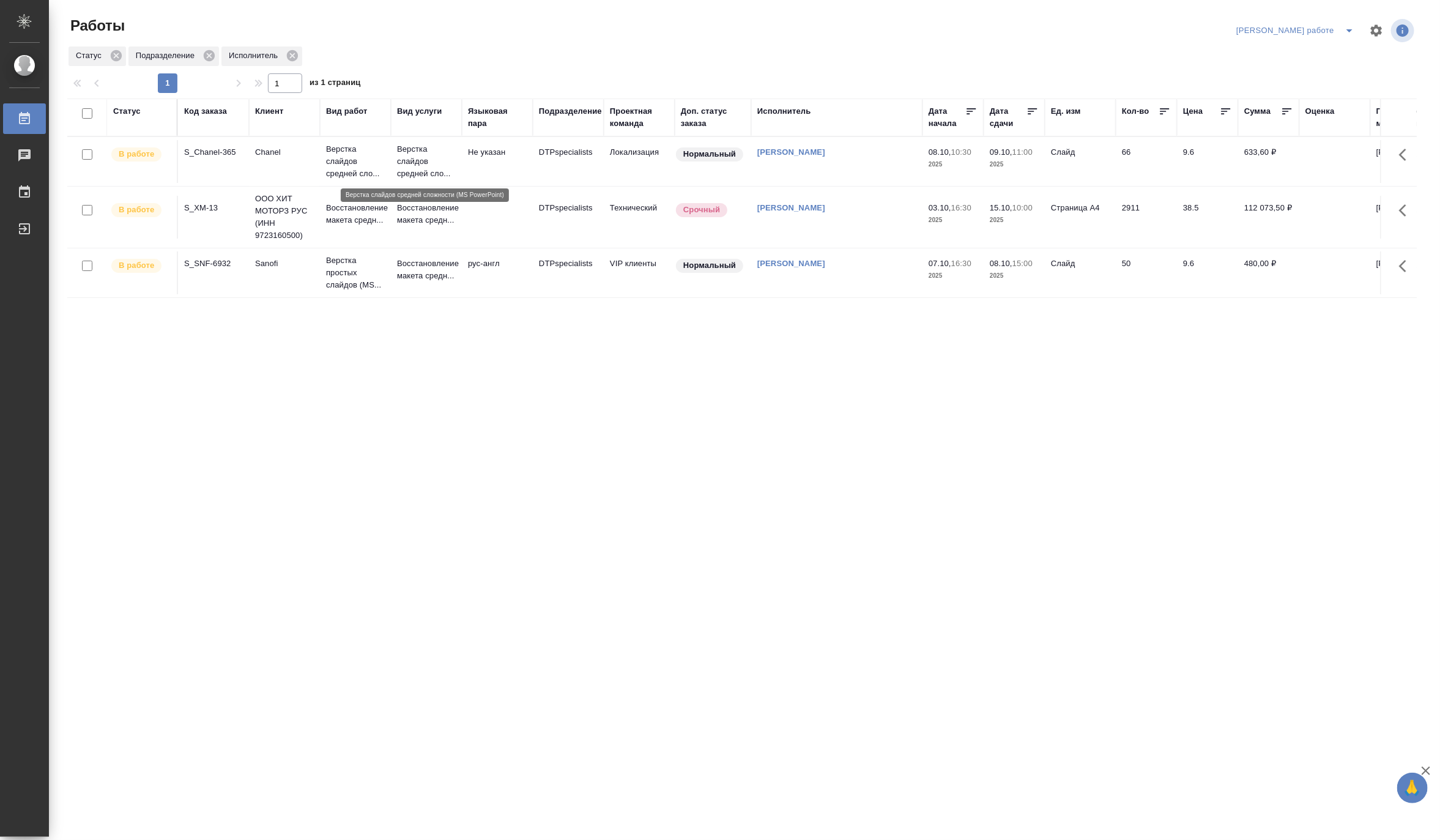
click at [407, 160] on p "Верстка слайдов средней сло..." at bounding box center [426, 161] width 59 height 37
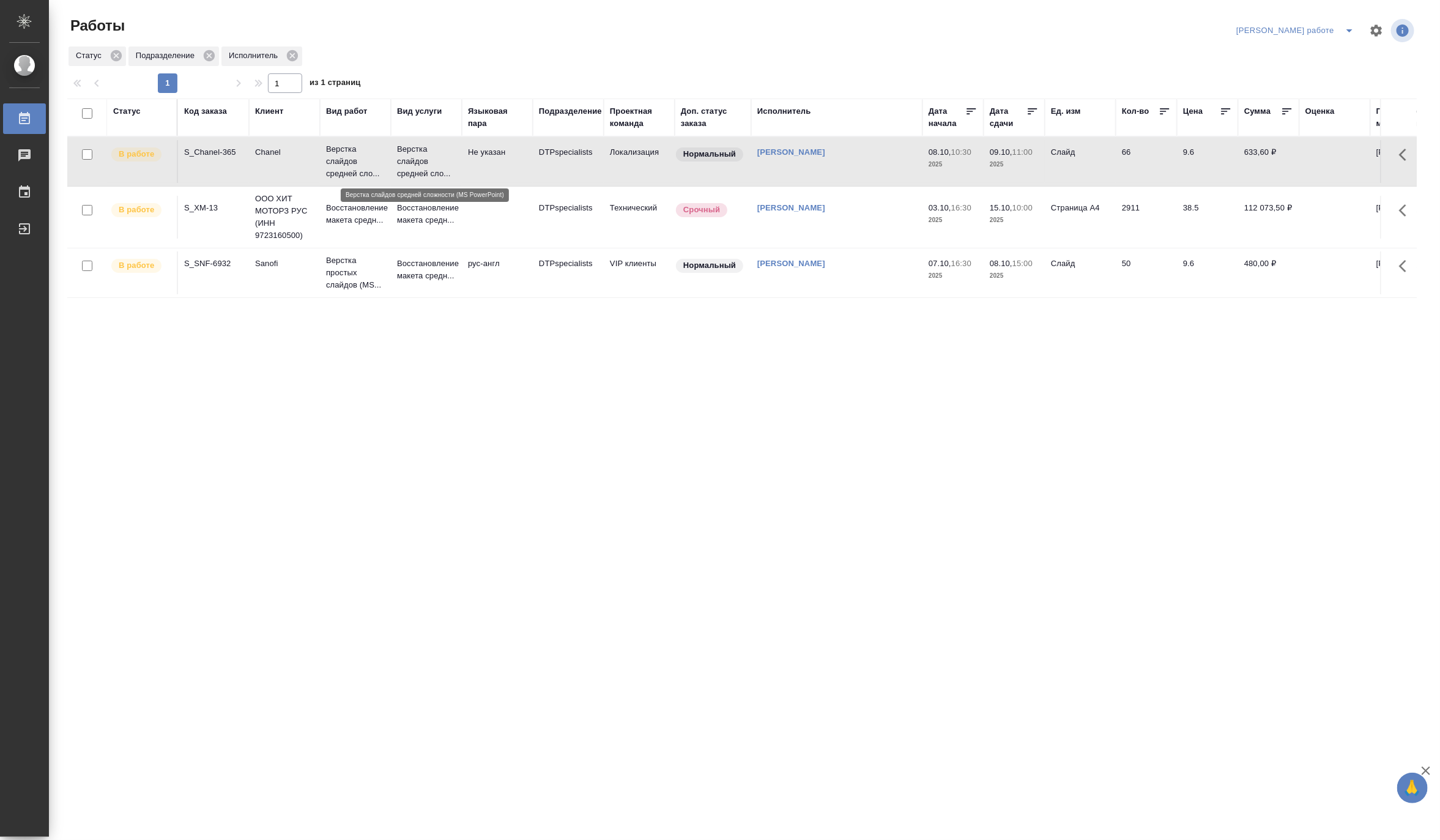
click at [407, 160] on p "Верстка слайдов средней сло..." at bounding box center [426, 161] width 59 height 37
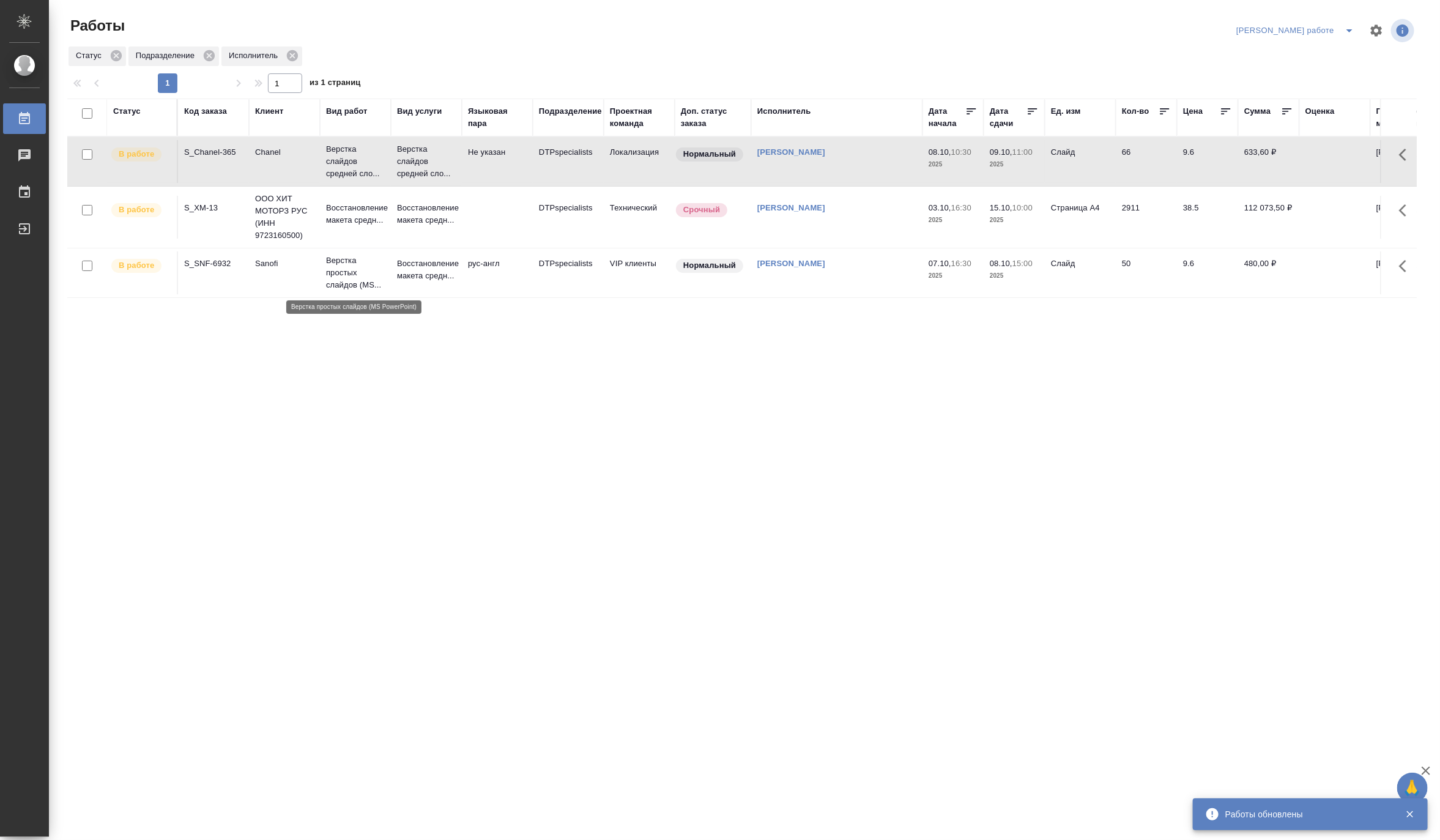
click at [373, 279] on p "Верстка простых слайдов (MS..." at bounding box center [355, 273] width 59 height 37
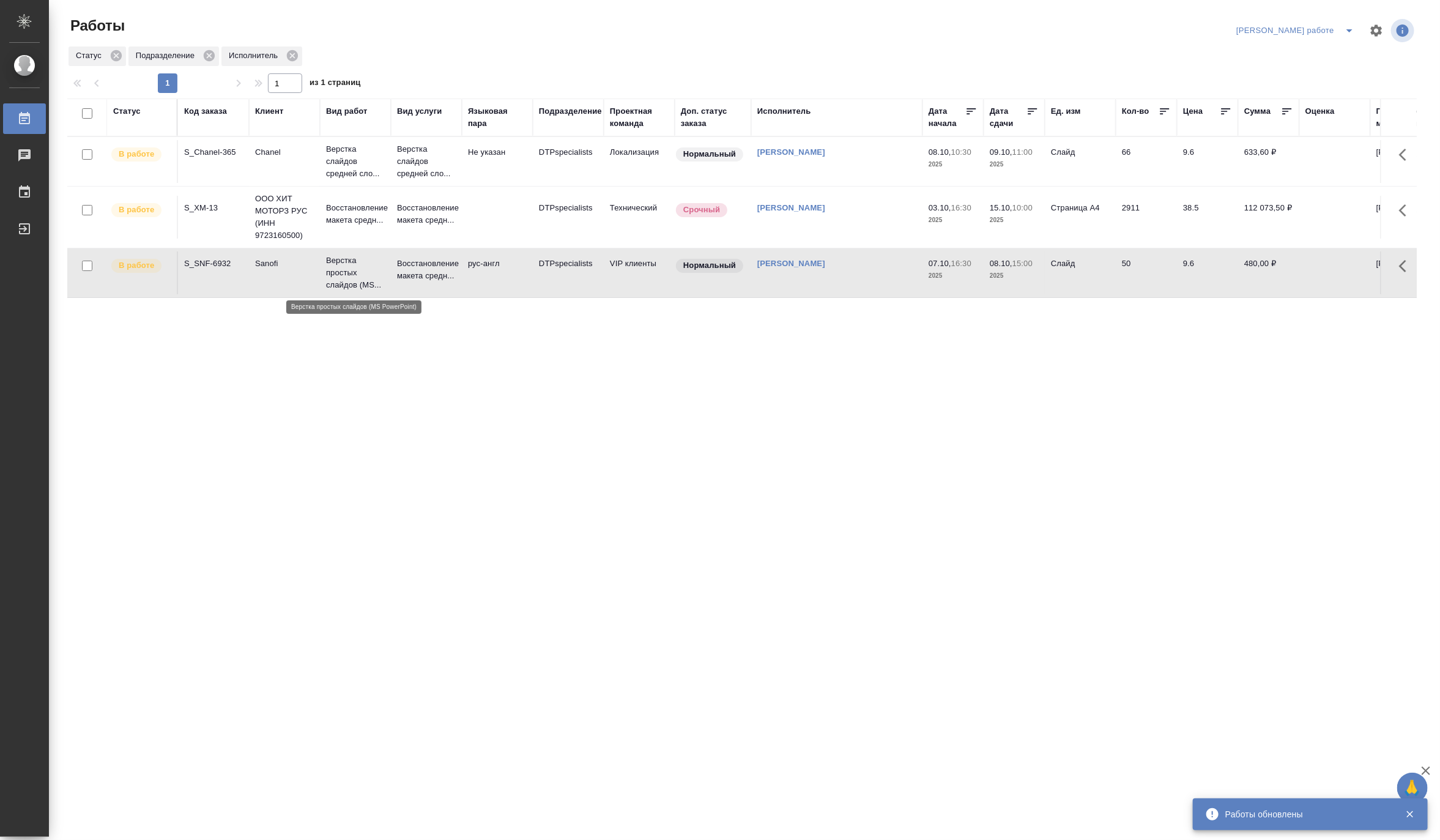
click at [373, 279] on p "Верстка простых слайдов (MS..." at bounding box center [355, 273] width 59 height 37
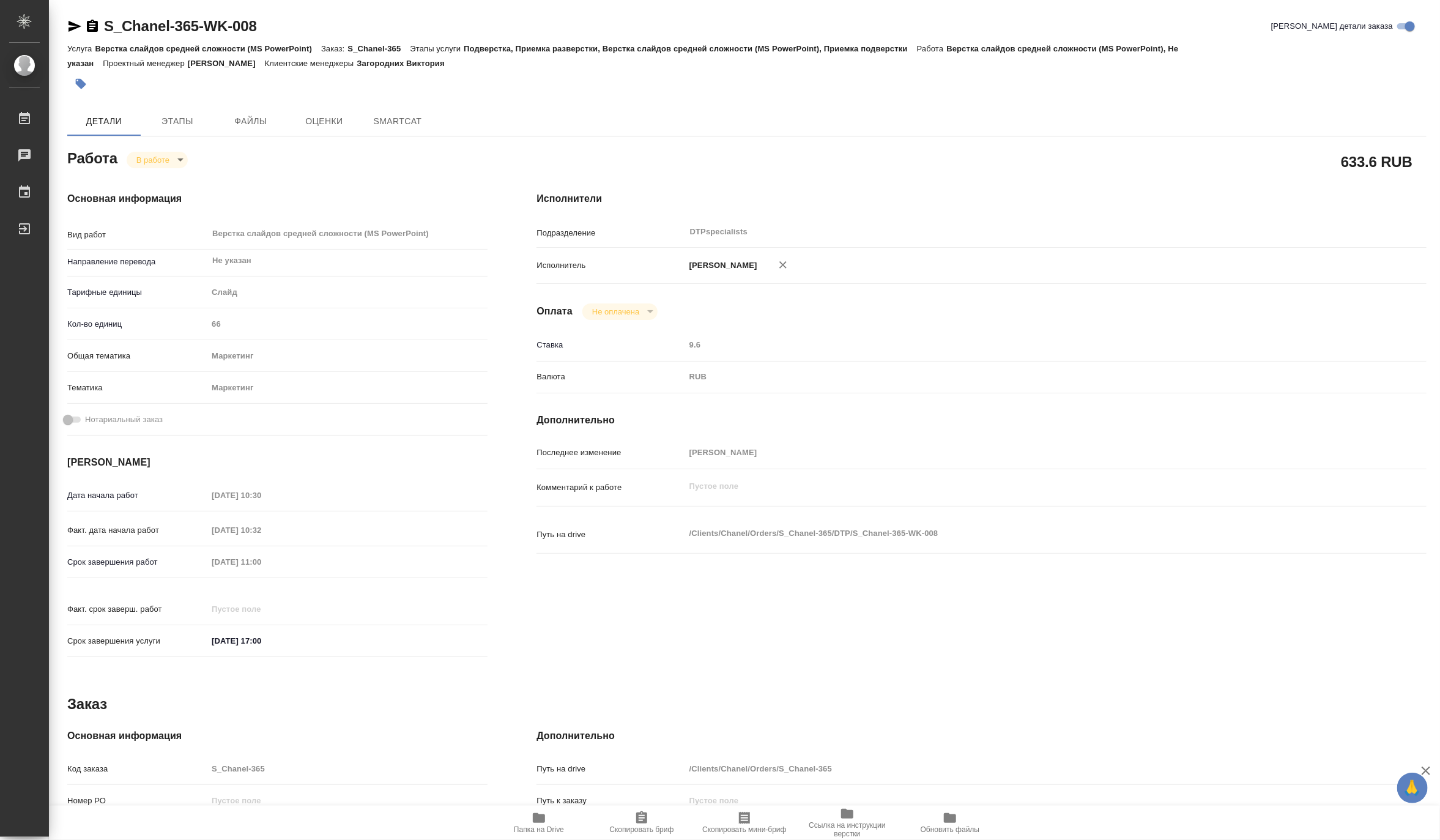
type textarea "x"
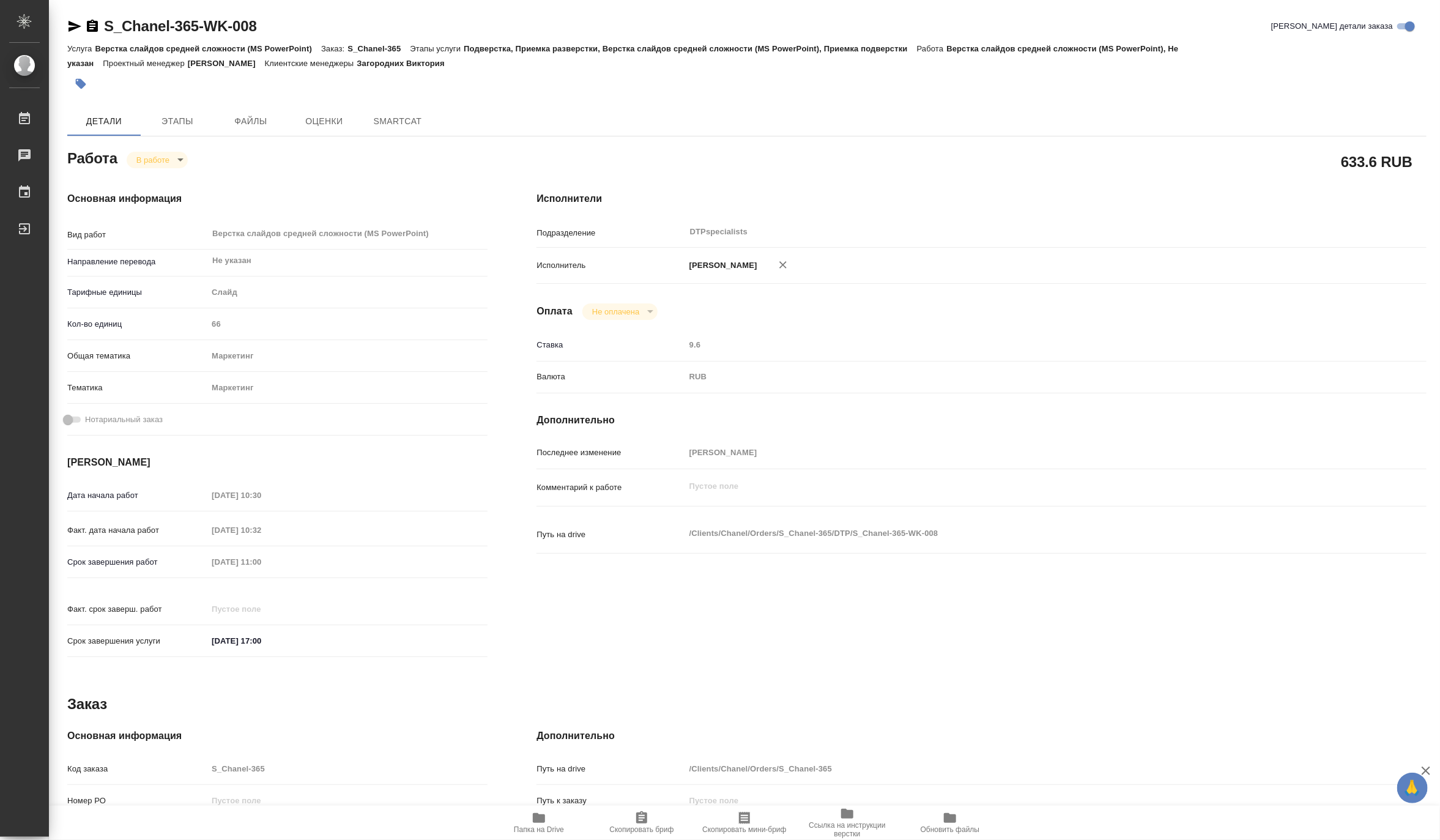
type textarea "x"
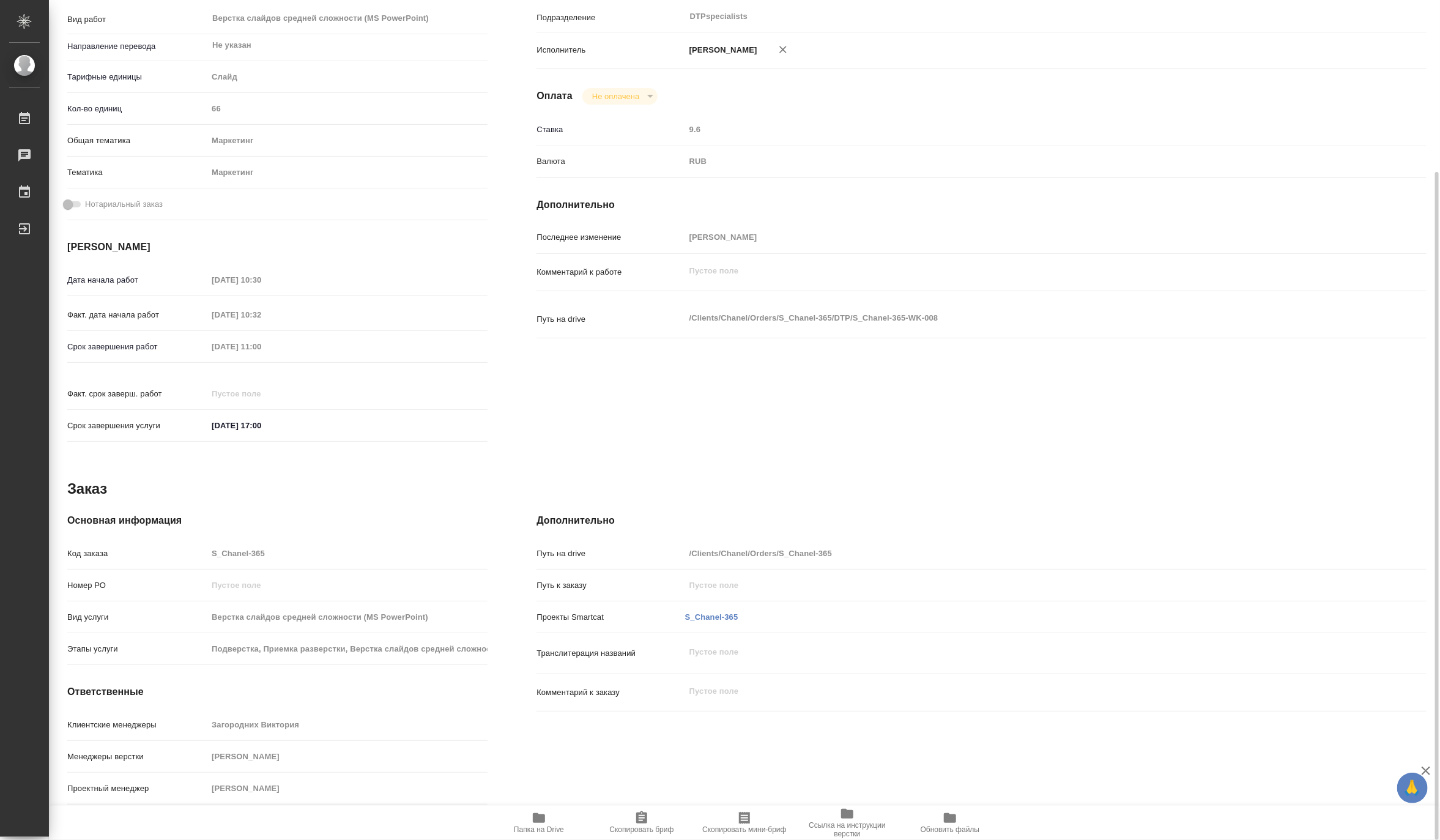
type textarea "x"
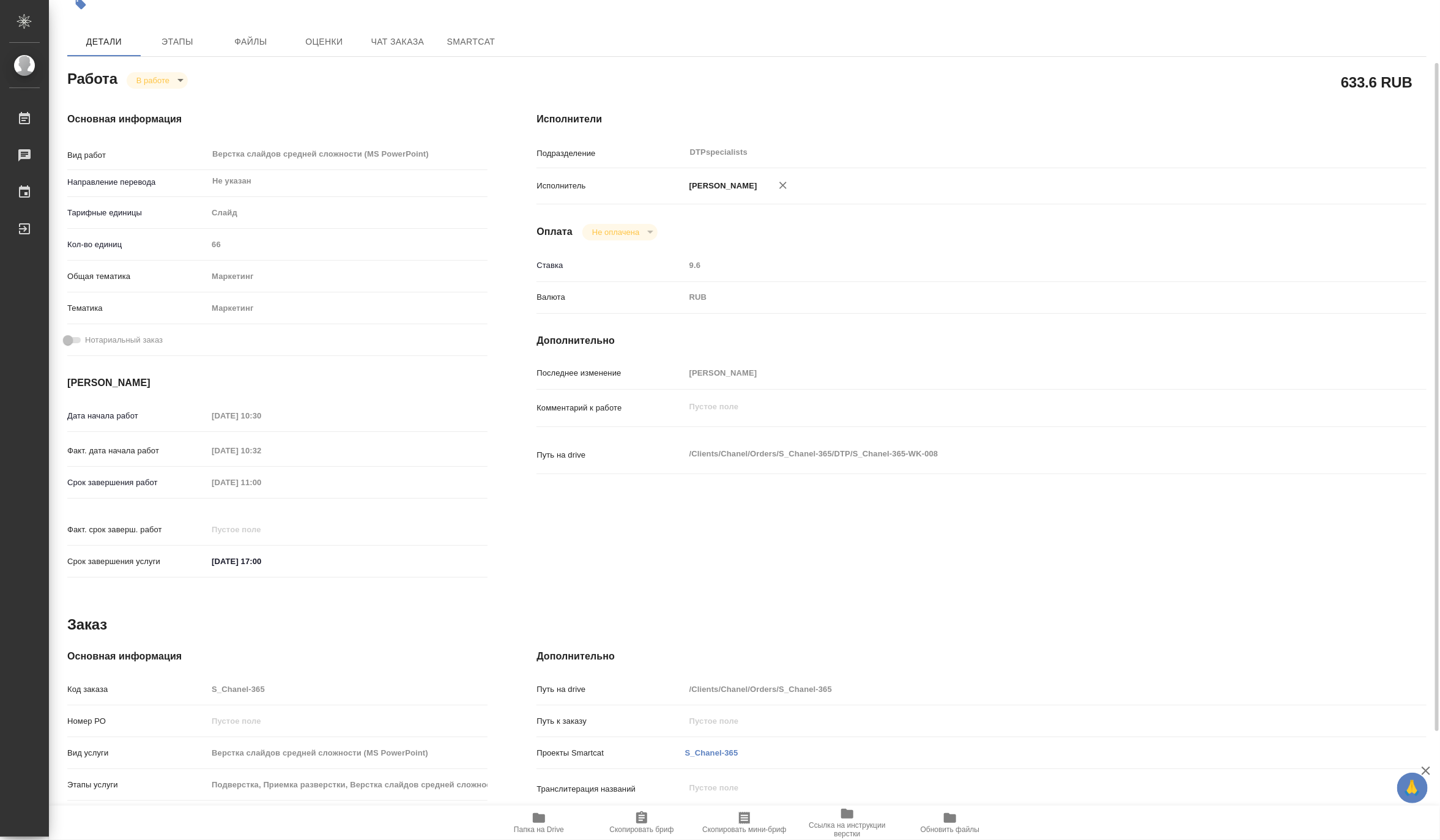
scroll to position [11, 0]
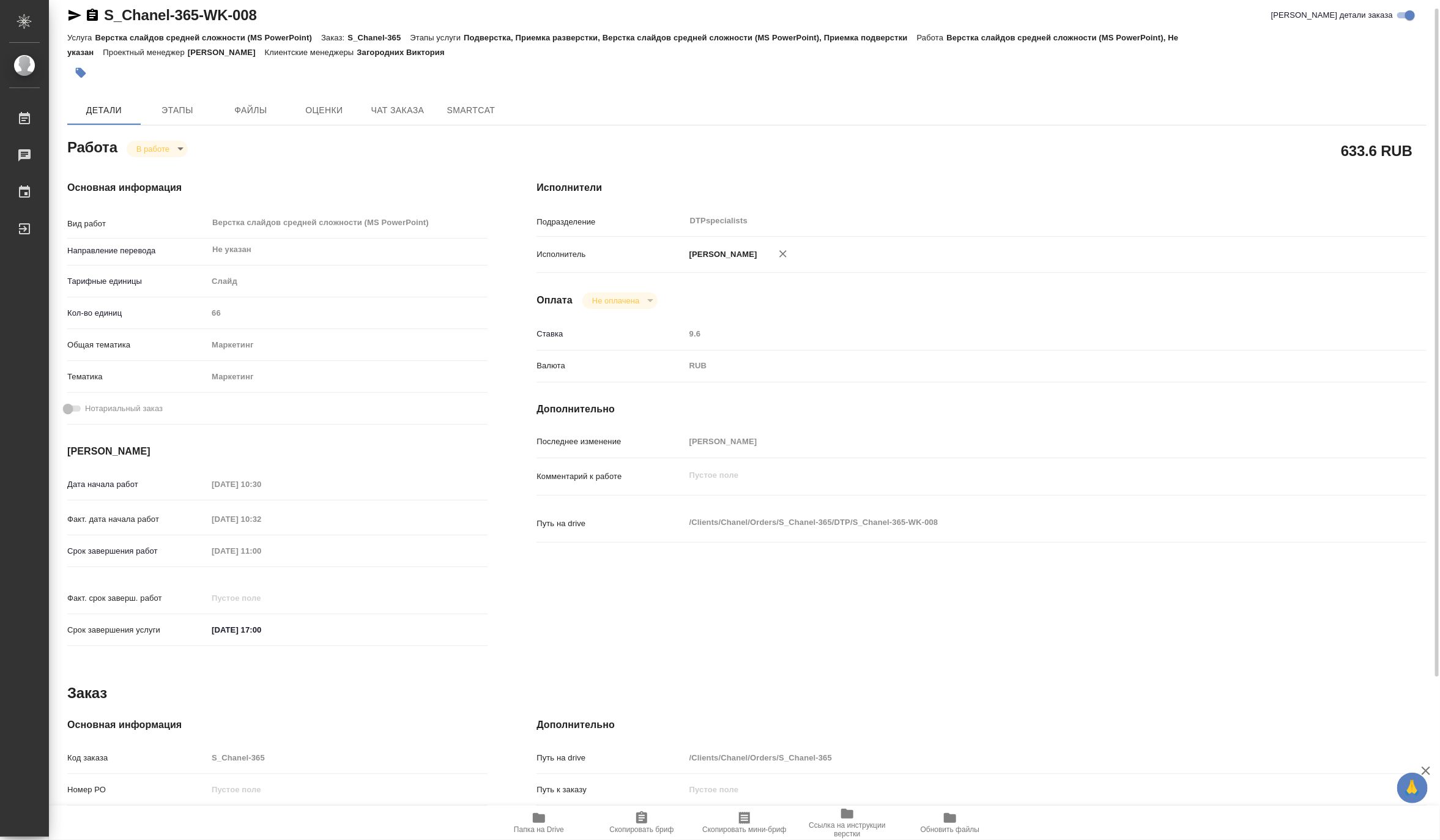
type textarea "x"
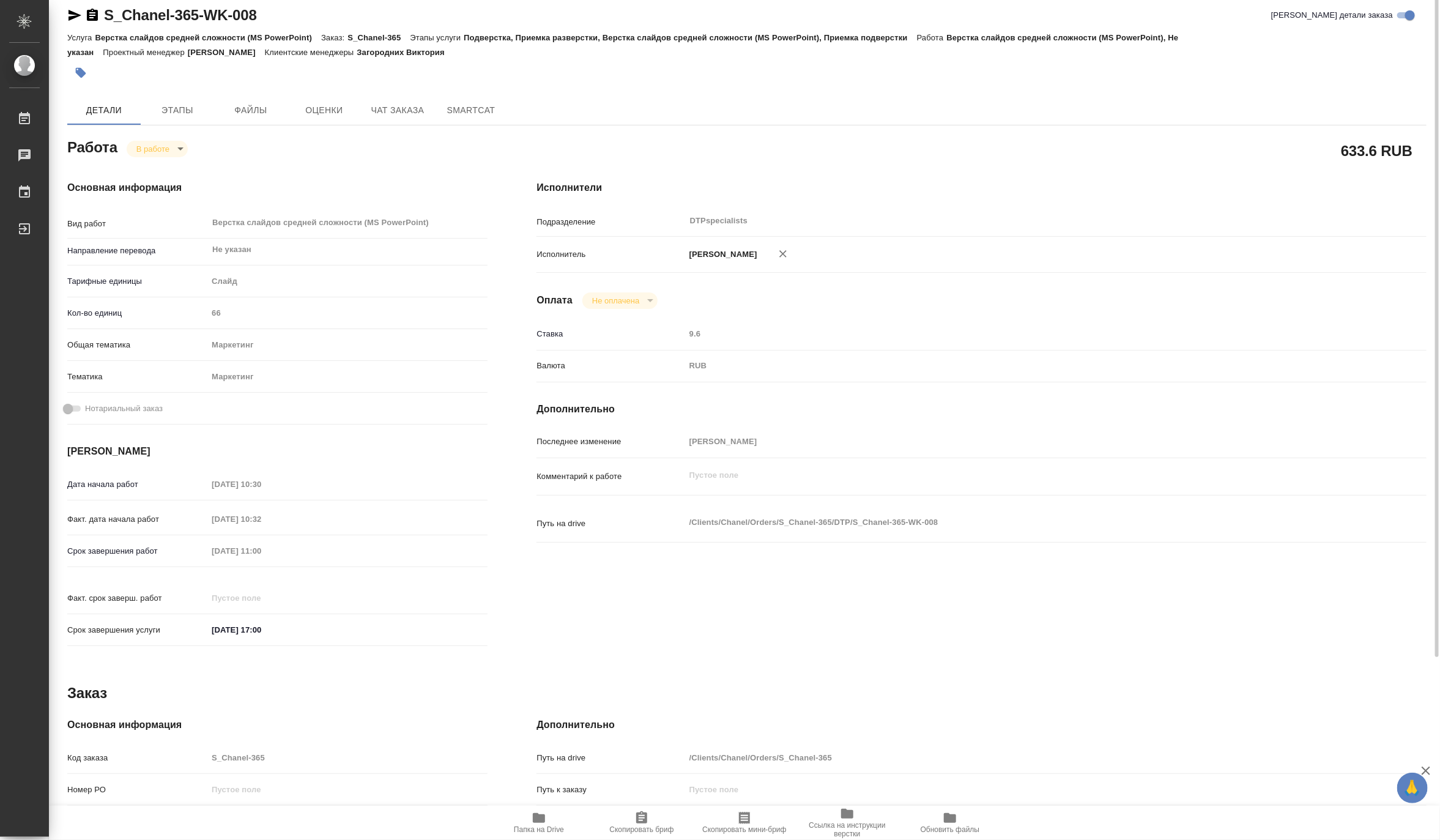
scroll to position [0, 0]
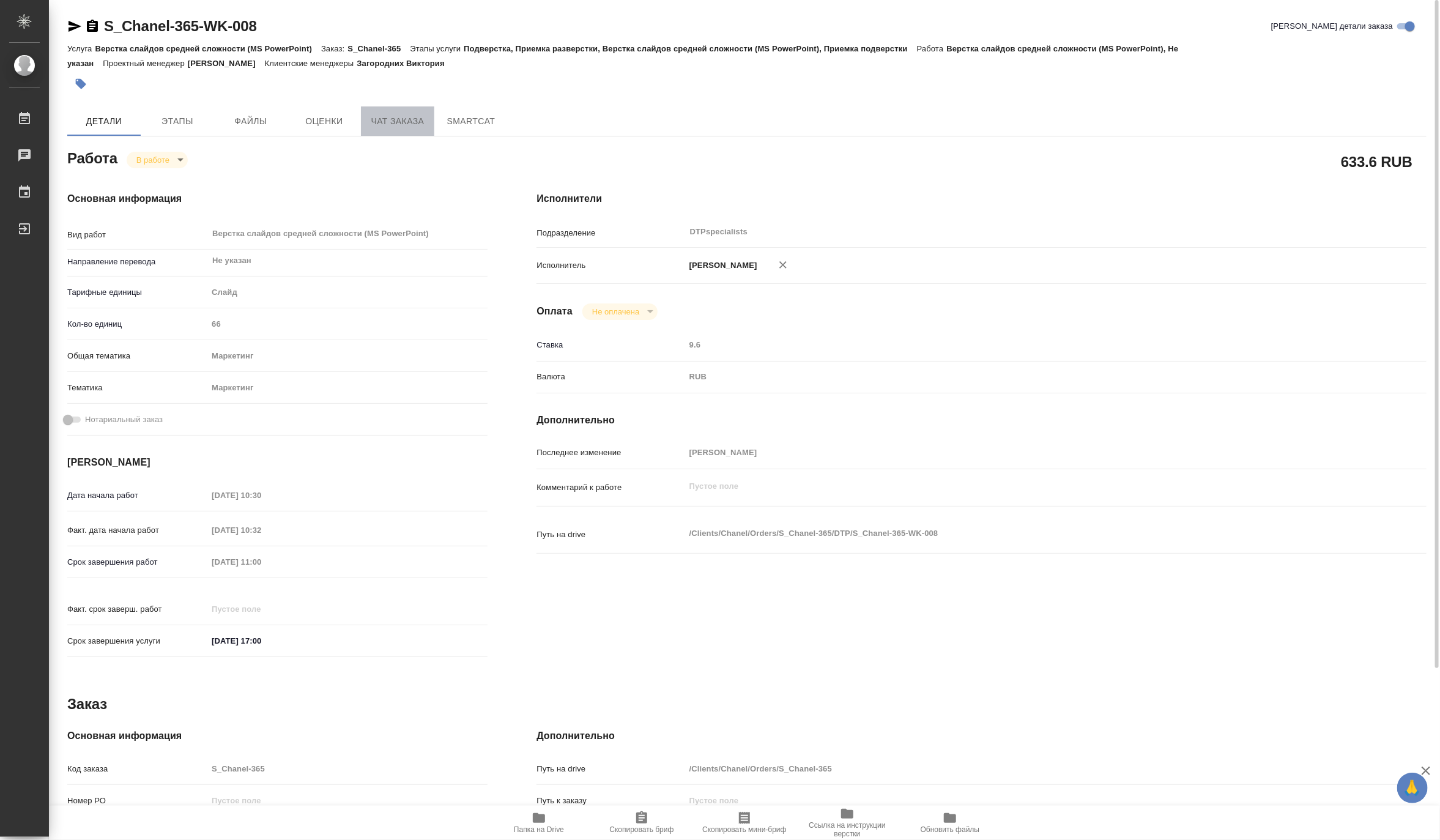
click at [389, 120] on span "Чат заказа" at bounding box center [397, 121] width 59 height 15
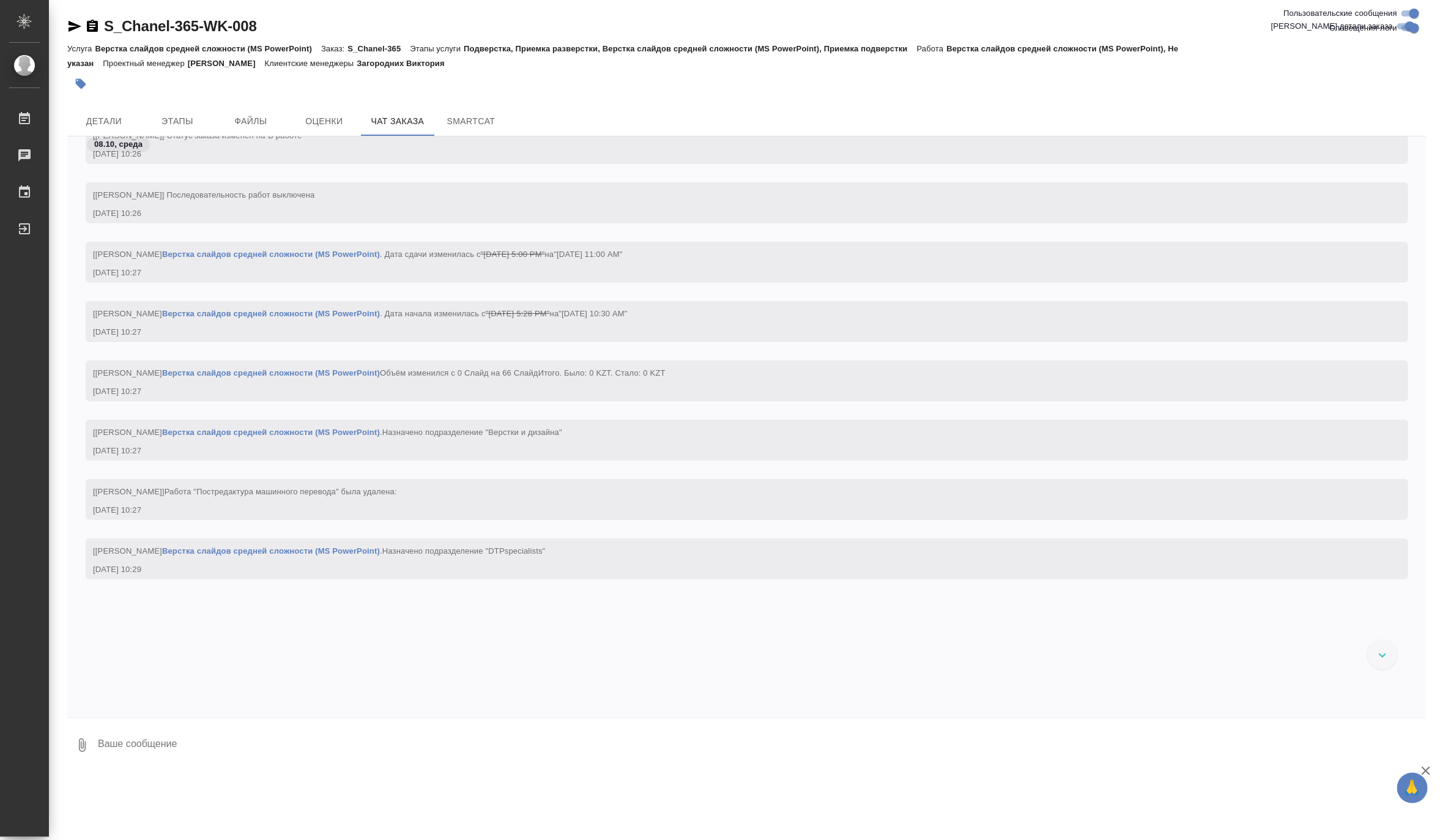
scroll to position [2098, 0]
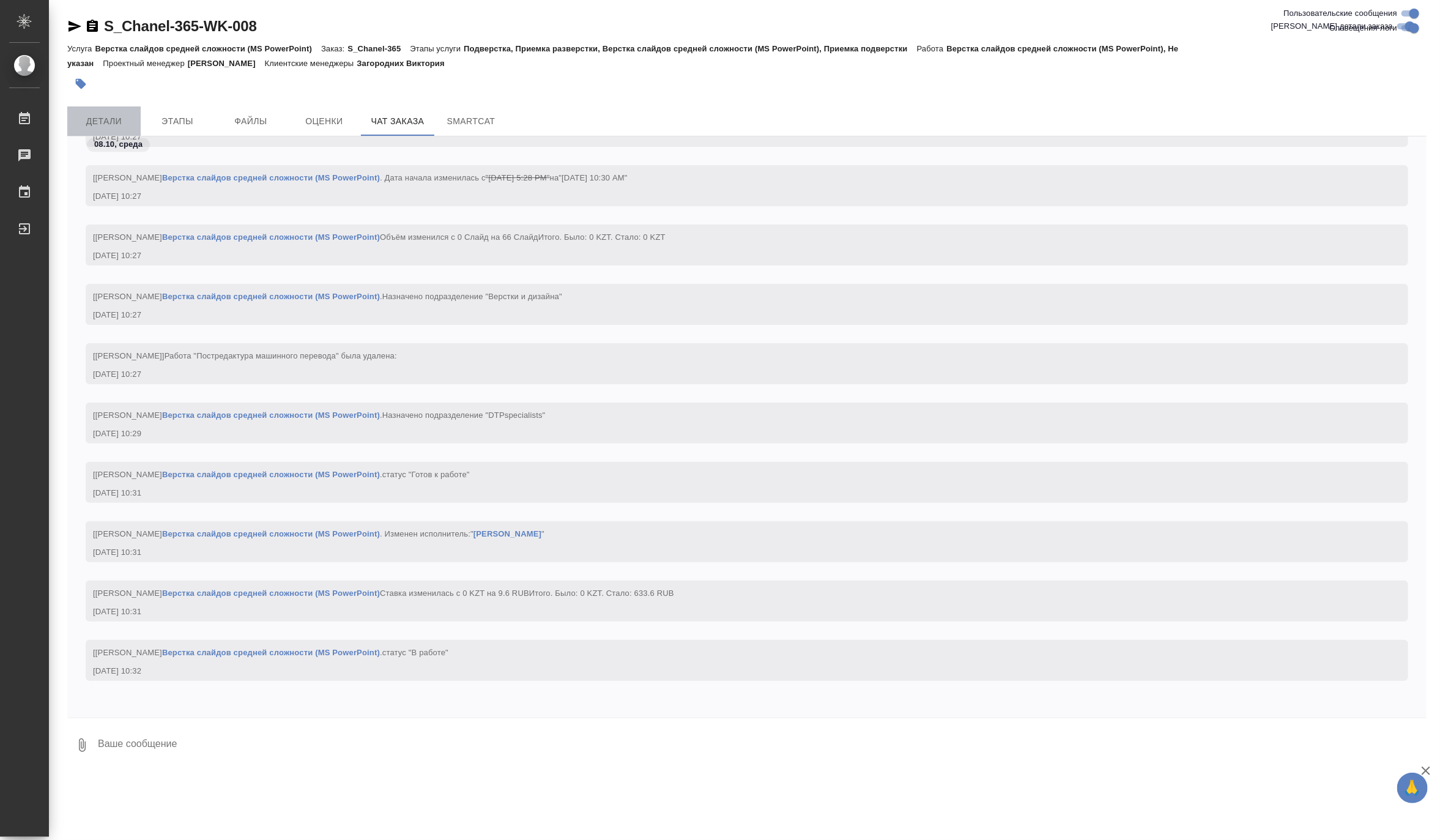
click at [122, 114] on span "Детали" at bounding box center [104, 121] width 59 height 15
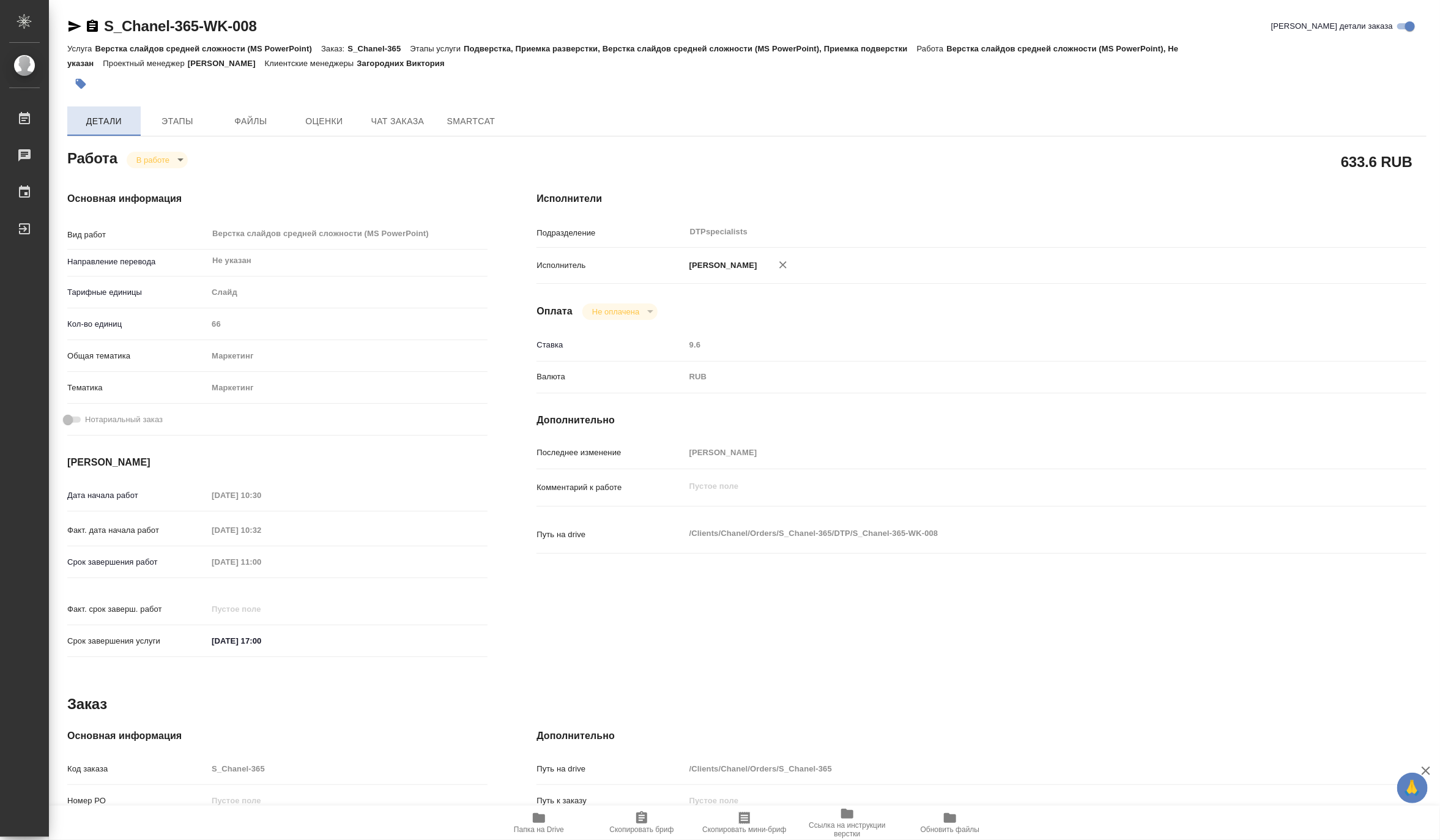
type textarea "x"
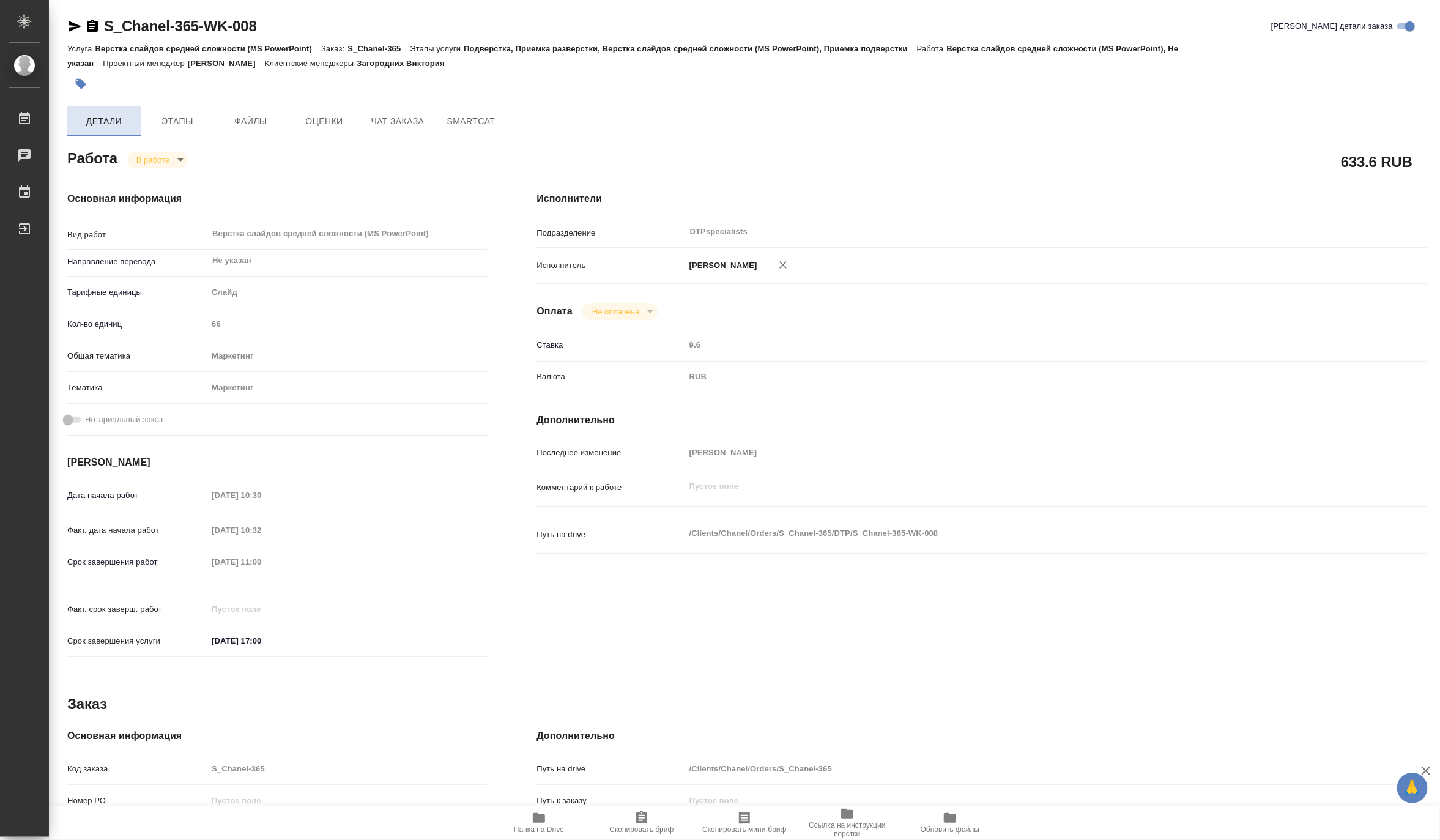
type textarea "x"
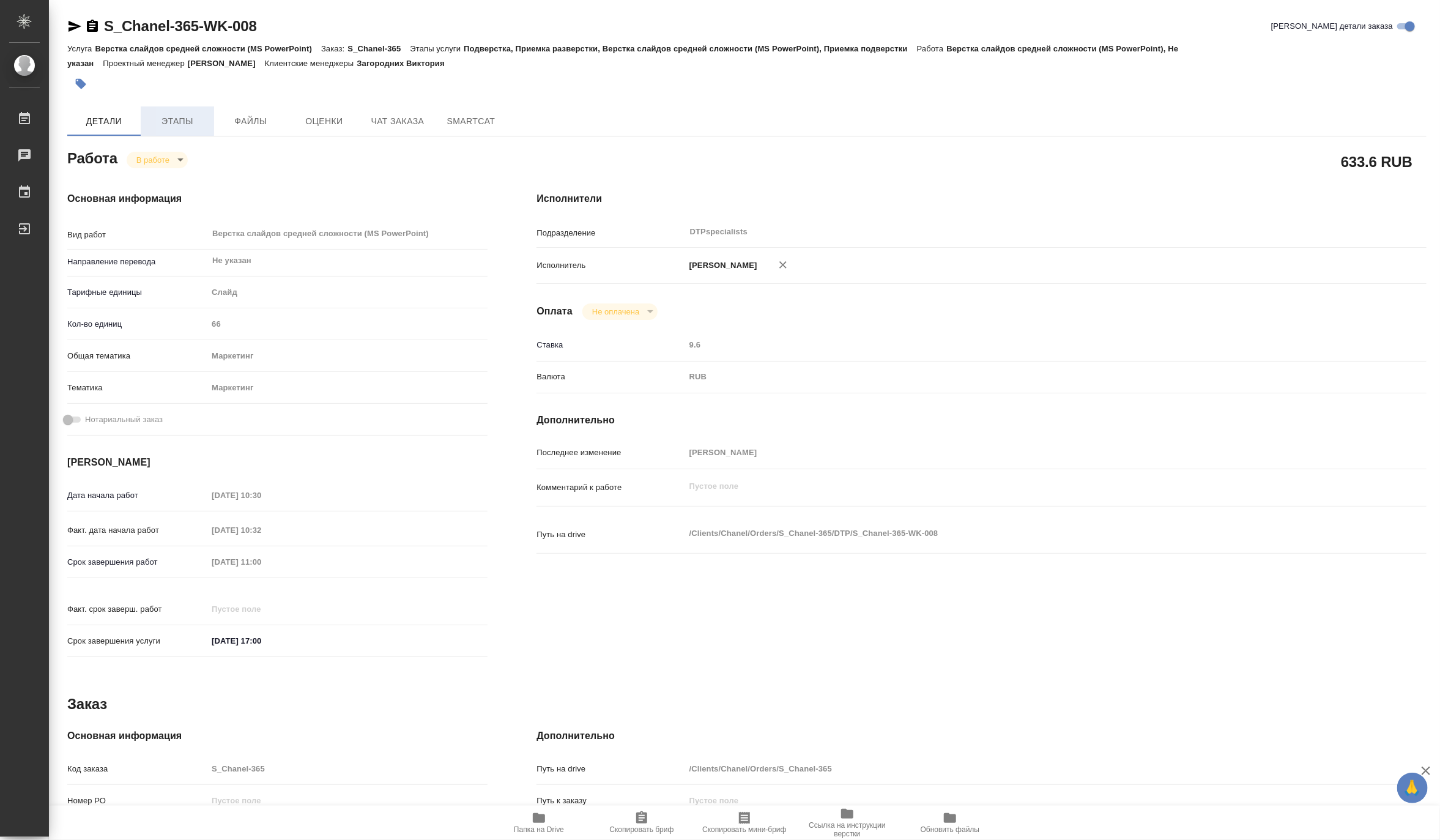
type textarea "x"
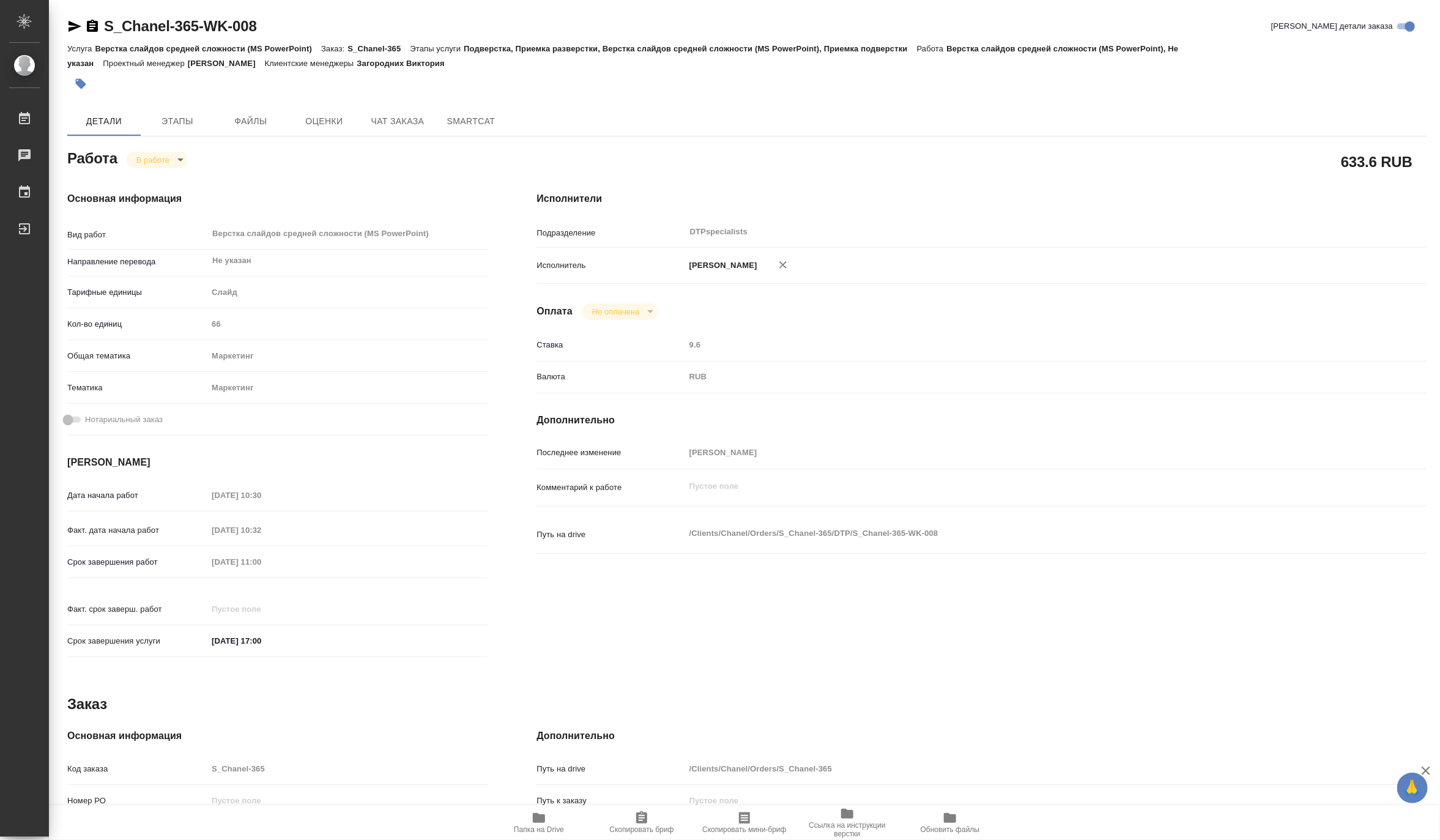
click at [553, 822] on span "Папка на Drive" at bounding box center [539, 822] width 88 height 23
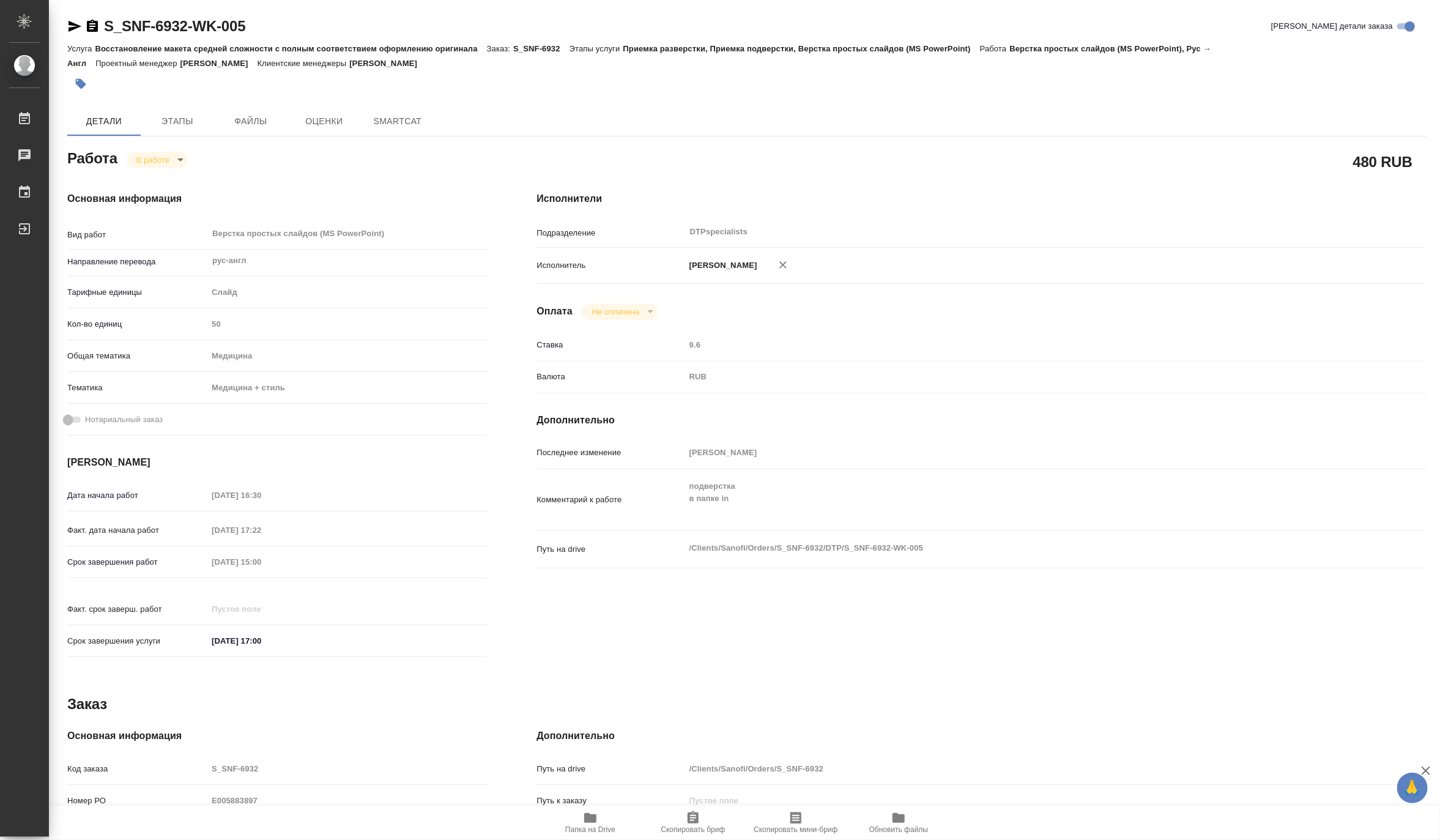
type textarea "x"
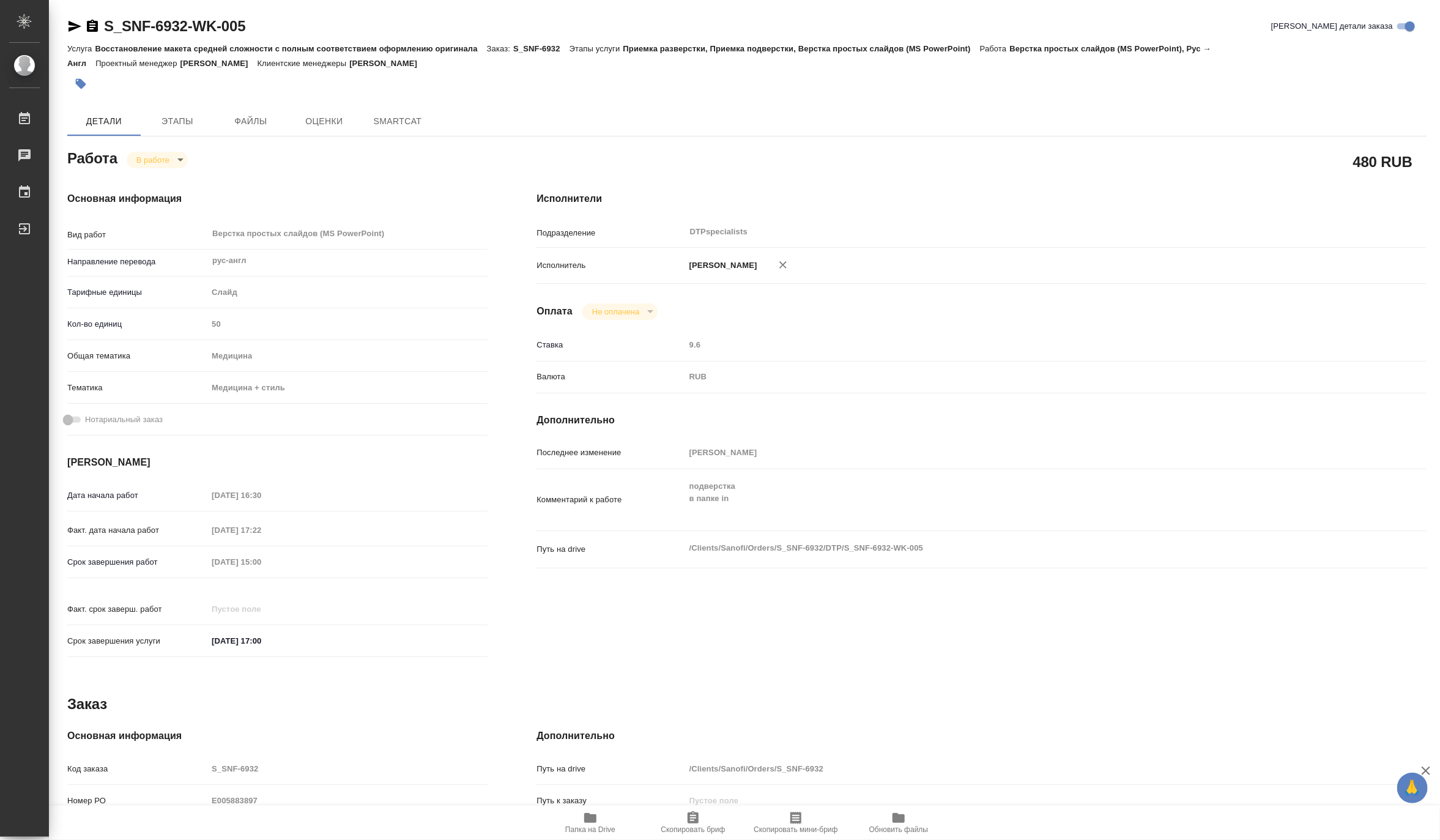
type textarea "x"
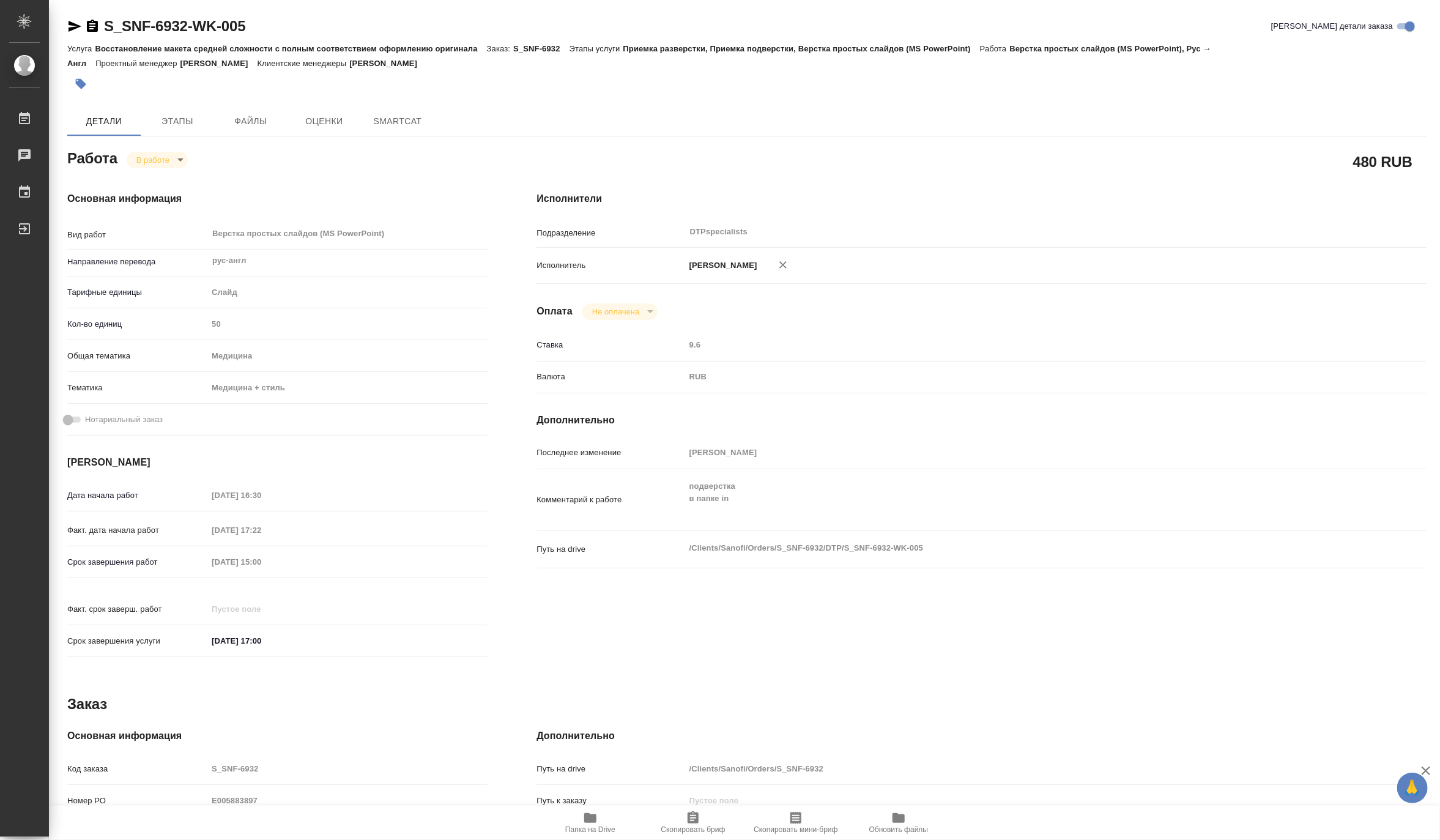
type textarea "x"
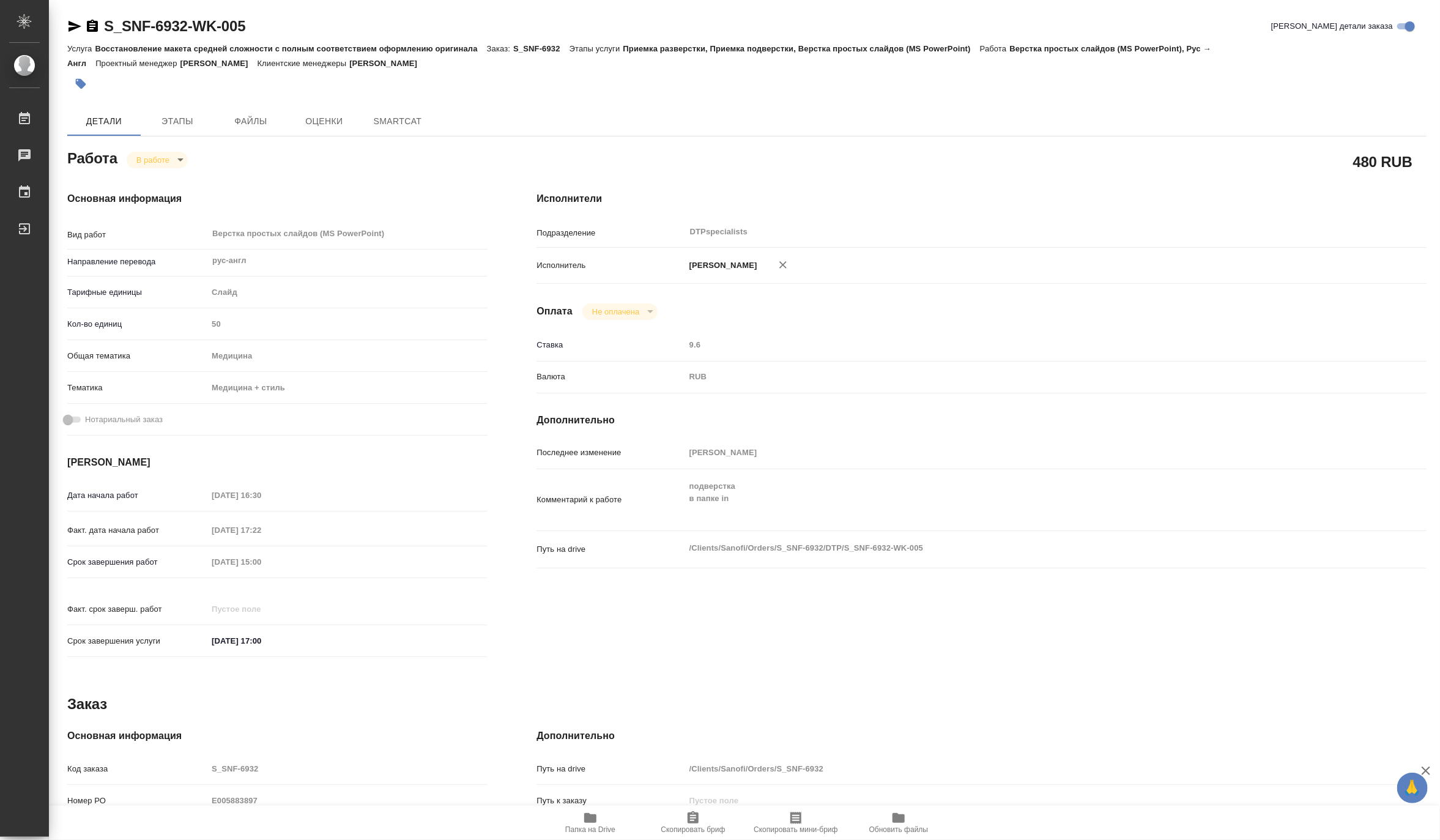
type textarea "x"
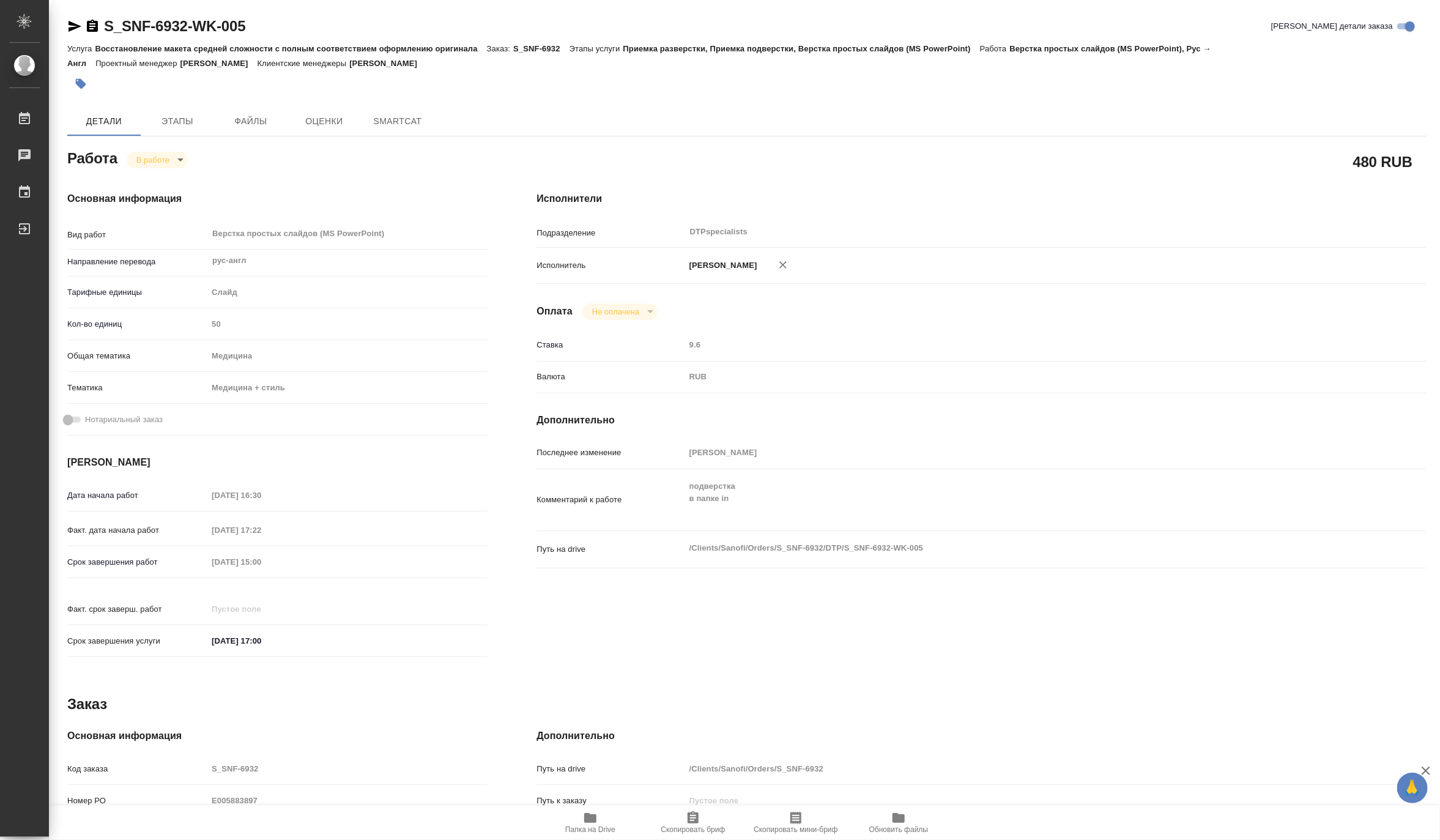
type textarea "x"
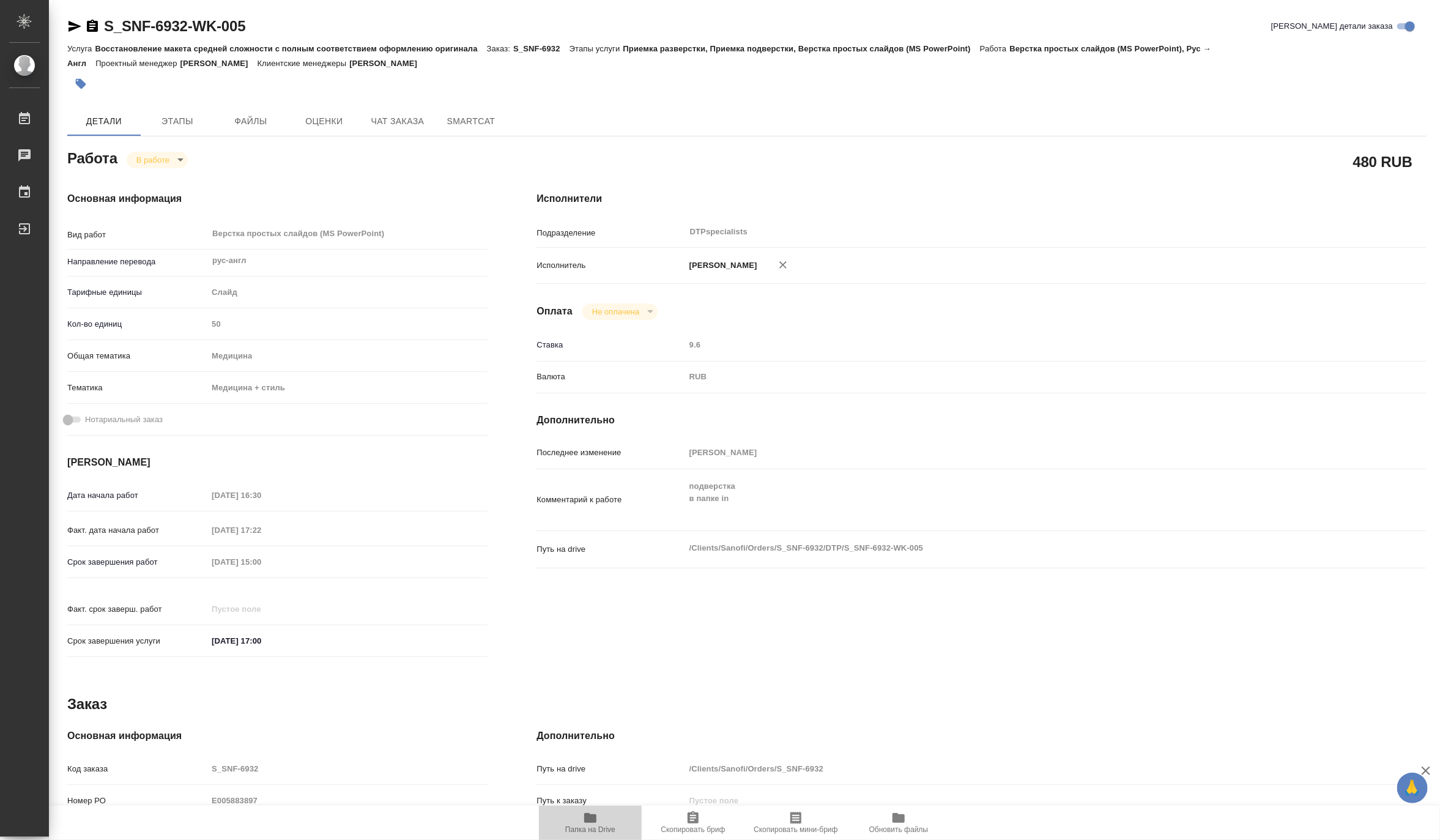
click at [590, 818] on icon "button" at bounding box center [589, 818] width 12 height 10
type textarea "x"
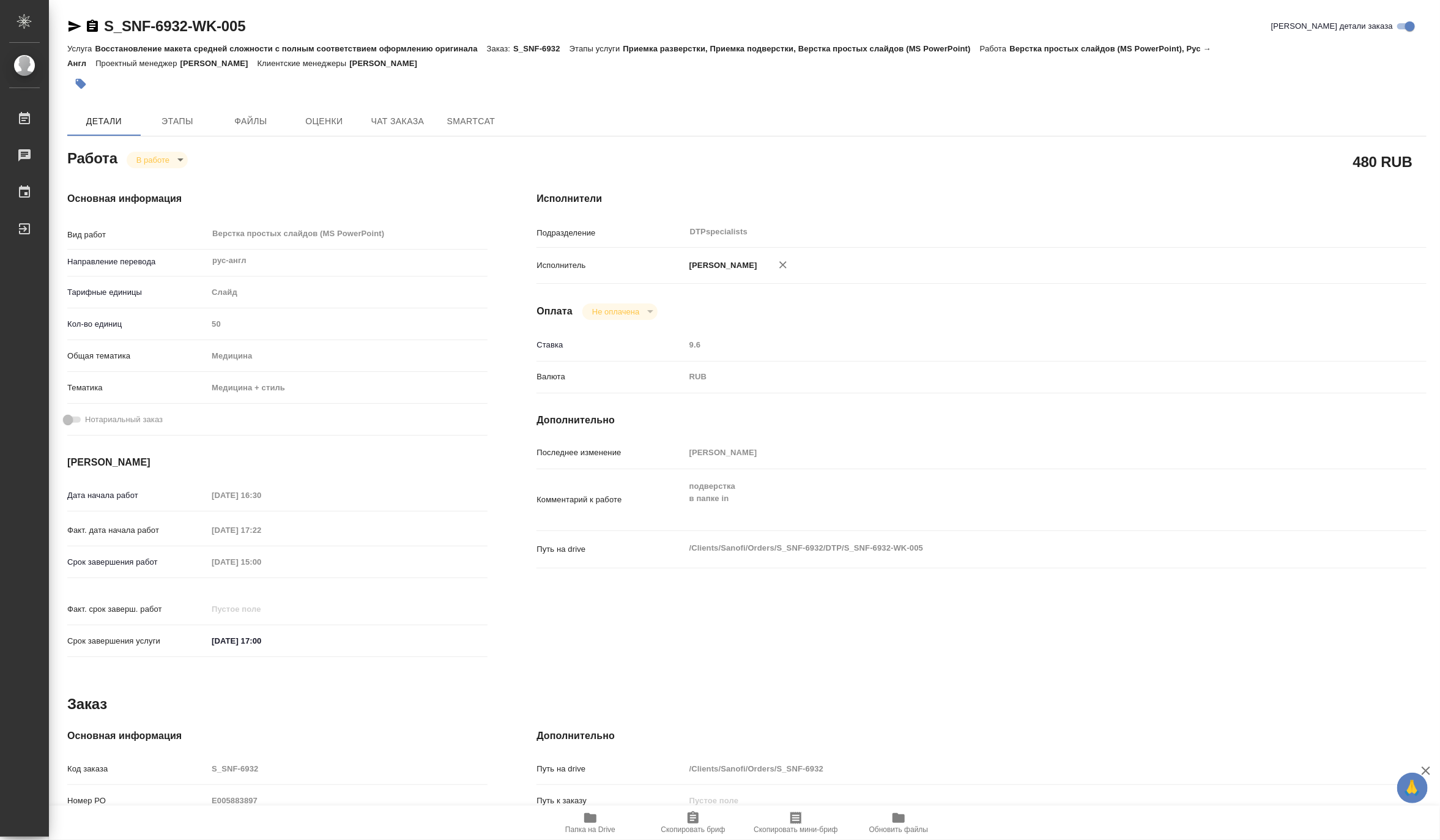
type textarea "x"
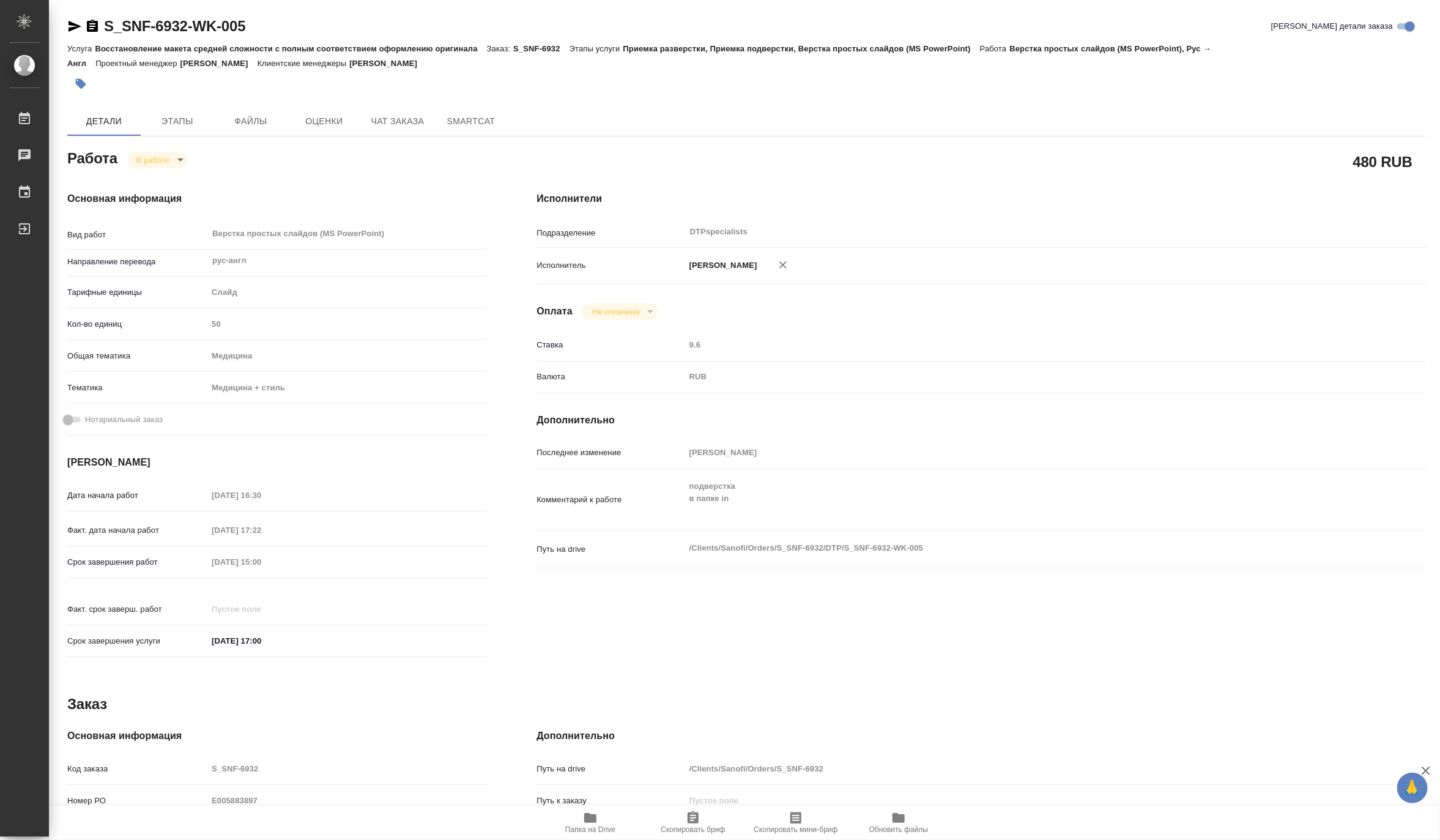
type textarea "x"
drag, startPoint x: 275, startPoint y: 26, endPoint x: 106, endPoint y: 18, distance: 169.2
click at [106, 18] on div "S_SNF-6932-WK-005 [PERSON_NAME] детали заказа" at bounding box center [747, 27] width 1359 height 19
copy link "S_SNF-6932-WK-005"
